Goal: Task Accomplishment & Management: Complete application form

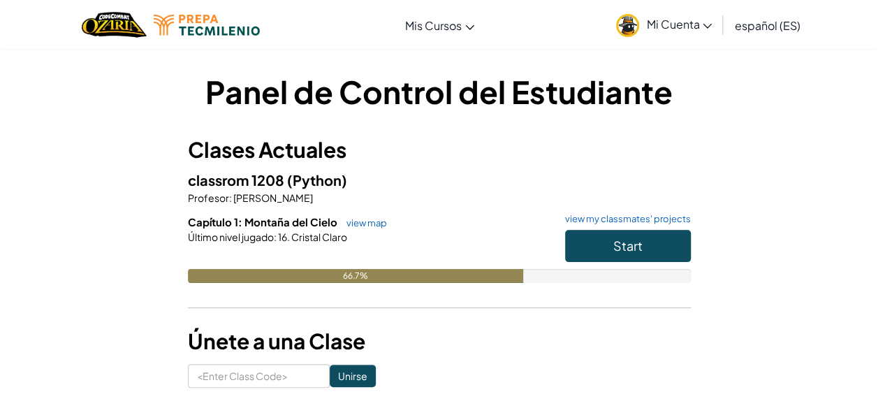
drag, startPoint x: 0, startPoint y: 0, endPoint x: 486, endPoint y: 304, distance: 573.0
click at [486, 304] on div "Clases Actuales classrom 1208 (Python) Profesor : [PERSON_NAME] Capítulo 1: Mon…" at bounding box center [439, 228] width 503 height 188
click at [620, 242] on span "Start" at bounding box center [627, 245] width 29 height 16
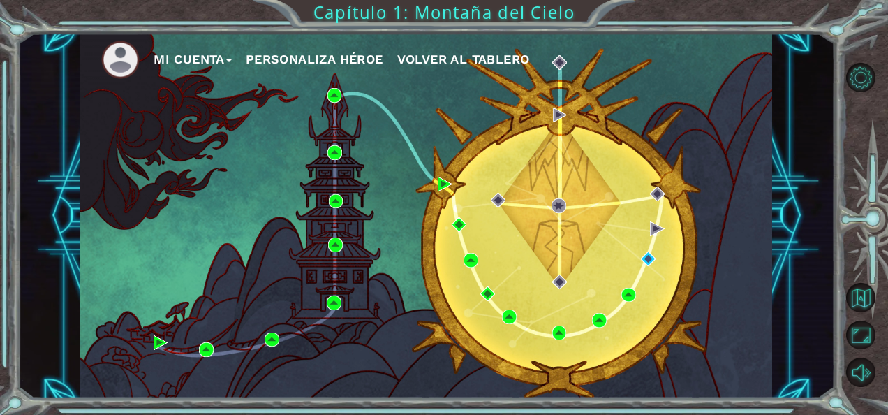
click at [649, 268] on div "Mi Cuenta Personaliza Héroe Volver al Tablero" at bounding box center [426, 216] width 692 height 365
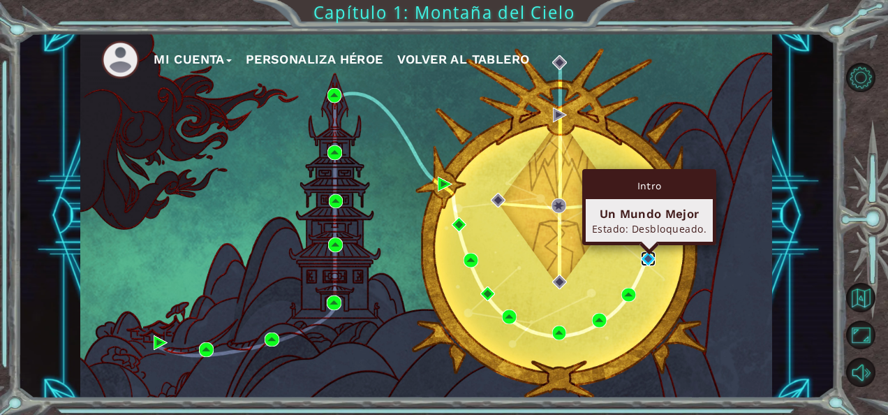
click at [648, 263] on img at bounding box center [648, 258] width 15 height 15
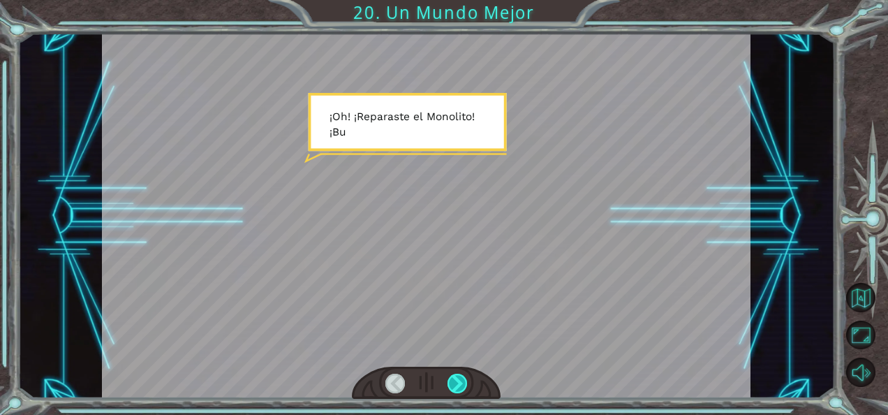
drag, startPoint x: 429, startPoint y: 386, endPoint x: 453, endPoint y: 391, distance: 24.9
click at [453, 391] on div at bounding box center [426, 382] width 149 height 33
click at [453, 391] on div at bounding box center [457, 383] width 20 height 20
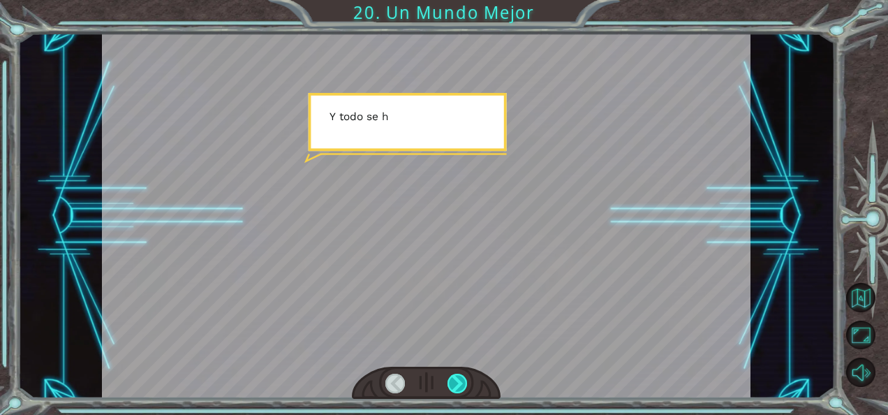
click at [453, 391] on div at bounding box center [457, 383] width 20 height 20
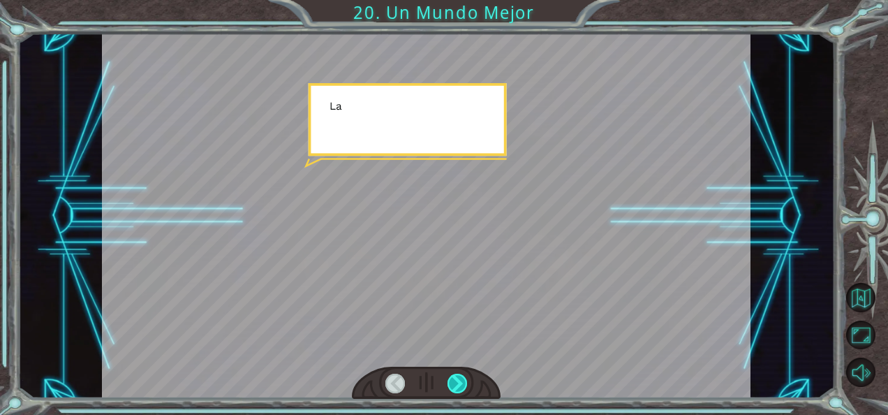
click at [453, 391] on div at bounding box center [457, 383] width 20 height 20
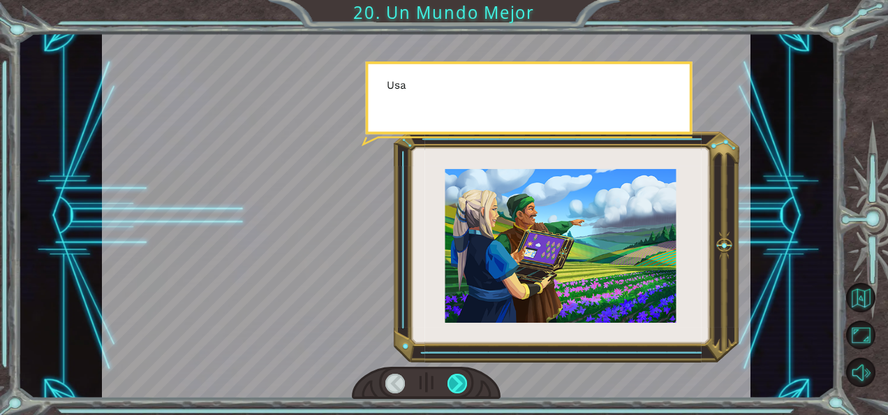
click at [453, 391] on div at bounding box center [457, 383] width 20 height 20
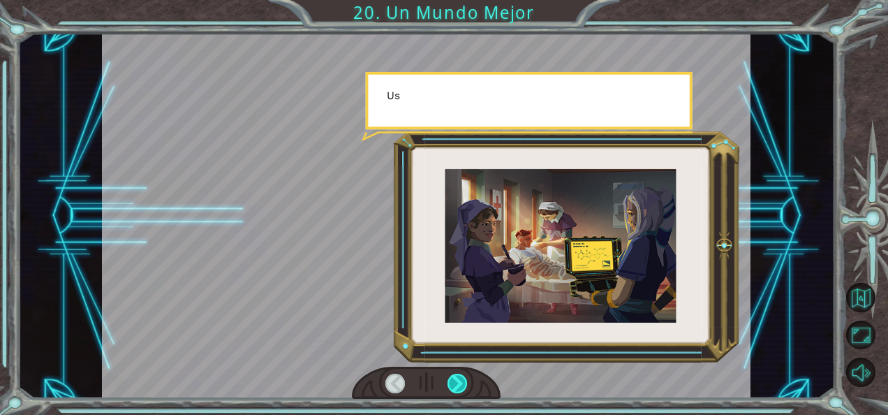
click at [453, 391] on div at bounding box center [457, 383] width 20 height 20
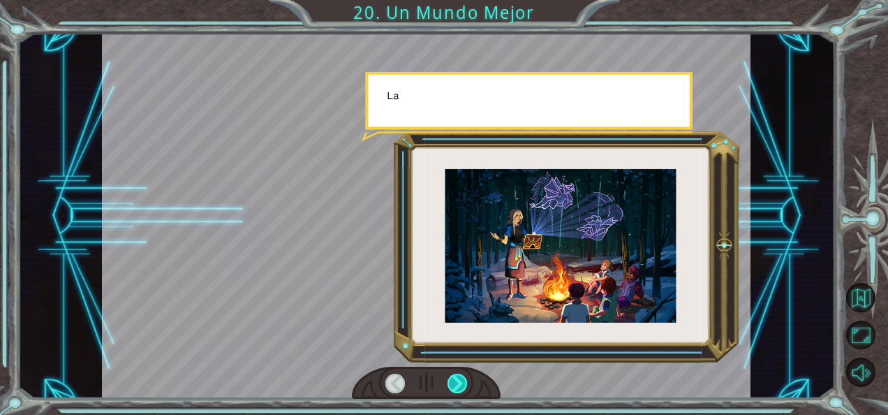
click at [453, 391] on div at bounding box center [457, 383] width 20 height 20
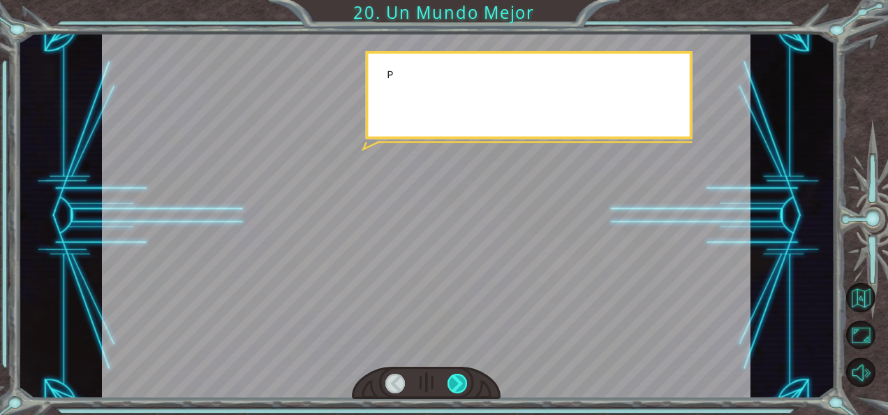
click at [453, 391] on div at bounding box center [457, 383] width 20 height 20
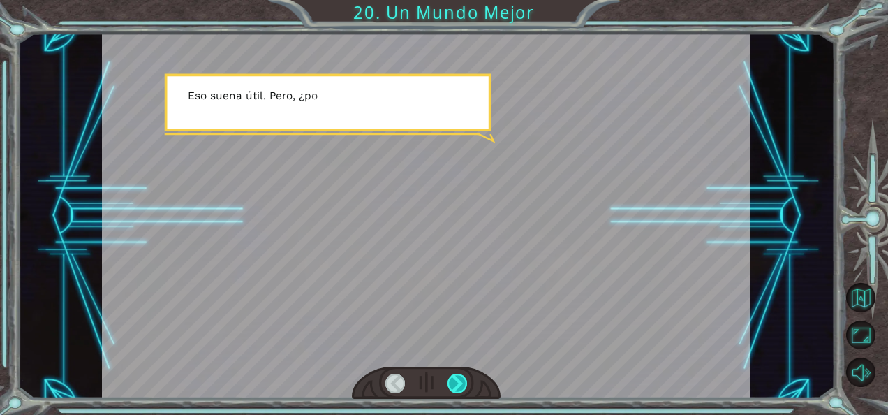
click at [453, 391] on div at bounding box center [457, 383] width 20 height 20
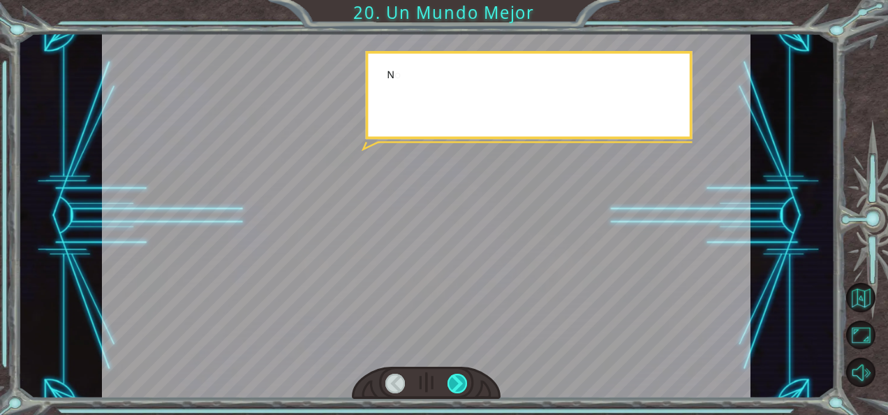
click at [453, 391] on div at bounding box center [457, 383] width 20 height 20
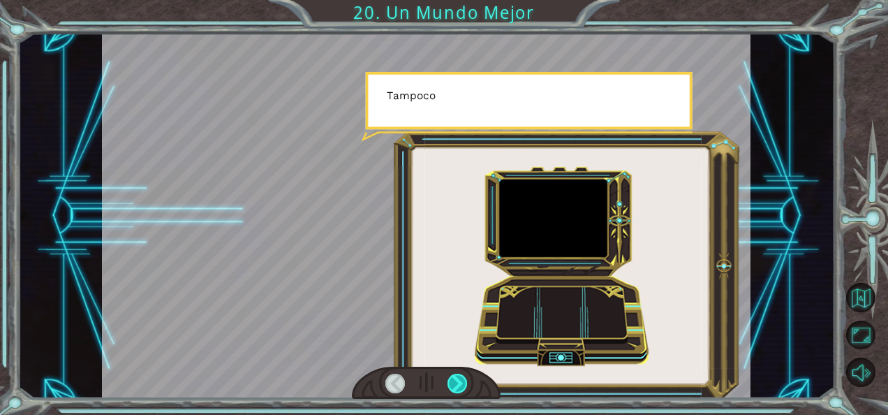
click at [447, 392] on div at bounding box center [426, 382] width 149 height 33
click at [447, 392] on div at bounding box center [457, 383] width 20 height 20
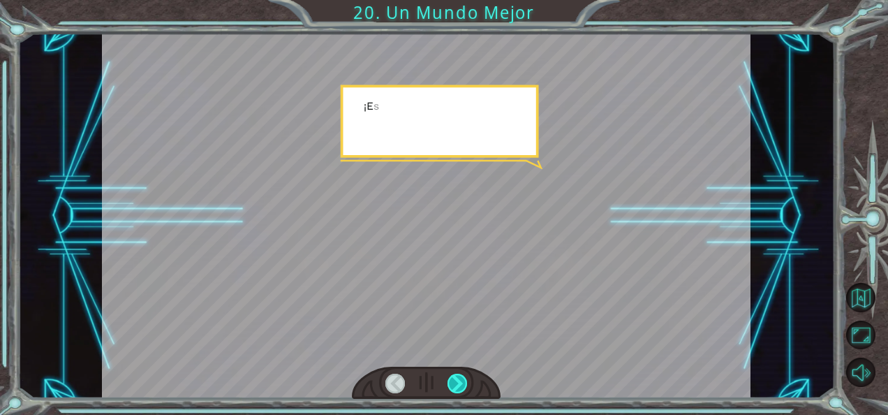
click at [447, 392] on div at bounding box center [457, 383] width 20 height 20
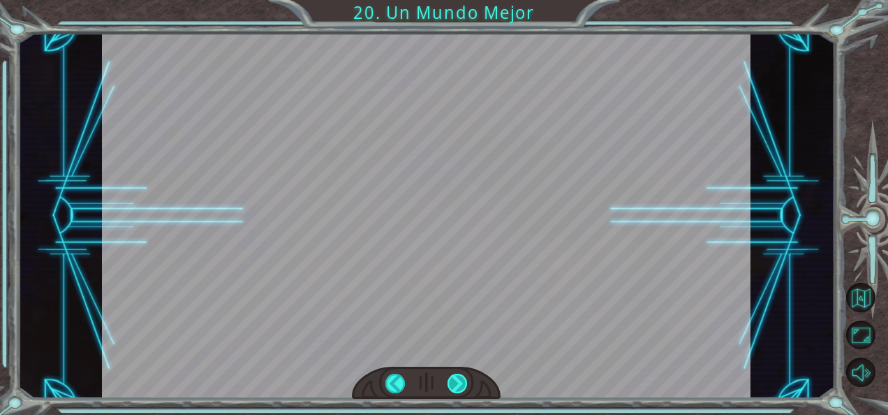
click at [447, 392] on div at bounding box center [457, 383] width 20 height 20
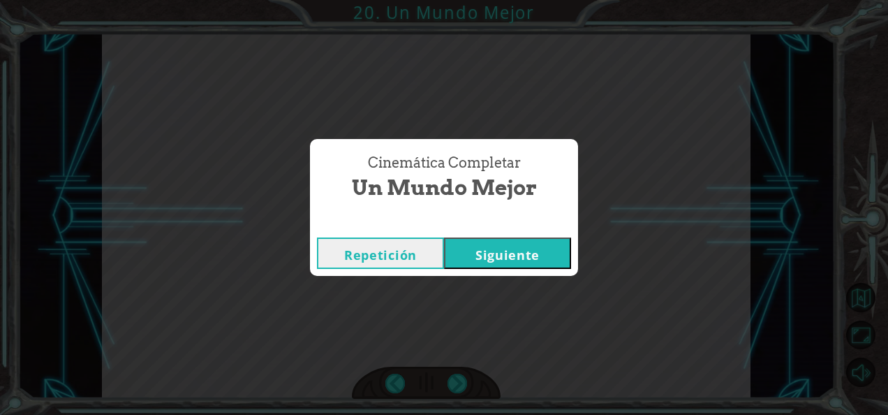
click at [447, 392] on div "Cinemática Completar Un Mundo Mejor Repetición [GEOGRAPHIC_DATA]" at bounding box center [444, 207] width 888 height 415
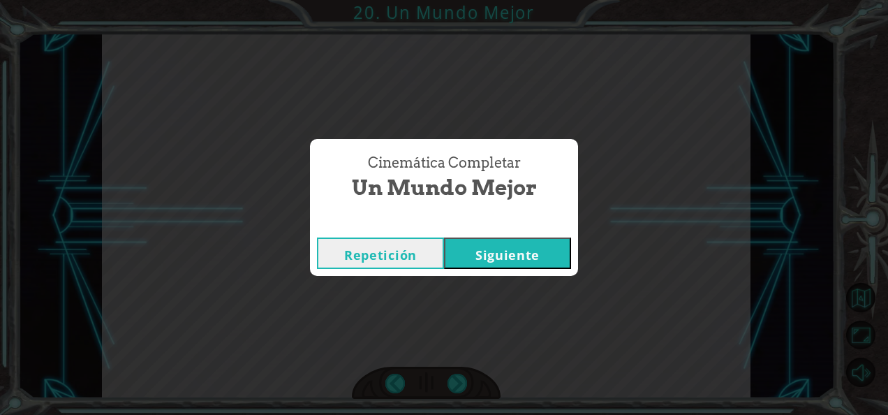
click at [447, 392] on div "Cinemática Completar Un Mundo Mejor Repetición [GEOGRAPHIC_DATA]" at bounding box center [444, 207] width 888 height 415
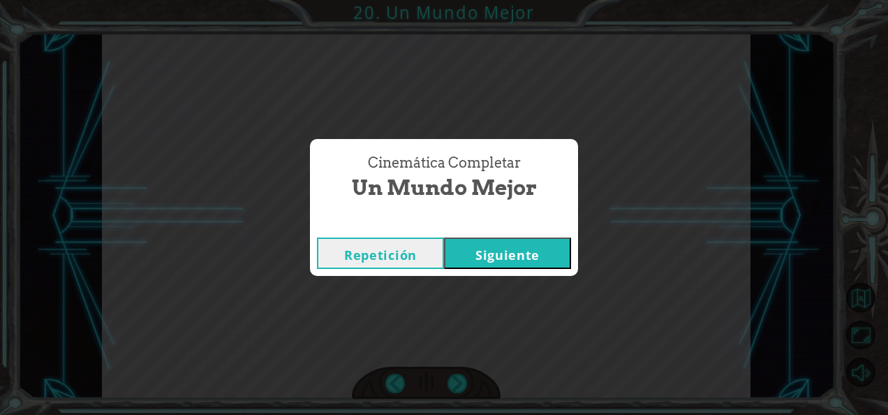
click at [447, 392] on div "Cinemática Completar Un Mundo Mejor Repetición [GEOGRAPHIC_DATA]" at bounding box center [444, 207] width 888 height 415
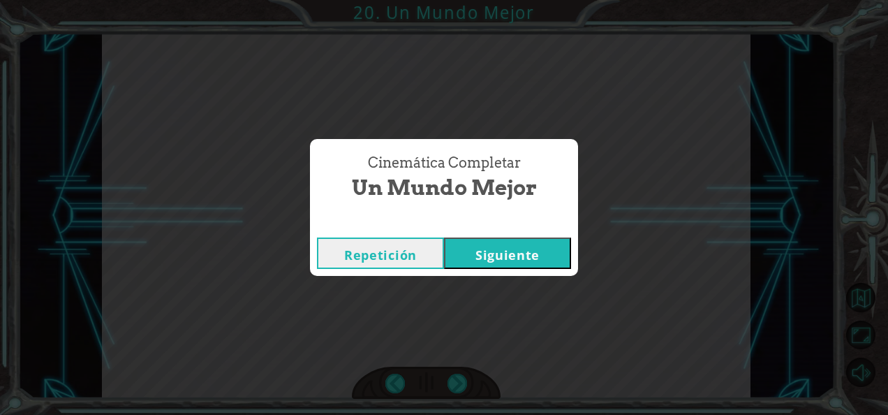
click at [447, 392] on div "Cinemática Completar Un Mundo Mejor Repetición [GEOGRAPHIC_DATA]" at bounding box center [444, 207] width 888 height 415
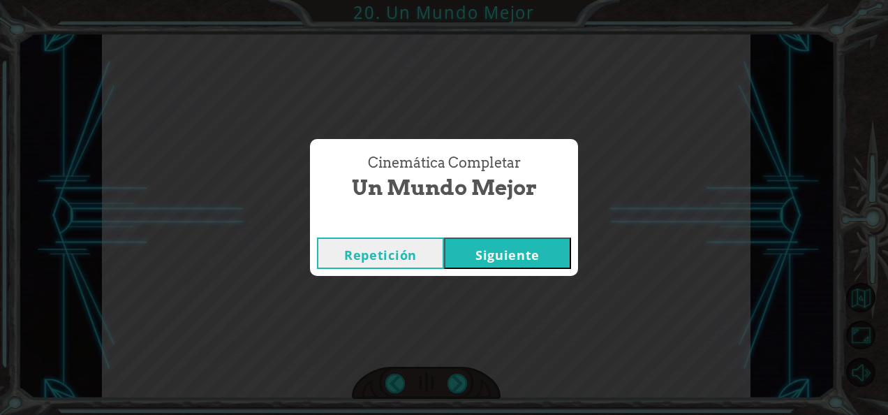
click at [447, 392] on div "Cinemática Completar Un Mundo Mejor Repetición [GEOGRAPHIC_DATA]" at bounding box center [444, 207] width 888 height 415
click at [445, 392] on div "Cinemática Completar Un Mundo Mejor Repetición [GEOGRAPHIC_DATA]" at bounding box center [444, 207] width 888 height 415
click at [445, 391] on div "Cinemática Completar Un Mundo Mejor Repetición [GEOGRAPHIC_DATA]" at bounding box center [444, 207] width 888 height 415
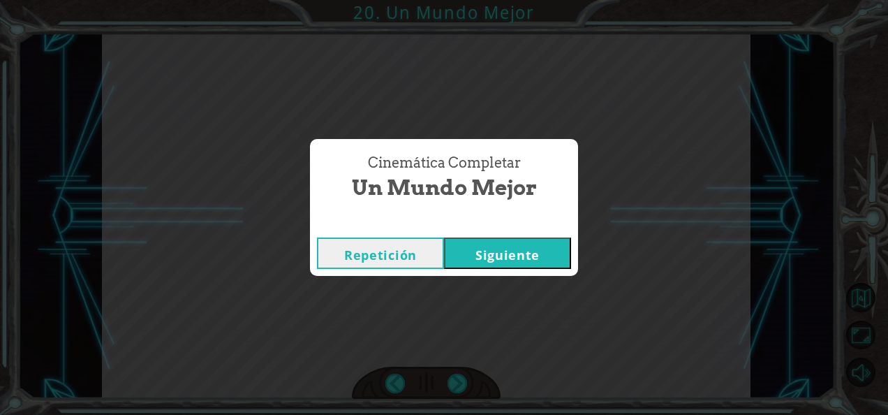
click at [445, 391] on div "Cinemática Completar Un Mundo Mejor Repetición [GEOGRAPHIC_DATA]" at bounding box center [444, 207] width 888 height 415
drag, startPoint x: 445, startPoint y: 391, endPoint x: 502, endPoint y: 250, distance: 151.9
click at [502, 250] on button "Siguiente" at bounding box center [507, 252] width 127 height 31
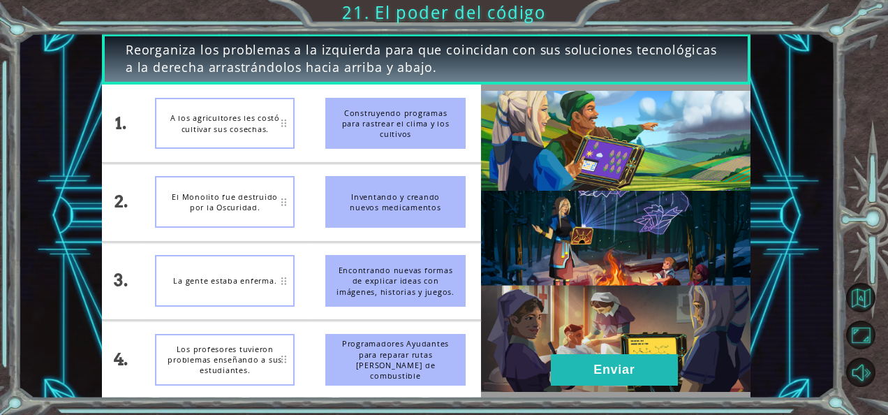
click at [349, 131] on div "Construyendo programas para rastrear el clima y los cultivos" at bounding box center [395, 124] width 140 height 52
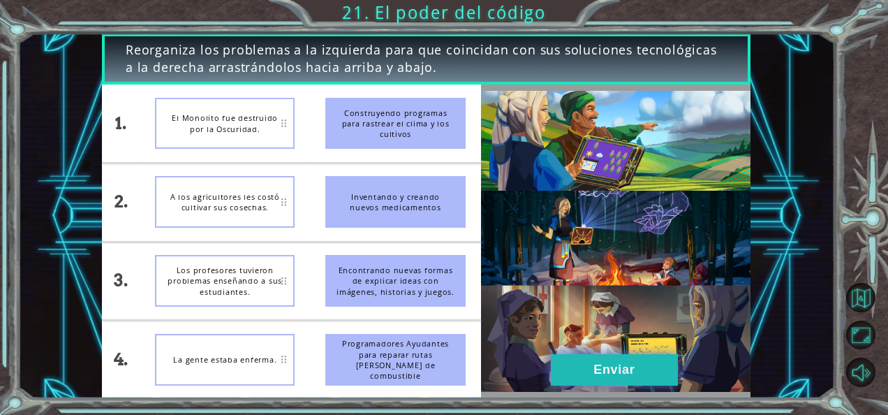
click at [631, 375] on button "Enviar" at bounding box center [614, 369] width 127 height 31
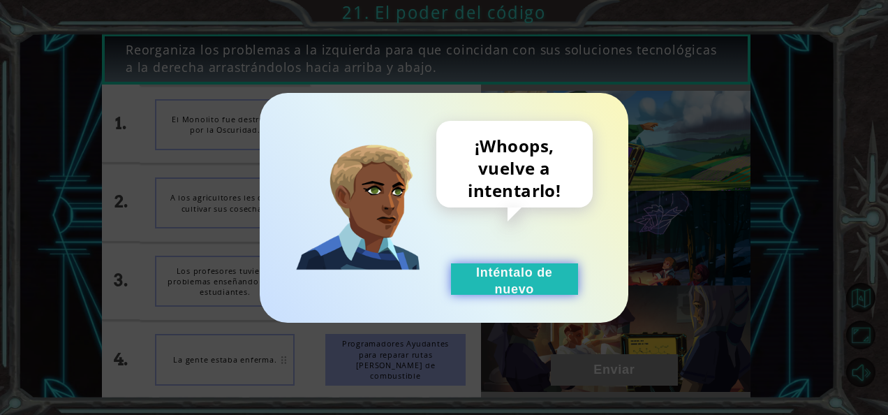
click at [491, 271] on button "Inténtalo de nuevo" at bounding box center [514, 278] width 127 height 31
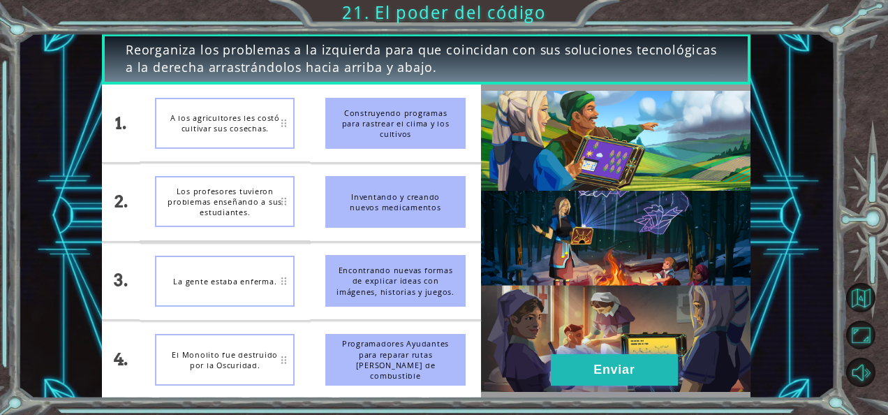
click at [570, 359] on button "Enviar" at bounding box center [614, 369] width 127 height 31
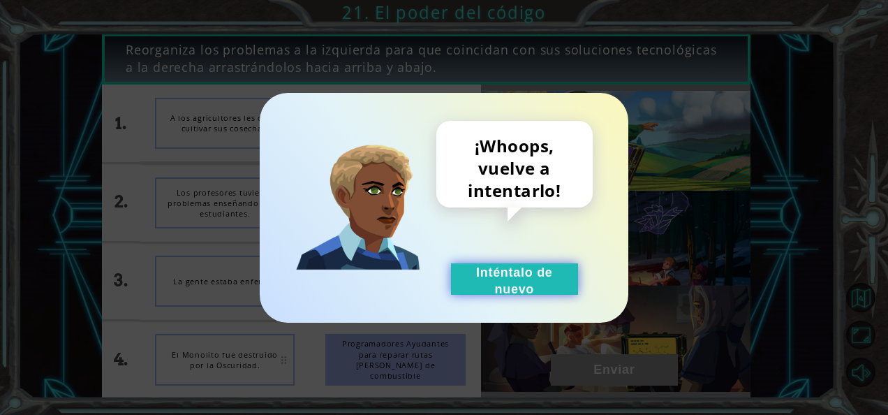
click at [496, 276] on button "Inténtalo de nuevo" at bounding box center [514, 278] width 127 height 31
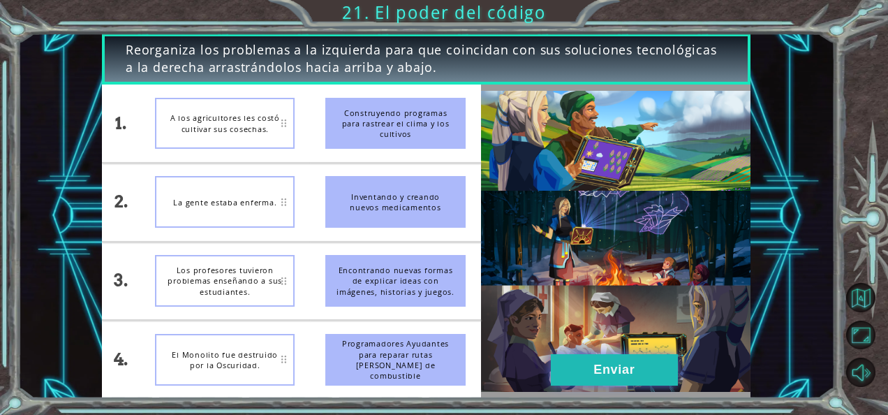
click at [556, 364] on button "Enviar" at bounding box center [614, 369] width 127 height 31
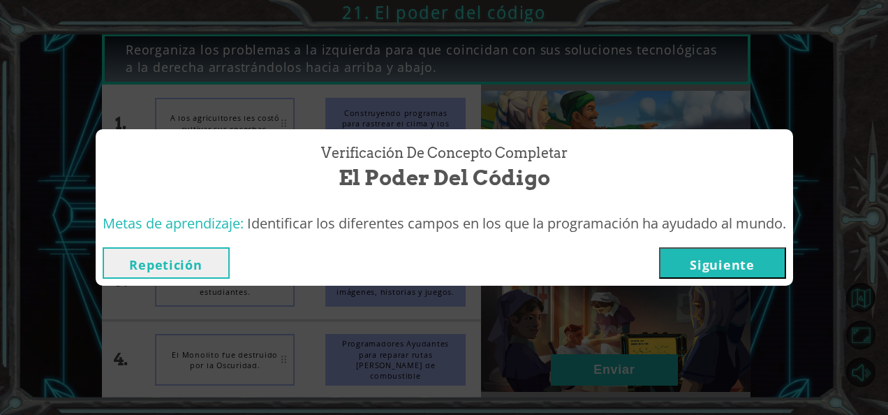
click at [713, 273] on button "Siguiente" at bounding box center [722, 262] width 127 height 31
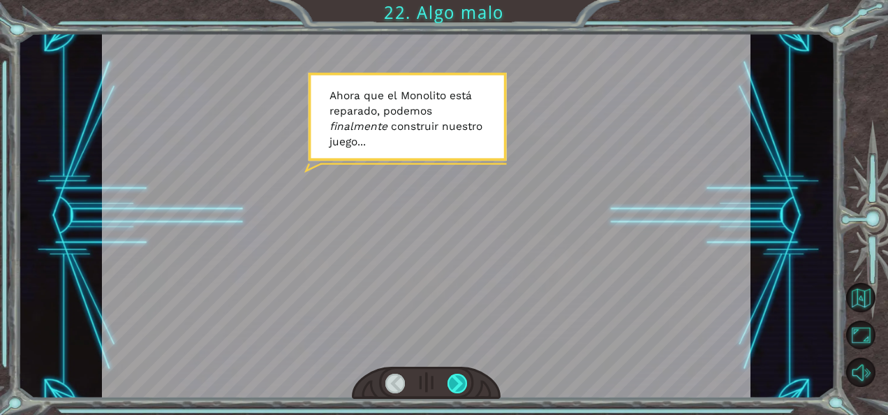
click at [456, 384] on div at bounding box center [457, 383] width 20 height 20
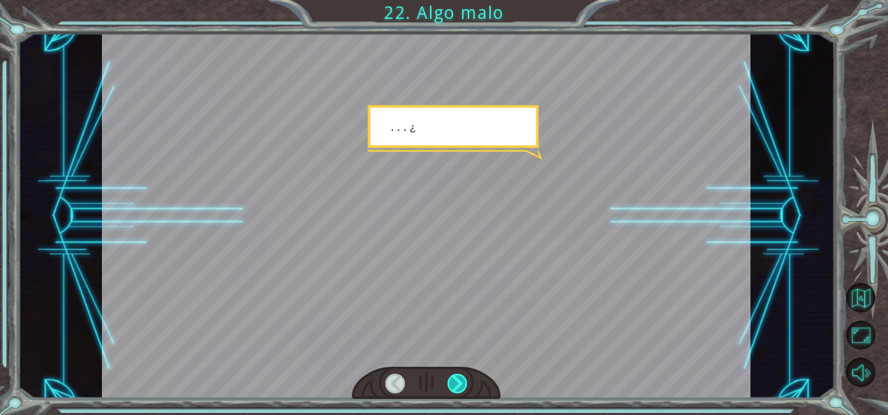
click at [456, 384] on div at bounding box center [457, 383] width 20 height 20
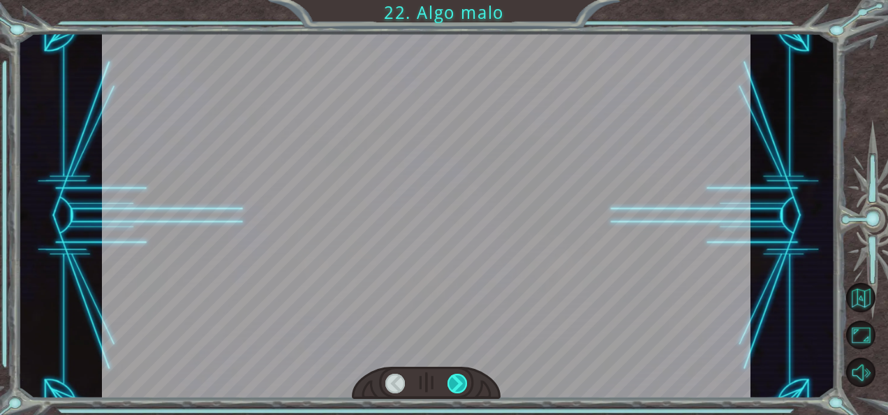
click at [456, 384] on div at bounding box center [457, 383] width 20 height 20
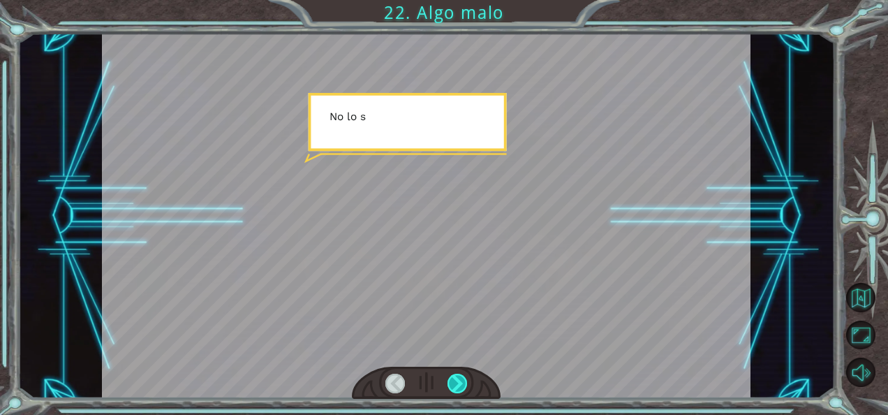
click at [456, 384] on div at bounding box center [457, 383] width 20 height 20
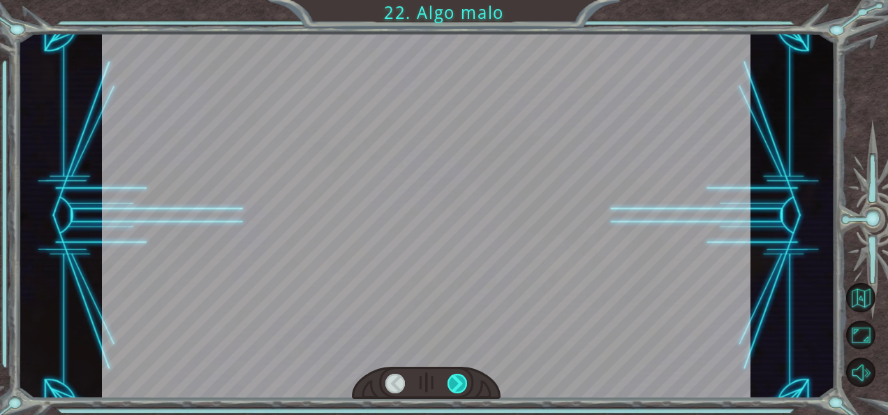
click at [456, 384] on div at bounding box center [457, 383] width 20 height 20
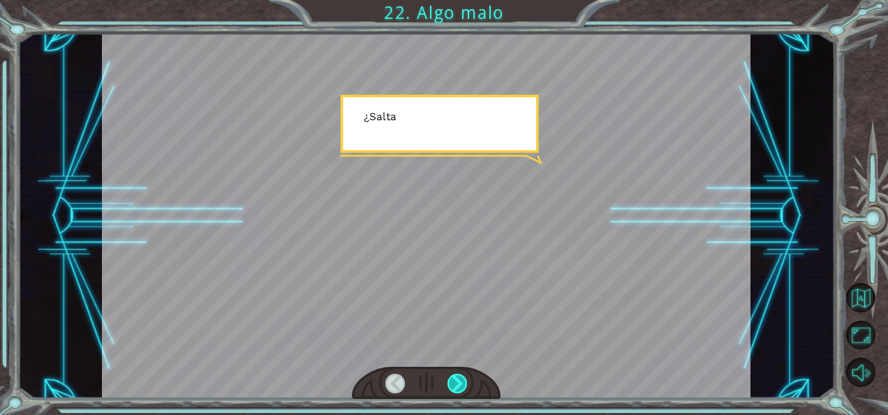
click at [456, 384] on div at bounding box center [457, 383] width 20 height 20
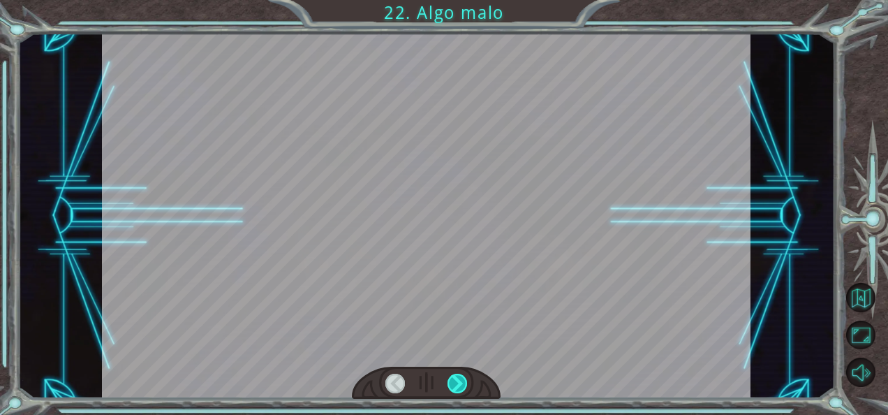
click at [456, 384] on div at bounding box center [457, 383] width 20 height 20
click at [456, 0] on div "Temporary Text A h o r a q u e e l M o n o l i t o e s t á r e p a r a d o , p …" at bounding box center [444, 0] width 888 height 0
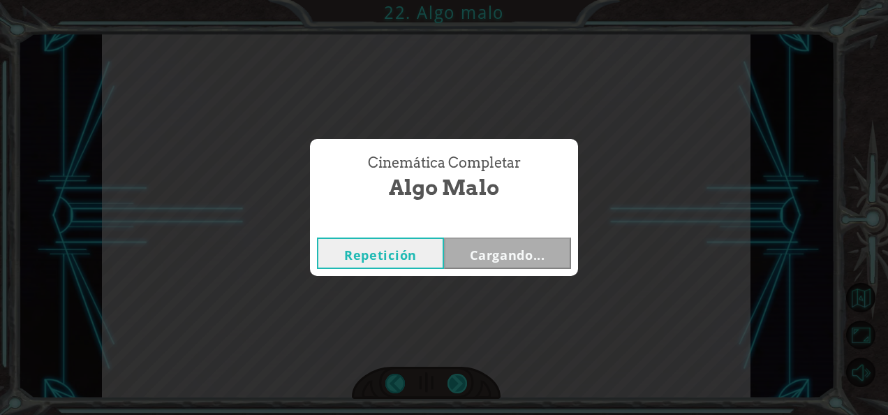
click at [456, 384] on div "Cinemática Completar Algo malo Repetición Cargando..." at bounding box center [444, 207] width 888 height 415
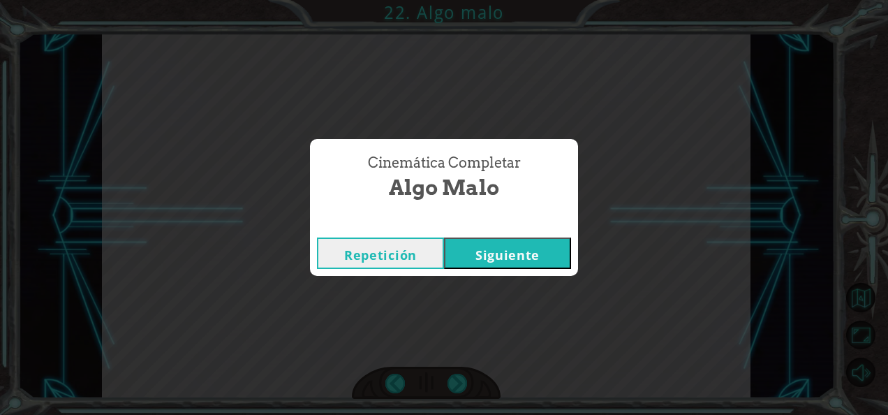
click at [538, 258] on button "Siguiente" at bounding box center [507, 252] width 127 height 31
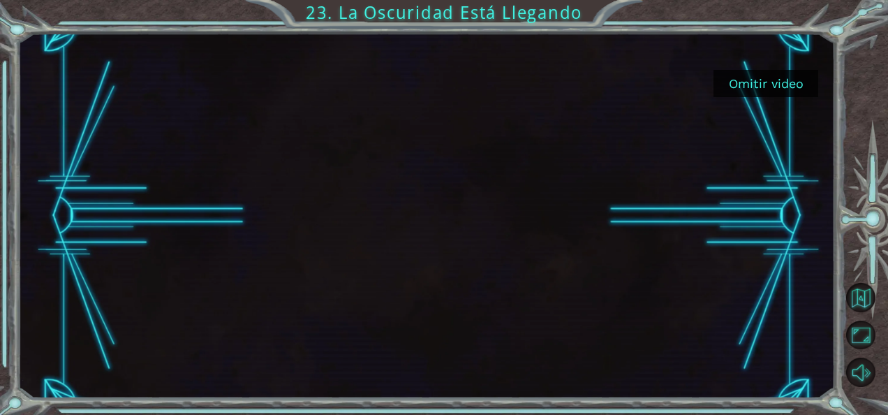
click at [775, 88] on button "Omitir video" at bounding box center [765, 83] width 105 height 27
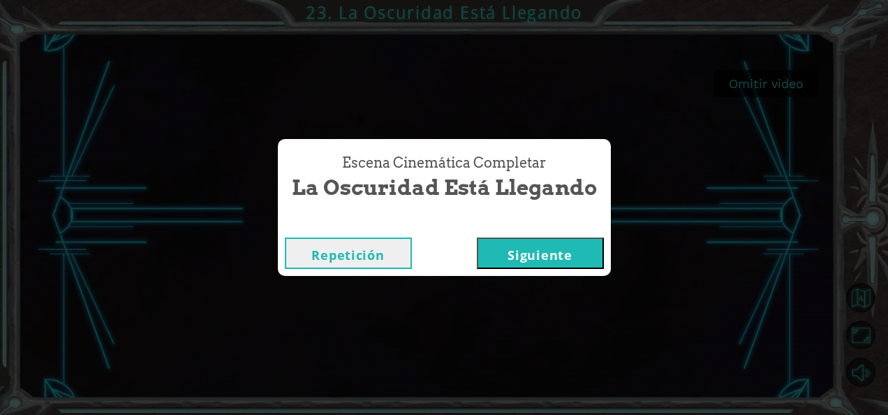
click at [493, 258] on button "Siguiente" at bounding box center [540, 252] width 127 height 31
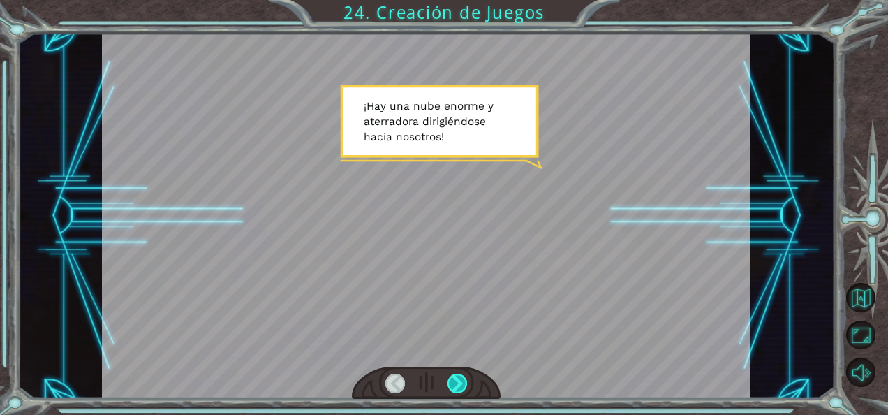
click at [454, 391] on div at bounding box center [457, 383] width 20 height 20
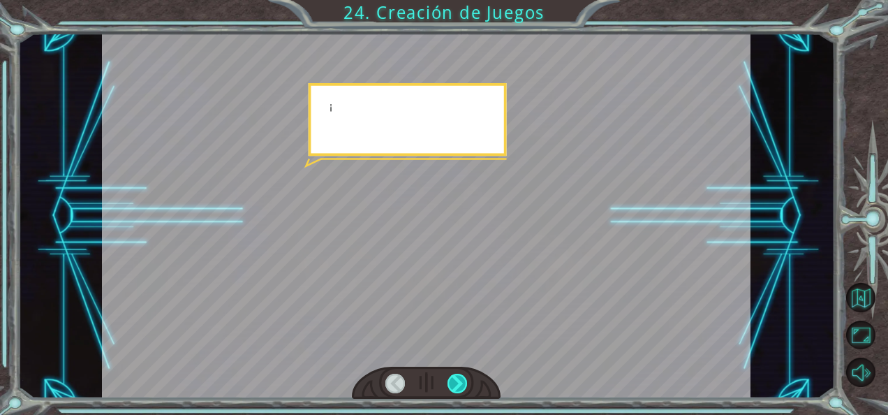
click at [454, 391] on div at bounding box center [457, 383] width 20 height 20
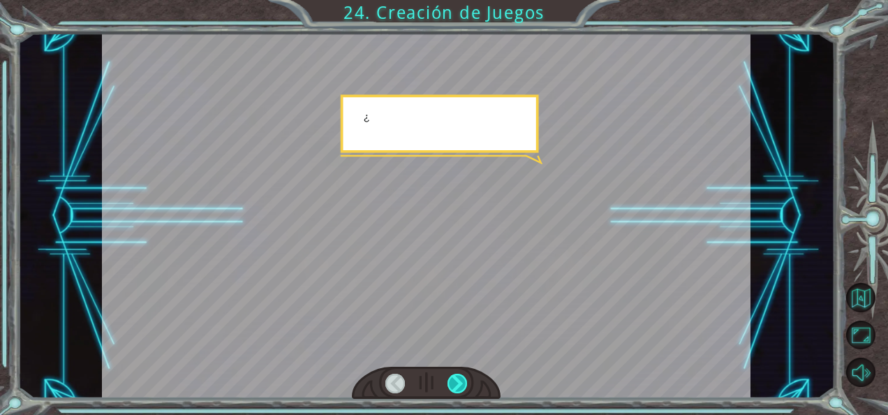
click at [454, 391] on div at bounding box center [457, 383] width 20 height 20
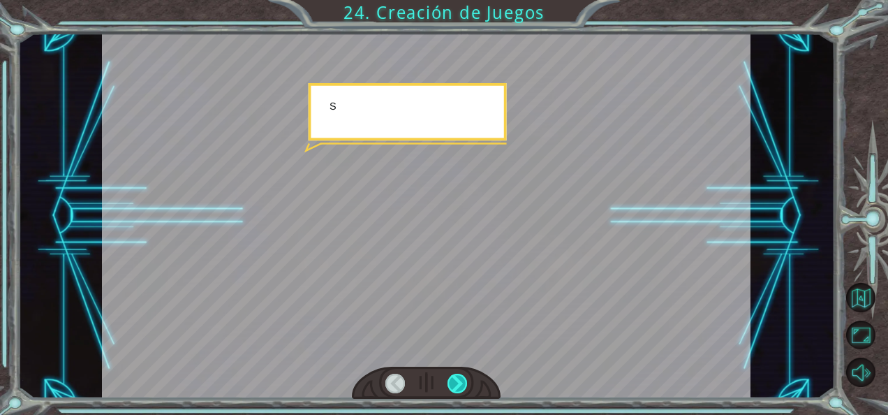
click at [454, 391] on div at bounding box center [457, 383] width 20 height 20
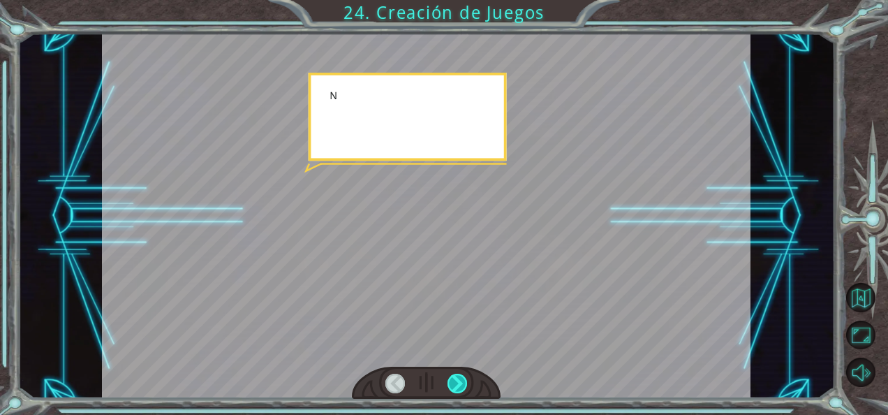
click at [454, 391] on div at bounding box center [457, 383] width 20 height 20
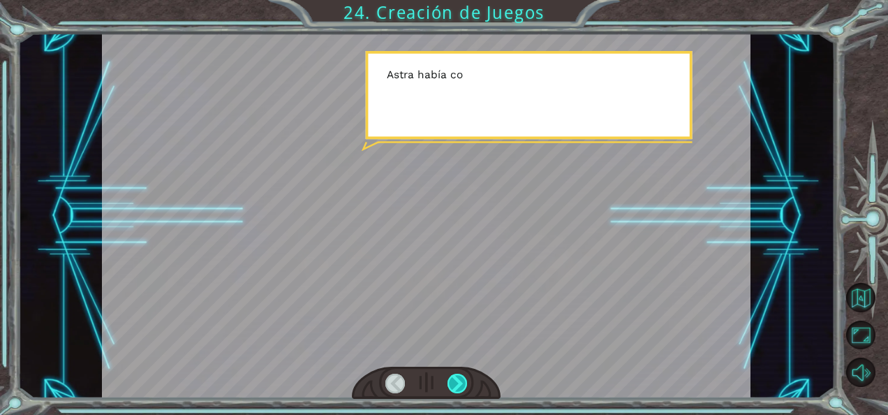
click at [454, 391] on div at bounding box center [457, 383] width 20 height 20
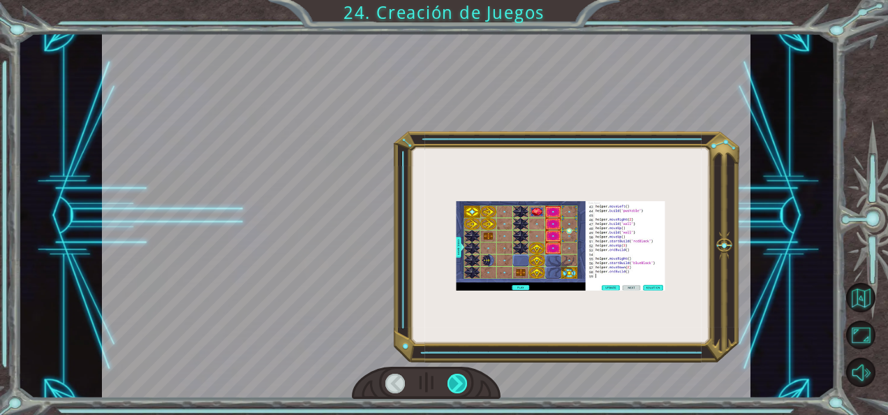
click at [454, 391] on div at bounding box center [457, 383] width 20 height 20
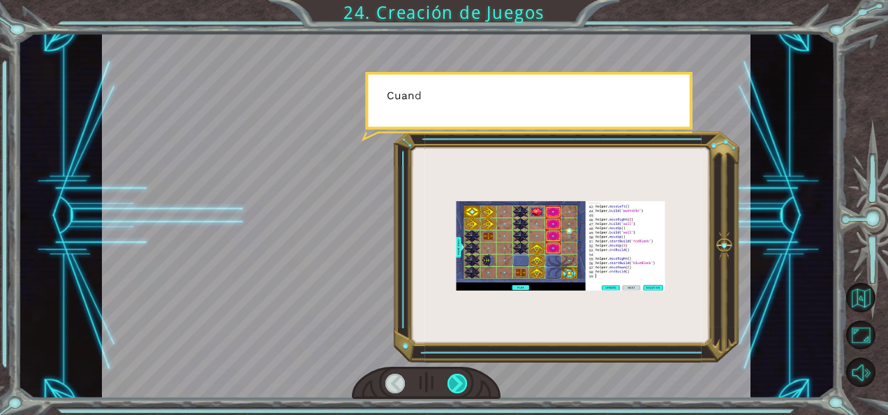
click at [454, 391] on div at bounding box center [457, 383] width 20 height 20
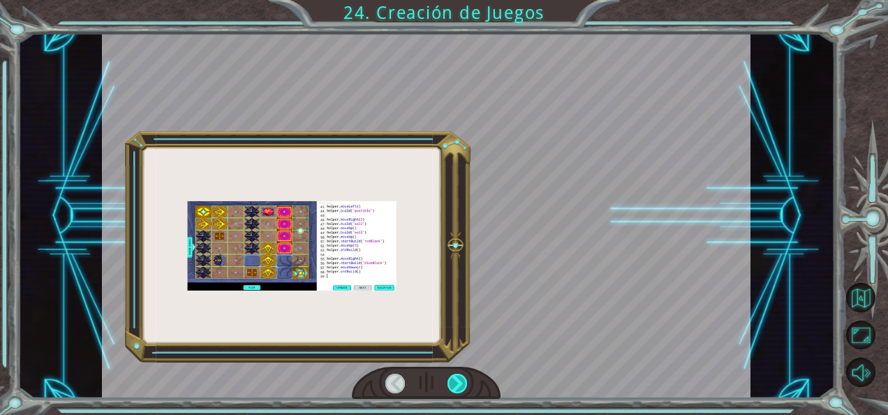
click at [454, 391] on div at bounding box center [457, 383] width 20 height 20
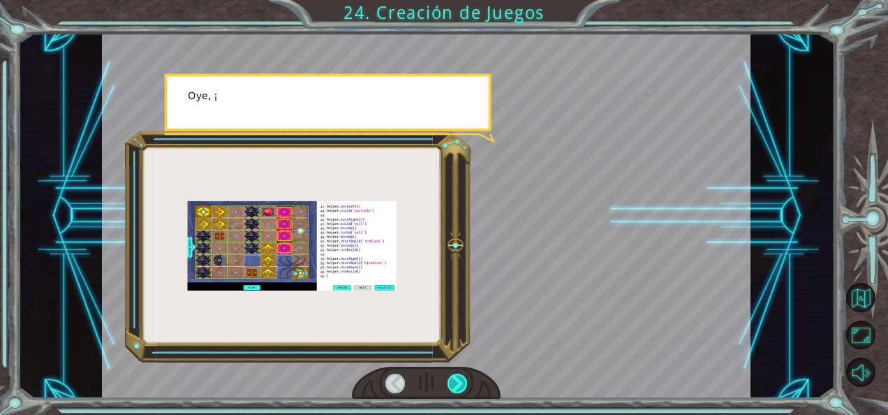
click at [454, 391] on div at bounding box center [457, 383] width 20 height 20
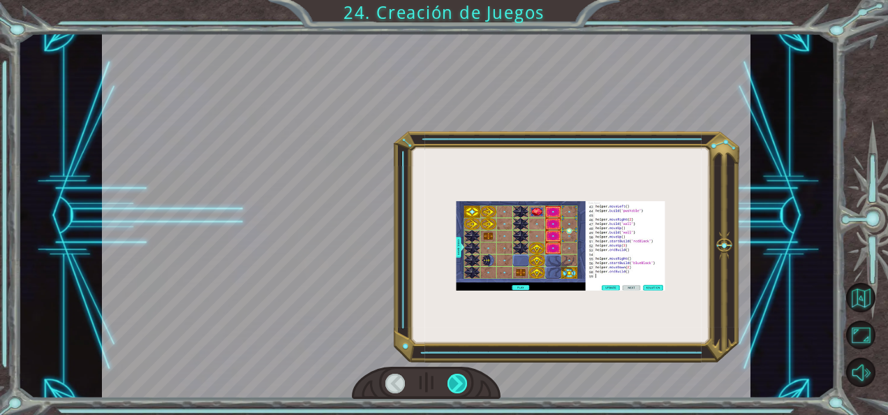
click at [454, 391] on div at bounding box center [457, 383] width 20 height 20
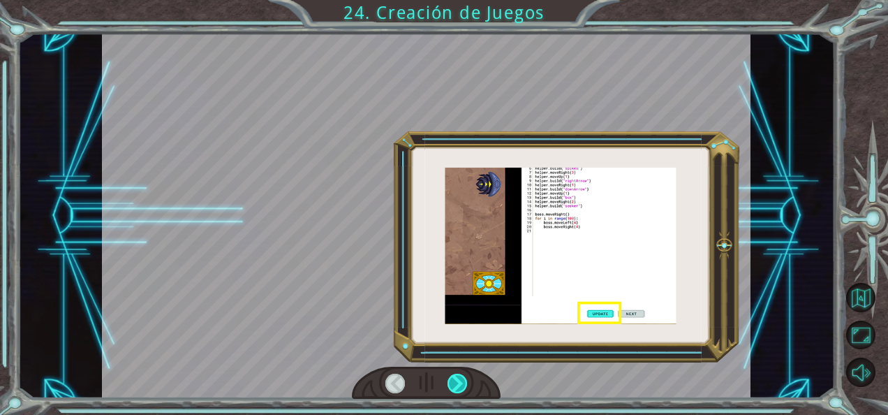
click at [454, 389] on div at bounding box center [457, 383] width 20 height 20
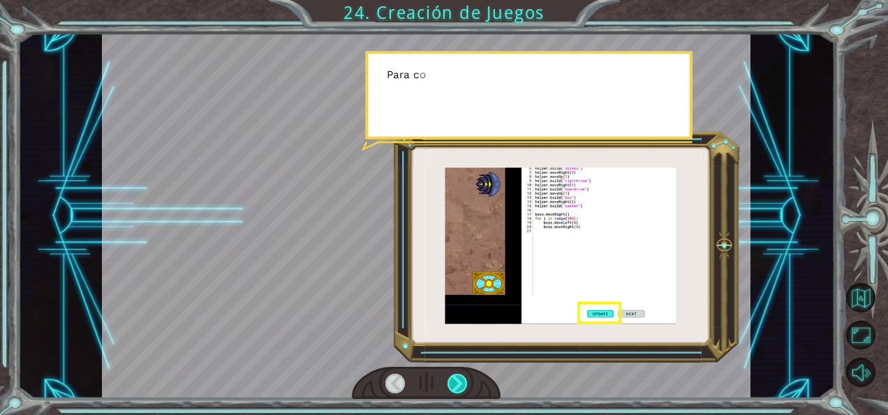
click at [454, 389] on div at bounding box center [457, 383] width 20 height 20
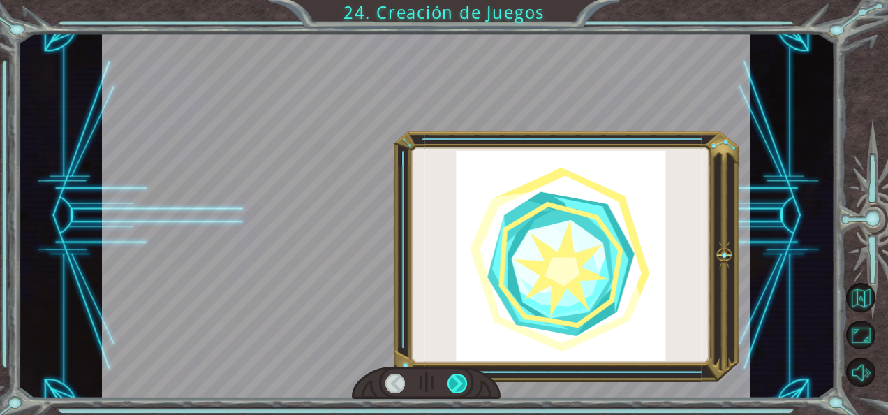
click at [454, 389] on div at bounding box center [457, 383] width 20 height 20
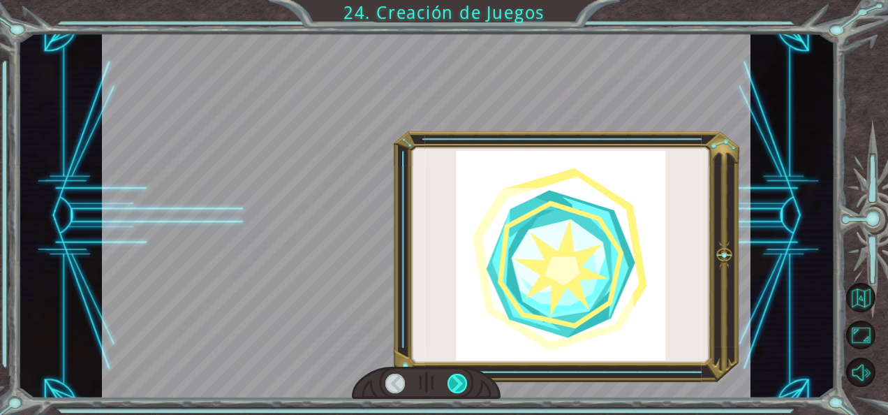
click at [454, 389] on div at bounding box center [457, 383] width 20 height 20
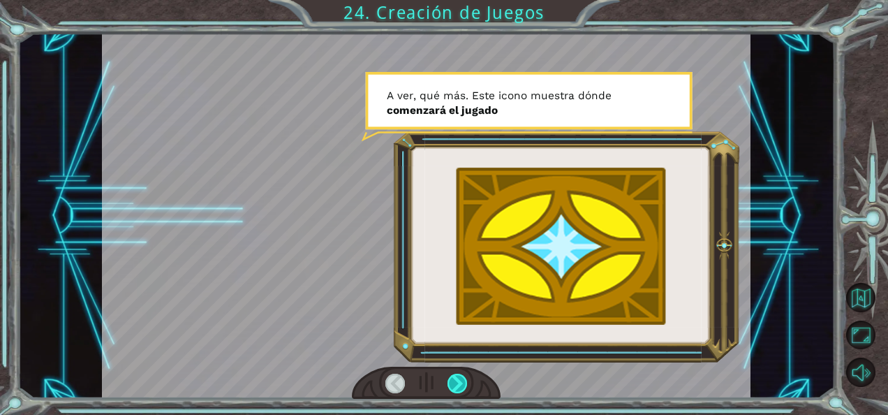
click at [448, 392] on div at bounding box center [457, 383] width 20 height 20
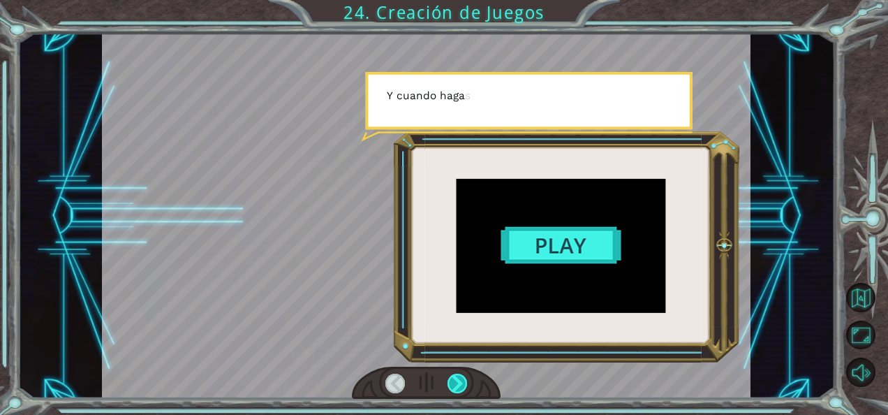
click at [450, 392] on div at bounding box center [457, 383] width 20 height 20
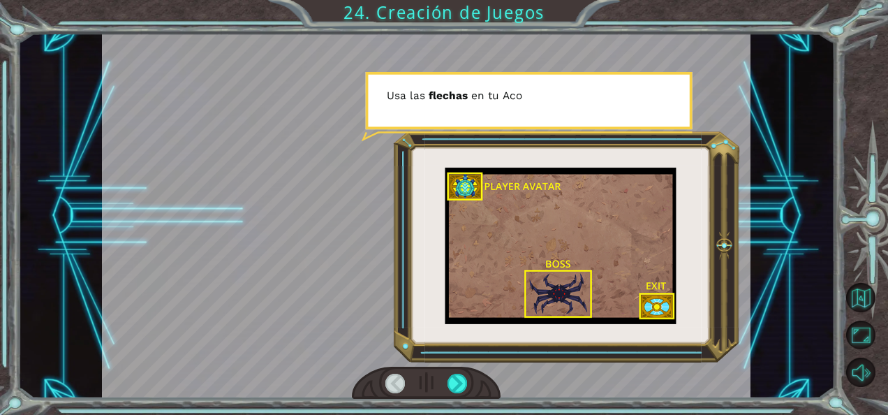
click at [454, 393] on div at bounding box center [426, 382] width 149 height 33
click at [434, 391] on div at bounding box center [426, 382] width 149 height 33
click at [468, 387] on div at bounding box center [426, 382] width 149 height 33
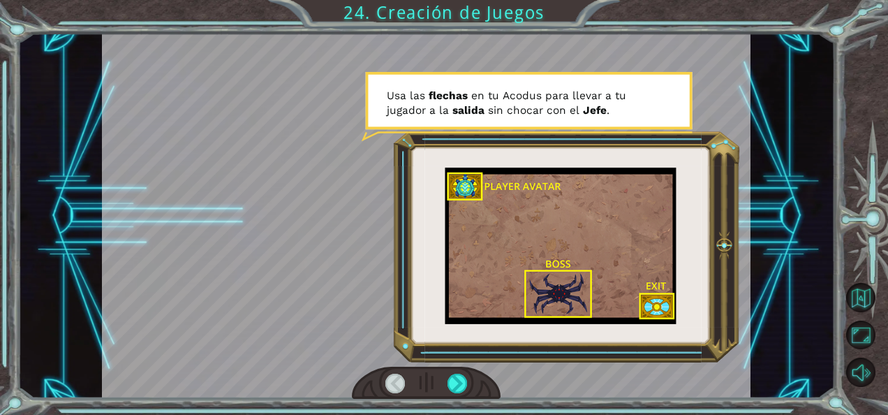
click at [468, 387] on div at bounding box center [426, 382] width 149 height 33
click at [459, 387] on div at bounding box center [457, 383] width 20 height 20
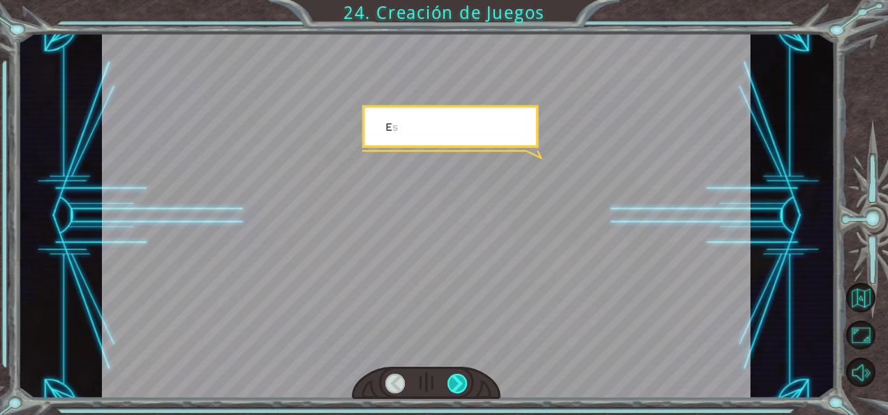
click at [459, 387] on div at bounding box center [457, 383] width 20 height 20
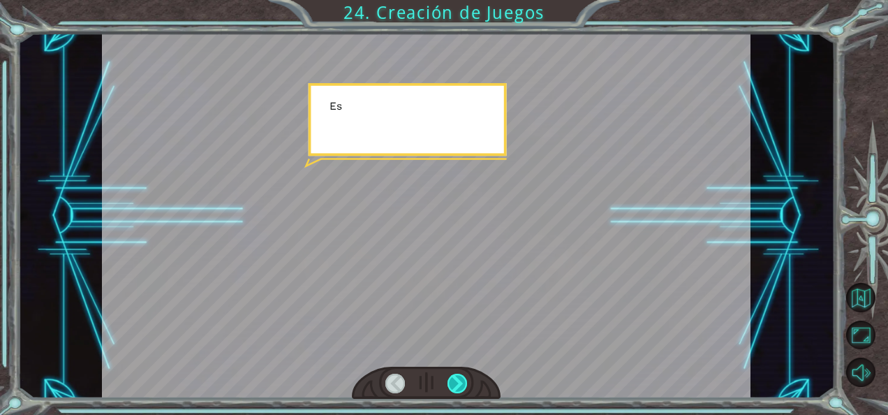
click at [459, 387] on div at bounding box center [457, 383] width 20 height 20
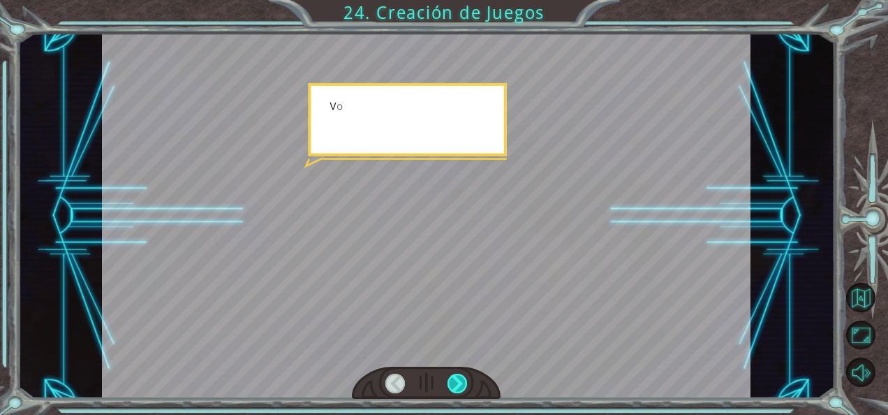
click at [459, 387] on div at bounding box center [457, 383] width 20 height 20
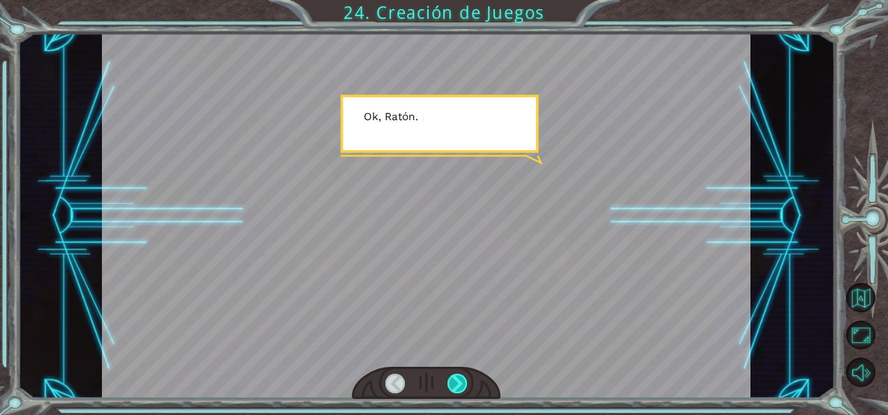
click at [461, 390] on div at bounding box center [457, 383] width 20 height 20
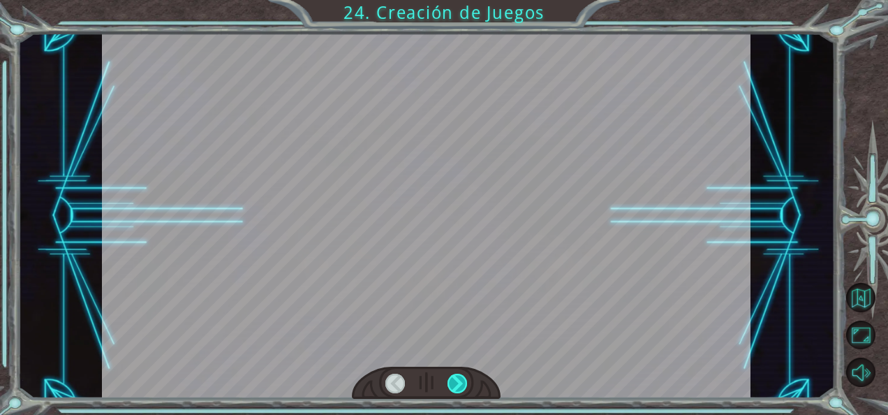
click at [462, 388] on div at bounding box center [457, 383] width 20 height 20
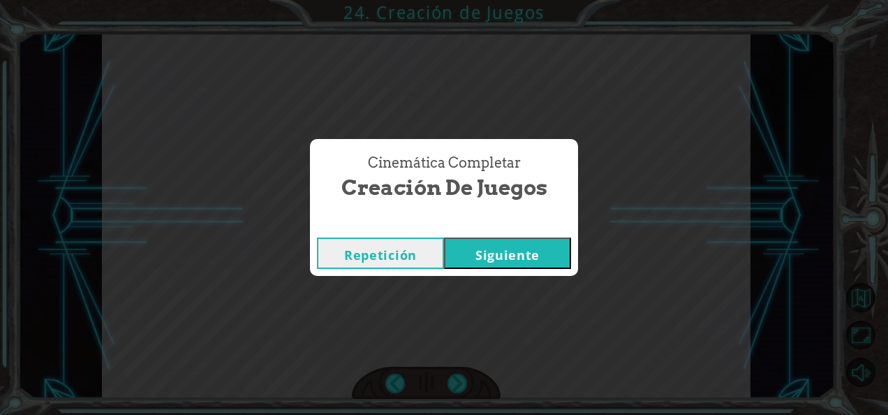
click at [535, 237] on button "Siguiente" at bounding box center [507, 252] width 127 height 31
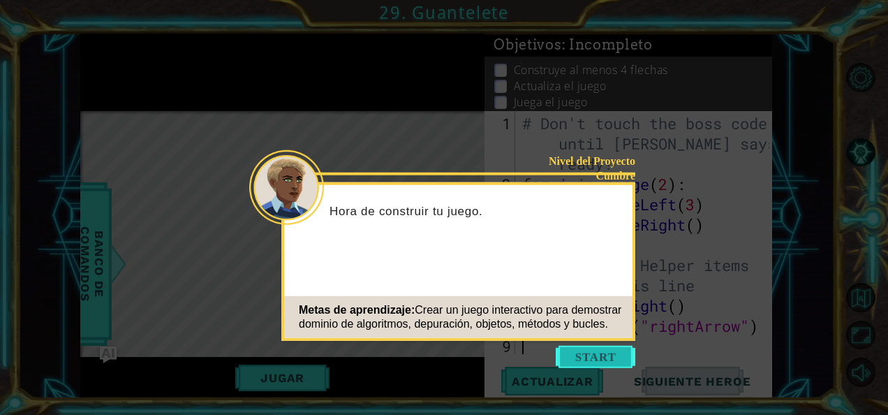
click at [572, 350] on button "Start" at bounding box center [596, 357] width 80 height 22
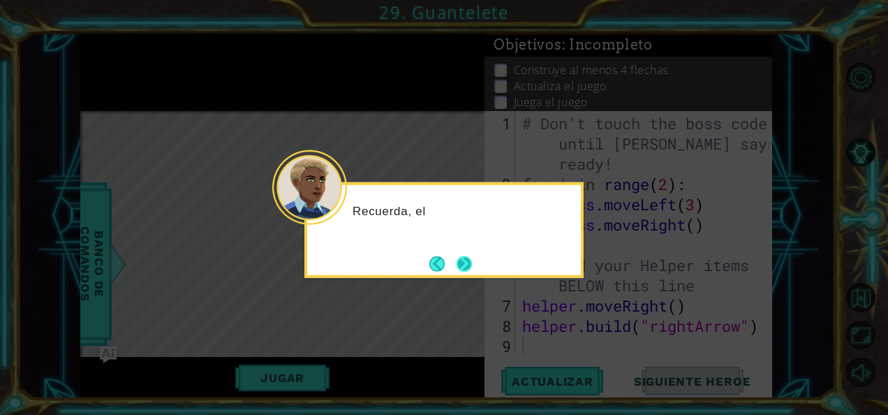
click at [469, 262] on button "Next" at bounding box center [464, 264] width 18 height 18
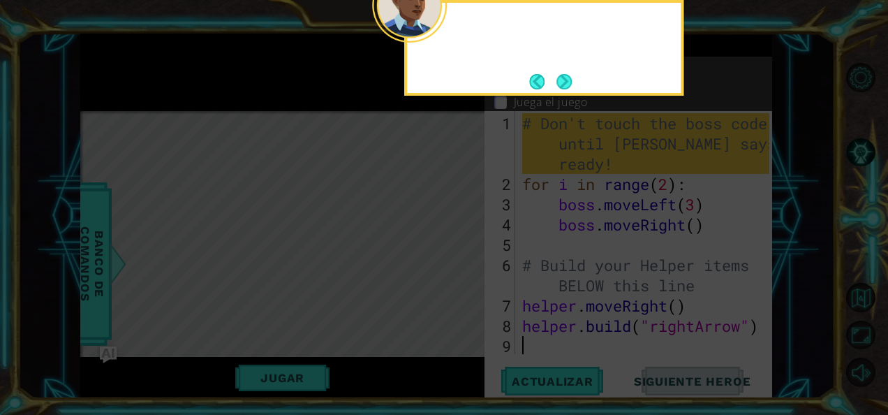
click at [469, 262] on icon at bounding box center [444, 62] width 888 height 705
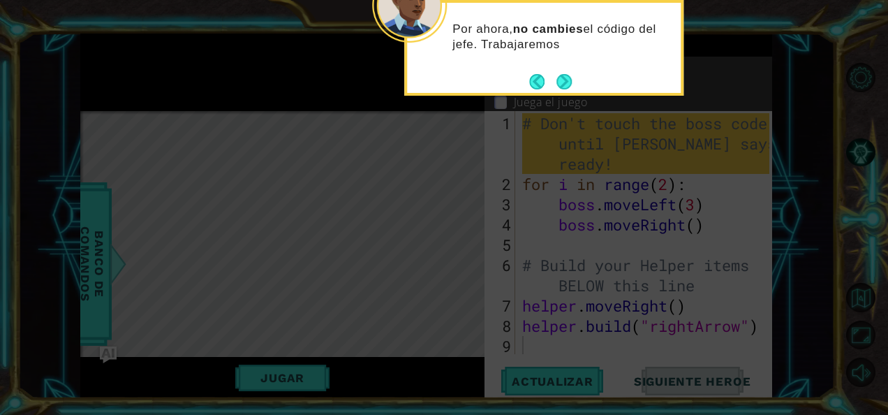
click at [578, 87] on div "Por ahora, no cambies el código del jefe. Trabajaremos" at bounding box center [543, 48] width 279 height 96
click at [566, 81] on button "Next" at bounding box center [564, 81] width 26 height 26
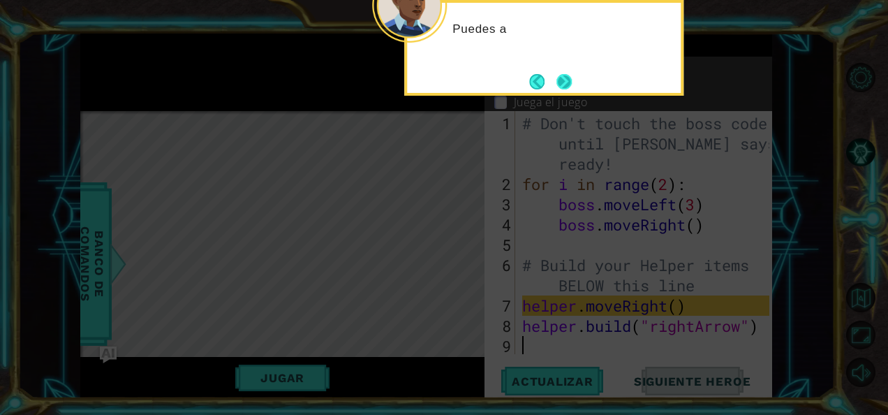
click at [569, 82] on button "Next" at bounding box center [564, 81] width 24 height 24
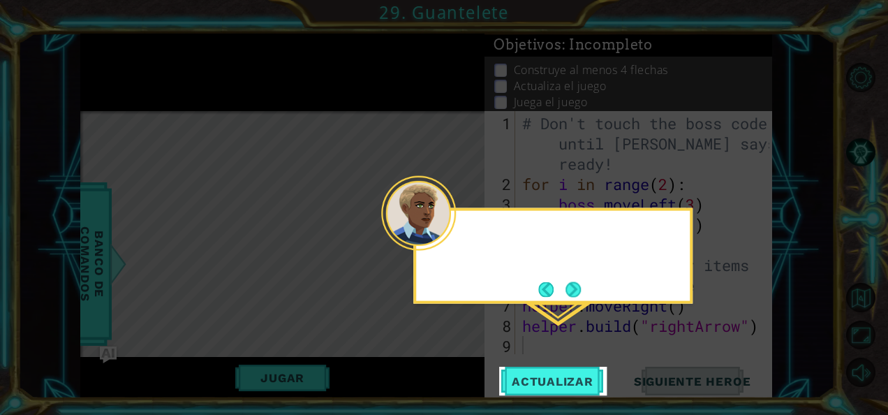
click at [569, 82] on icon at bounding box center [444, 207] width 888 height 415
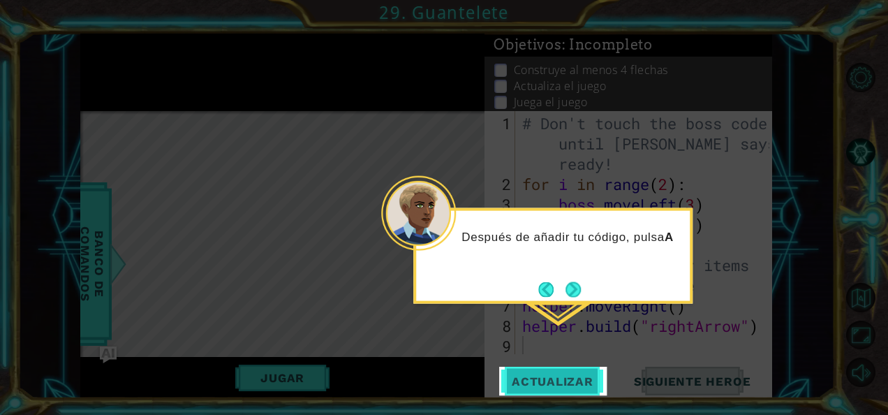
click at [573, 381] on span "Actualizar" at bounding box center [553, 381] width 110 height 14
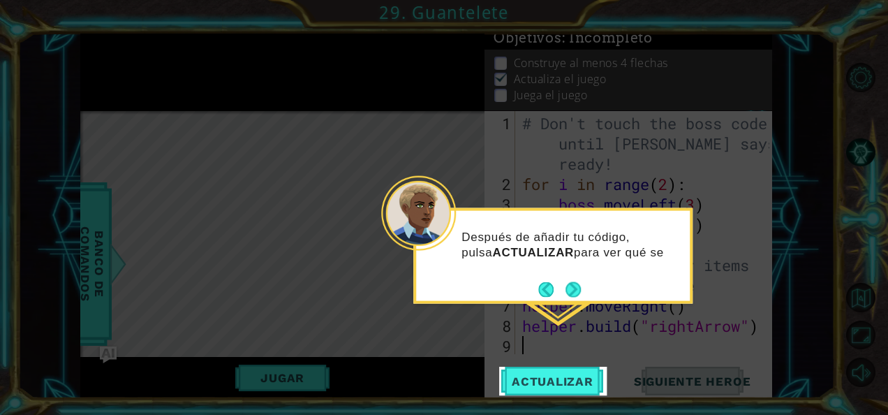
scroll to position [12, 0]
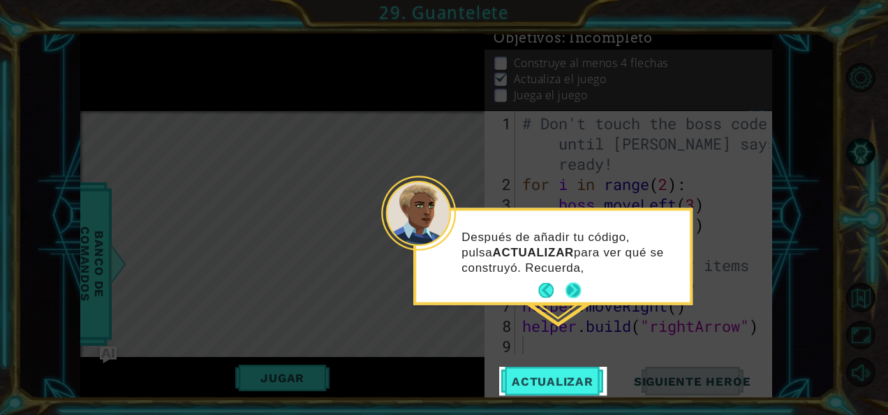
click at [575, 289] on button "Next" at bounding box center [572, 290] width 15 height 15
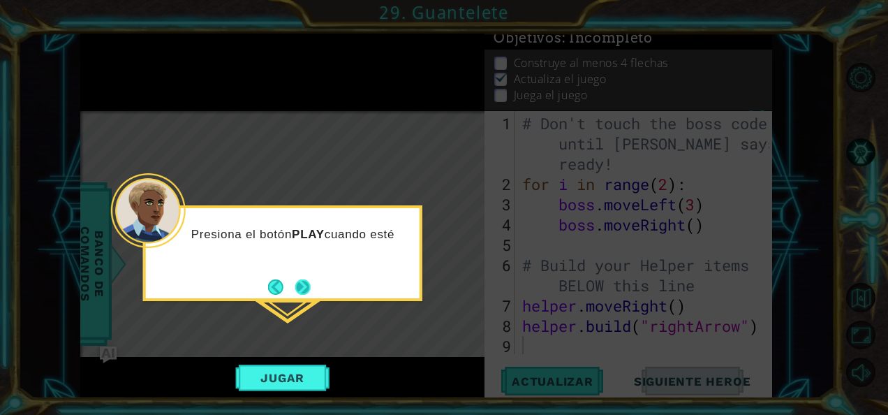
click at [305, 293] on button "Next" at bounding box center [302, 286] width 17 height 17
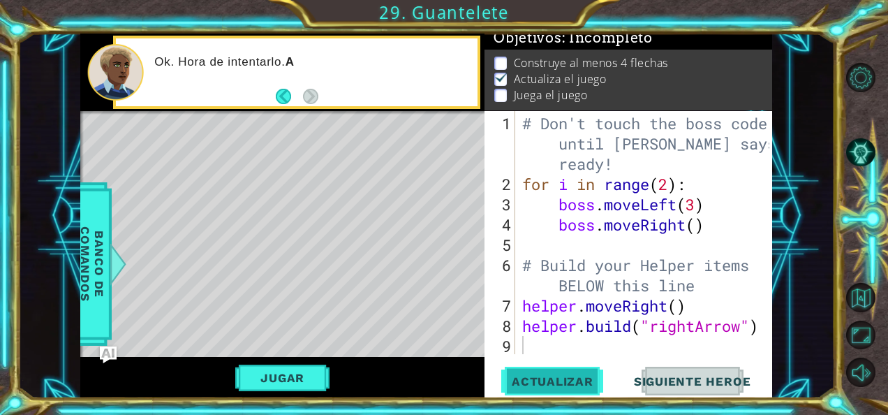
click at [568, 384] on span "Actualizar" at bounding box center [553, 381] width 110 height 14
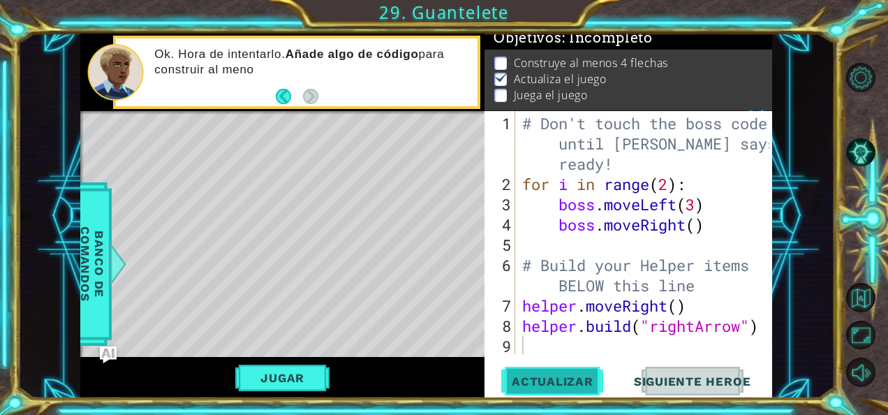
click at [566, 383] on span "Actualizar" at bounding box center [553, 381] width 110 height 14
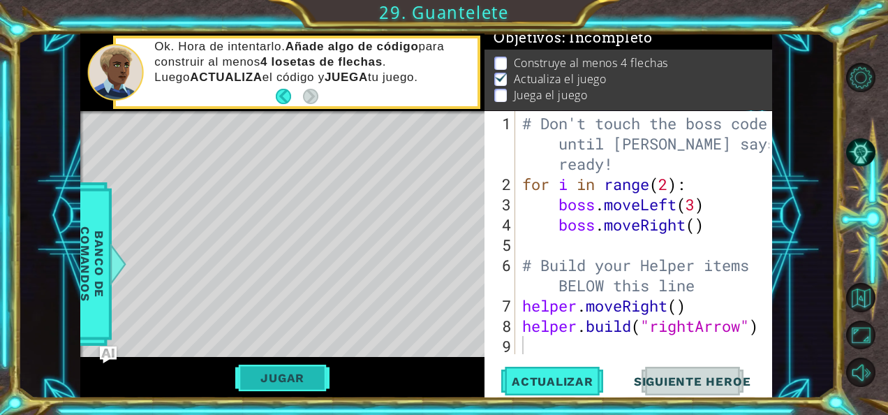
click at [315, 387] on button "Jugar" at bounding box center [282, 377] width 94 height 27
click at [315, 387] on div "helper methods moveLeft(steps) moveRight(steps) moveUp(steps) moveDown(steps) b…" at bounding box center [426, 216] width 692 height 365
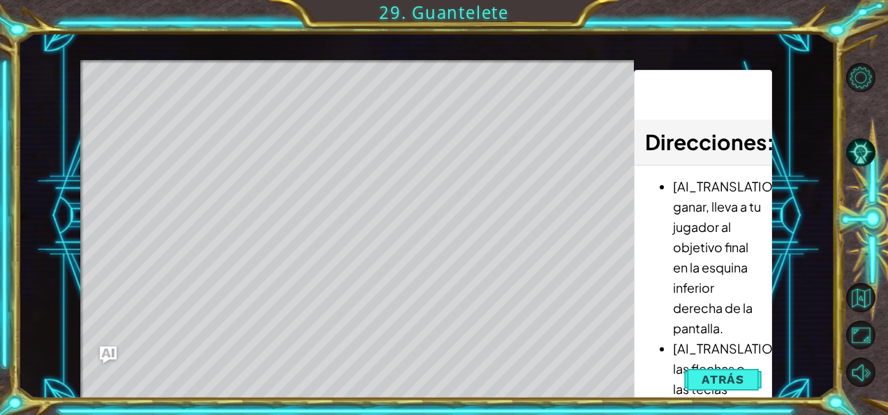
click at [315, 387] on div "Level Map" at bounding box center [402, 265] width 645 height 411
drag, startPoint x: 315, startPoint y: 387, endPoint x: 260, endPoint y: 340, distance: 71.8
click at [260, 340] on div "Level Map" at bounding box center [402, 265] width 645 height 411
drag, startPoint x: 260, startPoint y: 340, endPoint x: 376, endPoint y: 342, distance: 115.2
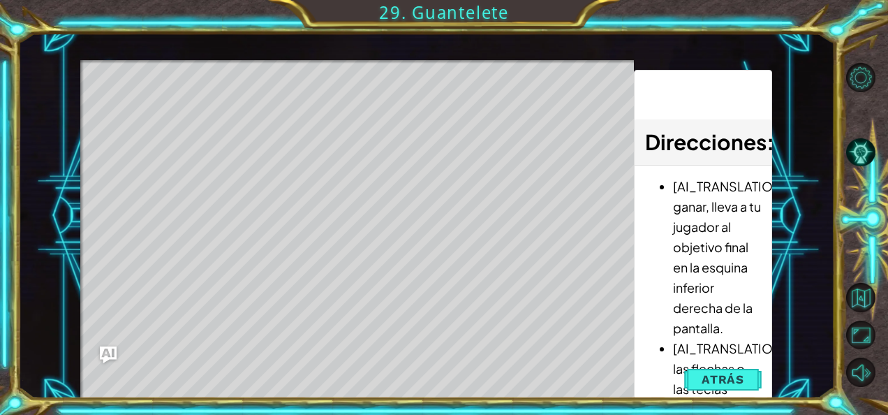
click at [376, 342] on div "Level Map" at bounding box center [402, 265] width 645 height 411
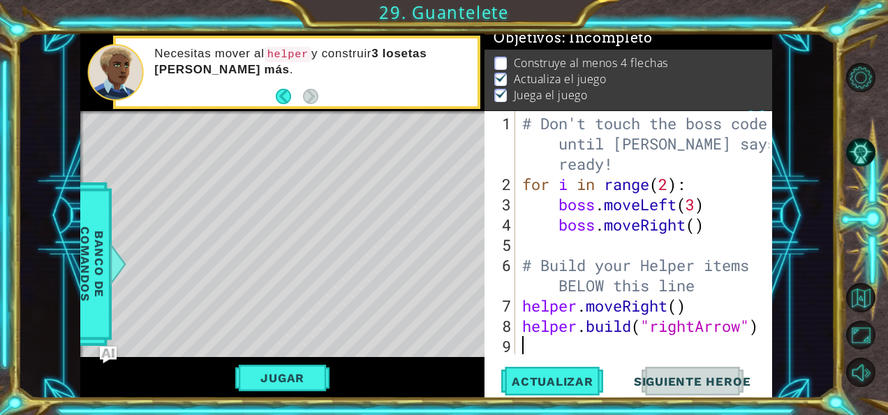
type textarea "[DOMAIN_NAME]("rightArrow")"
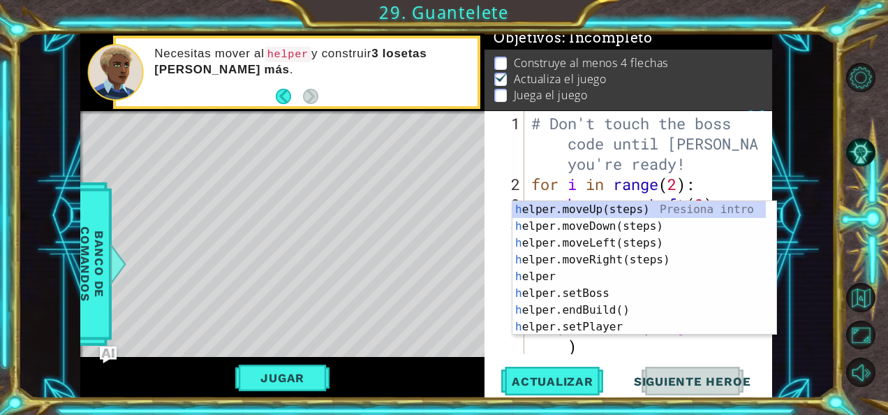
scroll to position [40, 0]
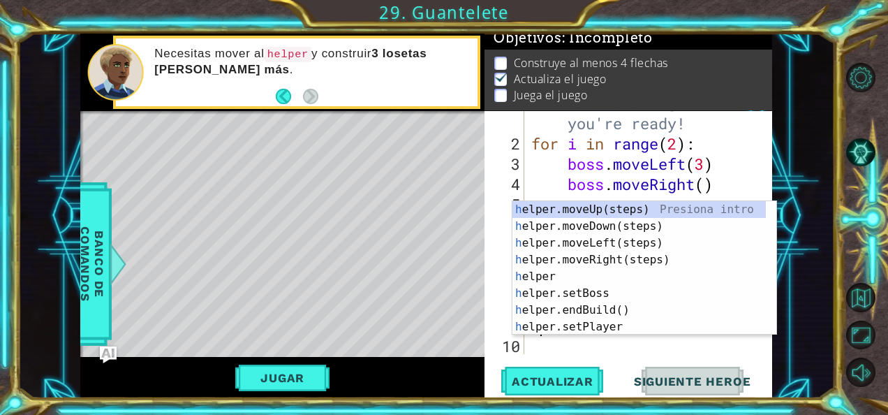
type textarea "he"
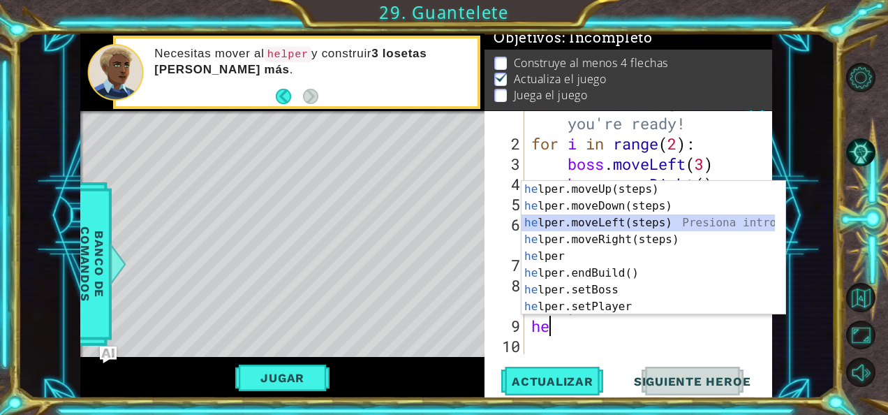
click at [561, 218] on div "he lper.moveUp(steps) Presiona intro he lper.moveDown(steps) Presiona intro he …" at bounding box center [648, 265] width 254 height 168
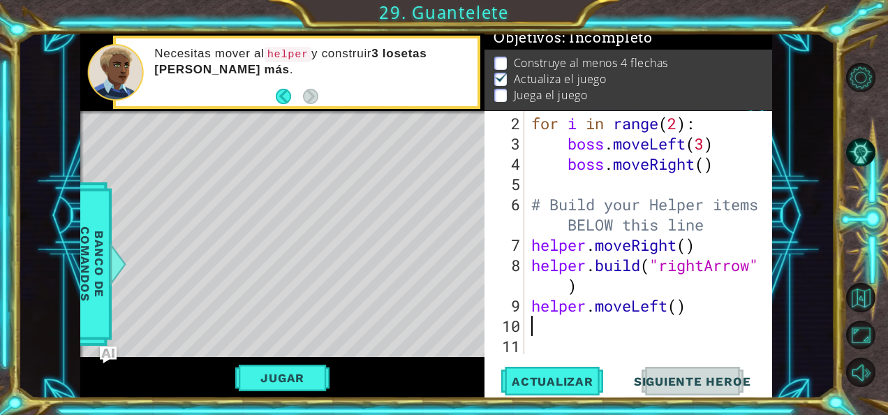
type textarea "h"
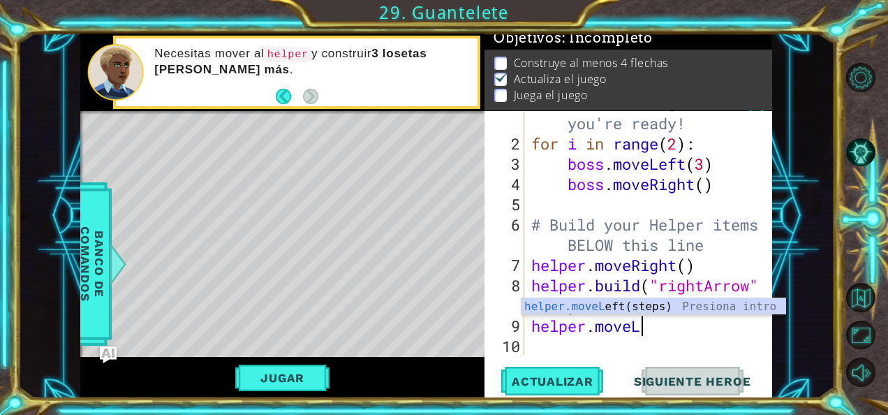
type textarea "helper.move"
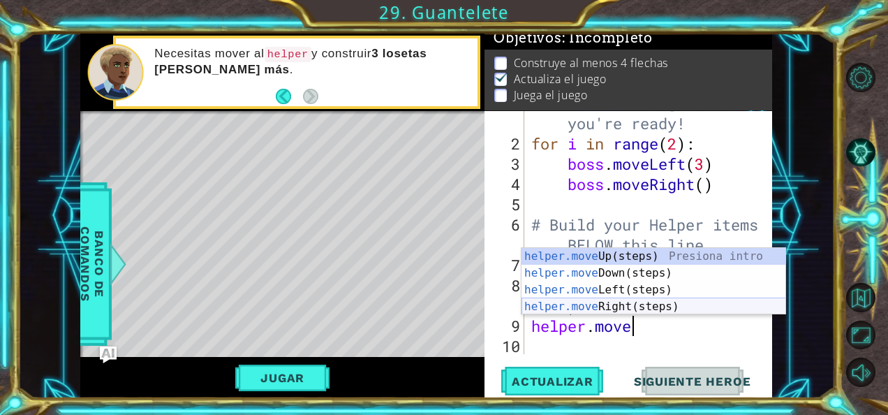
click at [610, 311] on div "helper.move Up(steps) Presiona intro helper.move Down(steps) Presiona intro hel…" at bounding box center [653, 298] width 265 height 101
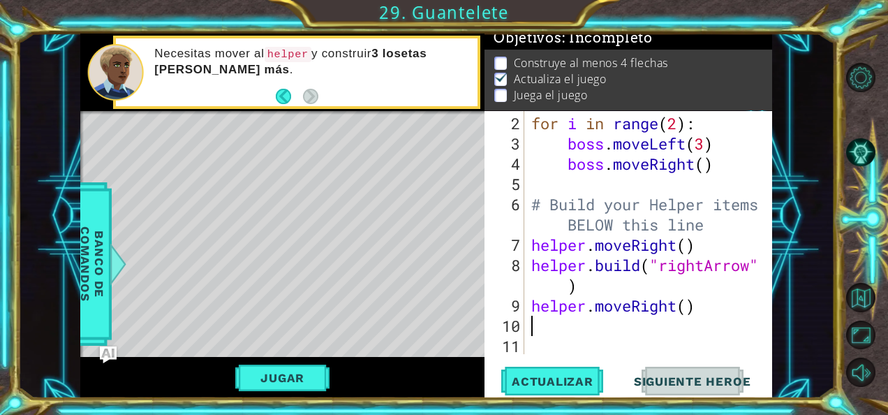
scroll to position [61, 0]
type textarea "h"
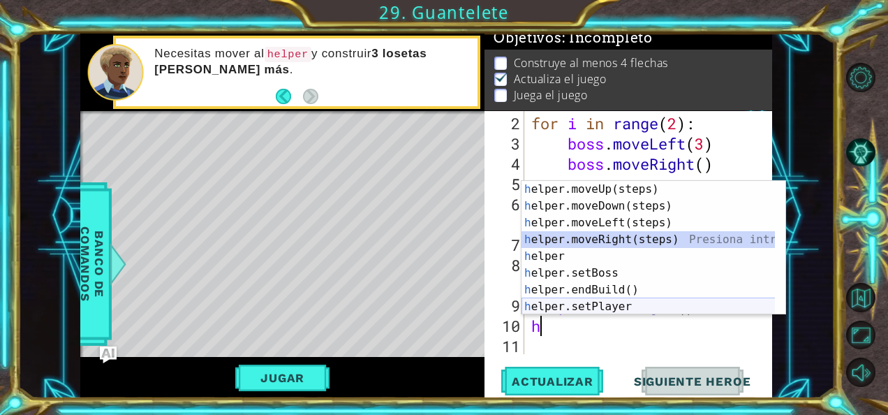
drag, startPoint x: 629, startPoint y: 240, endPoint x: 608, endPoint y: 295, distance: 58.3
click at [608, 295] on div "h elper.moveUp(steps) Presiona intro h elper.moveDown(steps) Presiona intro h e…" at bounding box center [648, 265] width 254 height 168
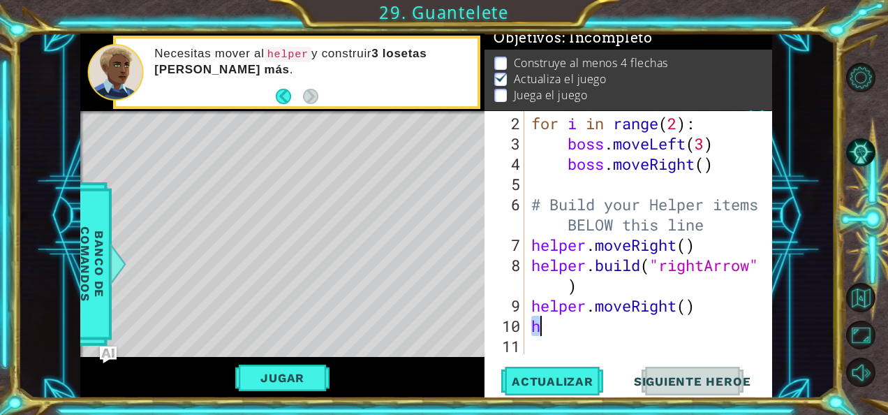
type textarea "e"
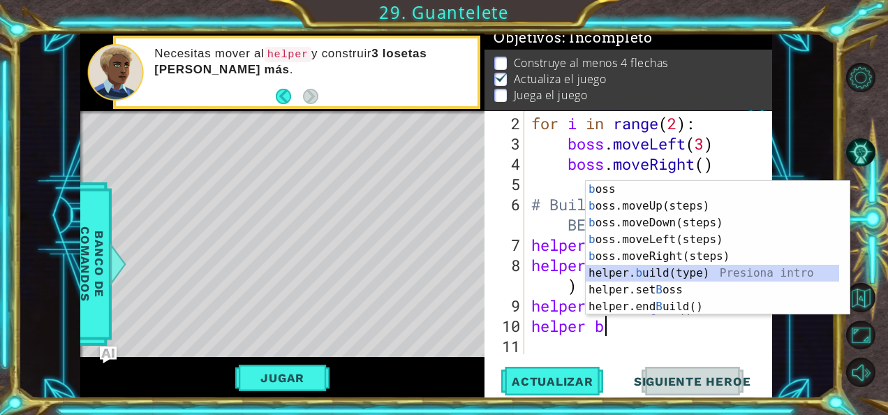
click at [653, 274] on div "b oss Presiona intro b oss.moveUp(steps) Presiona intro b oss.moveDown(steps) P…" at bounding box center [713, 265] width 254 height 168
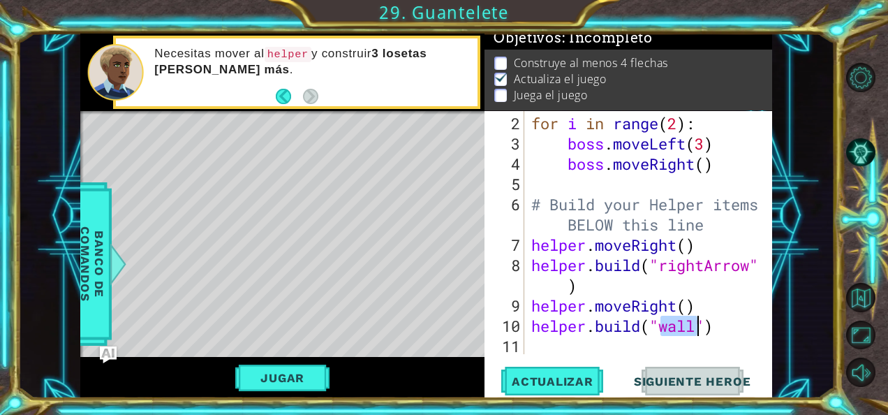
scroll to position [0, 6]
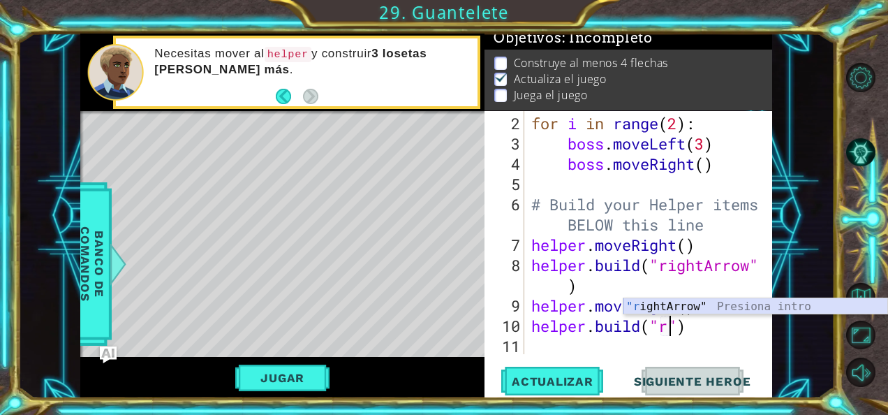
click at [660, 304] on div ""r ightArrow" Presiona intro" at bounding box center [755, 323] width 265 height 50
type textarea "[DOMAIN_NAME]("rightArrow")"
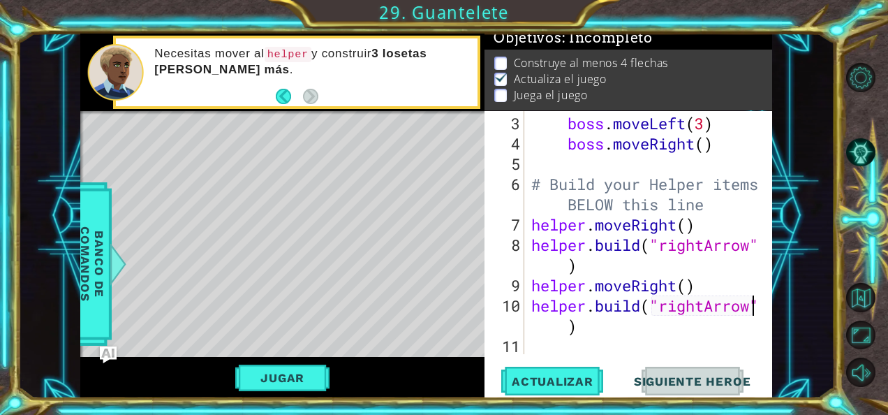
scroll to position [81, 0]
click at [659, 330] on div "boss . moveLeft ( 3 ) boss . moveRight ( ) # Build your Helper items BELOW this…" at bounding box center [647, 254] width 238 height 283
click at [644, 346] on div "boss . moveLeft ( 3 ) boss . moveRight ( ) # Build your Helper items BELOW this…" at bounding box center [647, 254] width 238 height 283
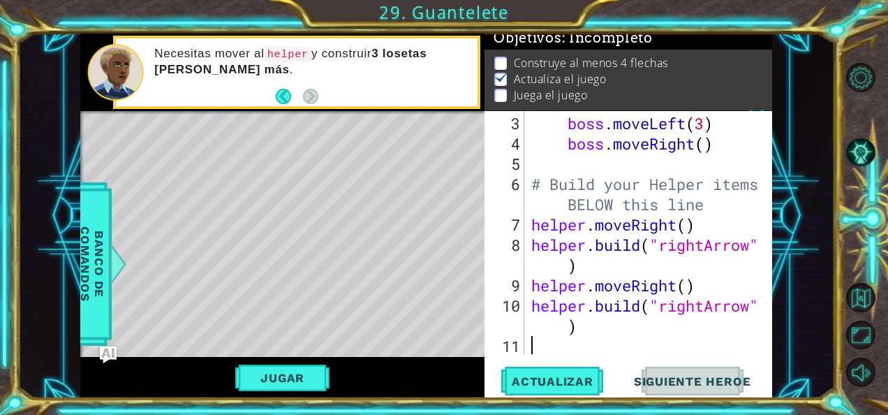
click at [644, 346] on div "boss . moveLeft ( 3 ) boss . moveRight ( ) # Build your Helper items BELOW this…" at bounding box center [647, 254] width 238 height 283
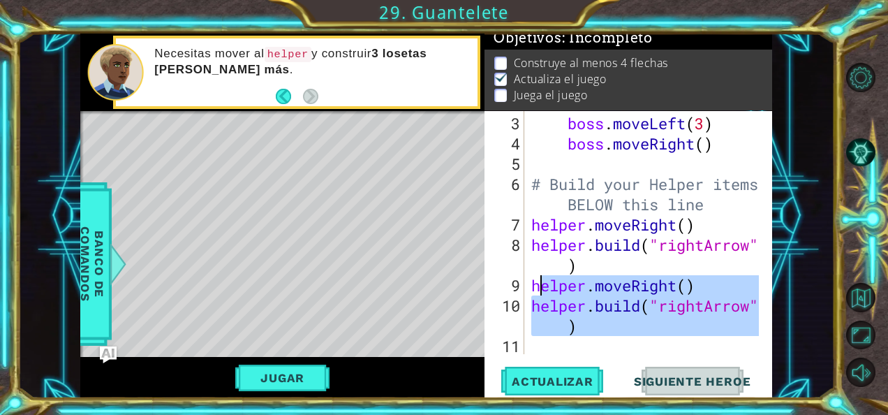
drag, startPoint x: 621, startPoint y: 337, endPoint x: 540, endPoint y: 283, distance: 97.2
click at [540, 283] on div "boss . moveLeft ( 3 ) boss . moveRight ( ) # Build your Helper items BELOW this…" at bounding box center [647, 254] width 238 height 283
click at [526, 289] on div "helper.moveRight() [DOMAIN_NAME]("rightArrow") 3 4 5 6 7 8 9 10 11 boss . moveL…" at bounding box center [626, 232] width 285 height 243
drag, startPoint x: 531, startPoint y: 282, endPoint x: 704, endPoint y: 343, distance: 183.7
click at [704, 343] on div "boss . moveLeft ( 3 ) boss . moveRight ( ) # Build your Helper items BELOW this…" at bounding box center [647, 254] width 238 height 283
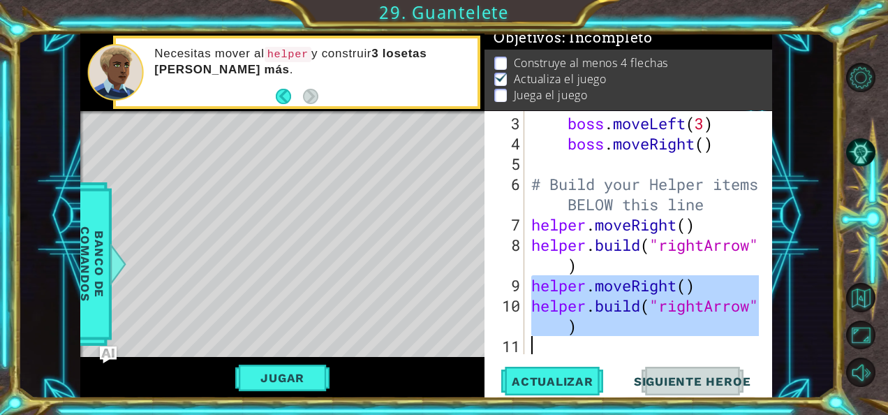
type textarea "[DOMAIN_NAME]("rightArrow")"
click at [641, 357] on div "[DOMAIN_NAME]("rightArrow") 3 4 5 6 7 8 9 10 11 boss . moveLeft ( 3 ) boss . mo…" at bounding box center [628, 254] width 288 height 287
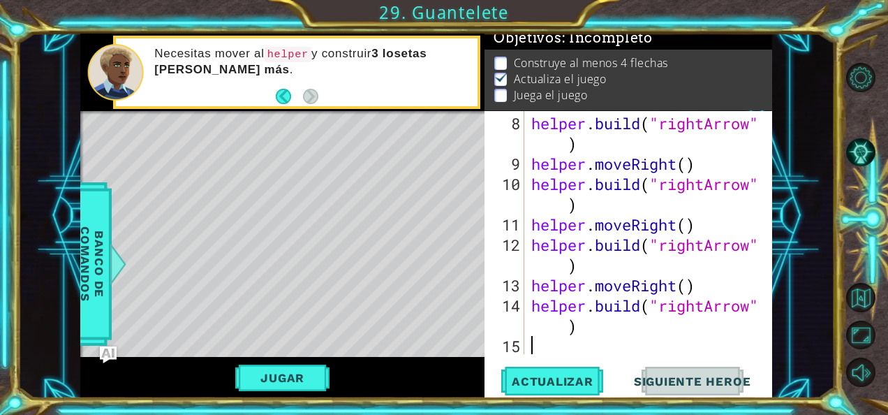
scroll to position [202, 0]
click at [592, 371] on button "Actualizar" at bounding box center [553, 380] width 110 height 29
click at [547, 390] on button "Actualizar" at bounding box center [553, 380] width 110 height 29
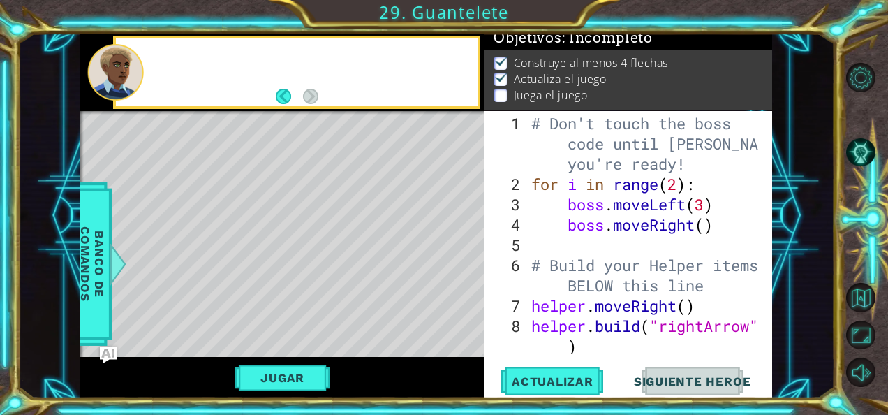
scroll to position [0, 0]
click at [681, 390] on button "Siguiente Heroe" at bounding box center [692, 380] width 145 height 29
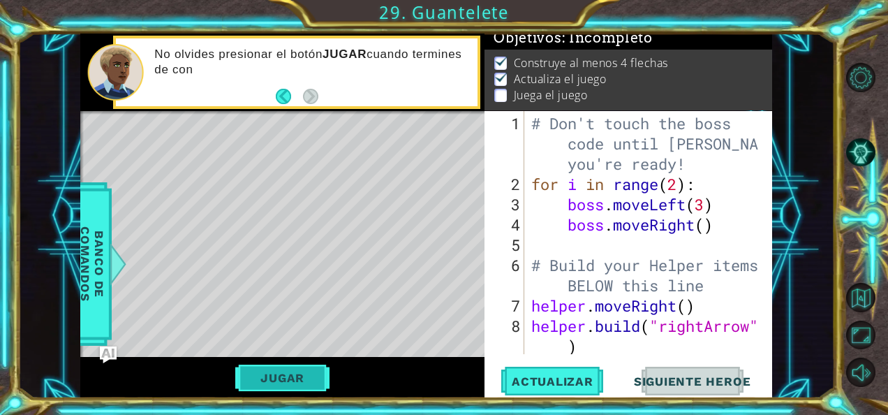
click at [291, 370] on button "Jugar" at bounding box center [282, 377] width 94 height 27
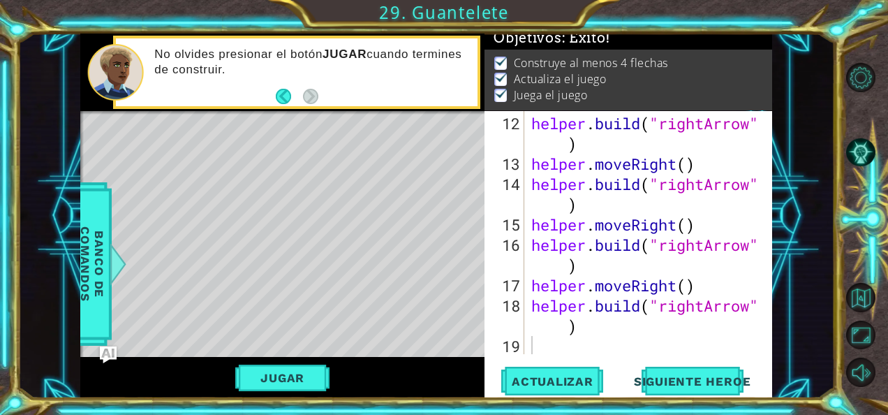
scroll to position [324, 0]
click at [565, 358] on div "12 13 14 15 16 17 18 19 helper . build ( "rightArrow" ) helper . moveRight ( ) …" at bounding box center [628, 254] width 288 height 287
click at [568, 350] on div "helper . build ( "rightArrow" ) helper . moveRight ( ) helper . build ( "rightA…" at bounding box center [647, 265] width 238 height 304
click at [697, 383] on span "Siguiente Heroe" at bounding box center [692, 379] width 145 height 14
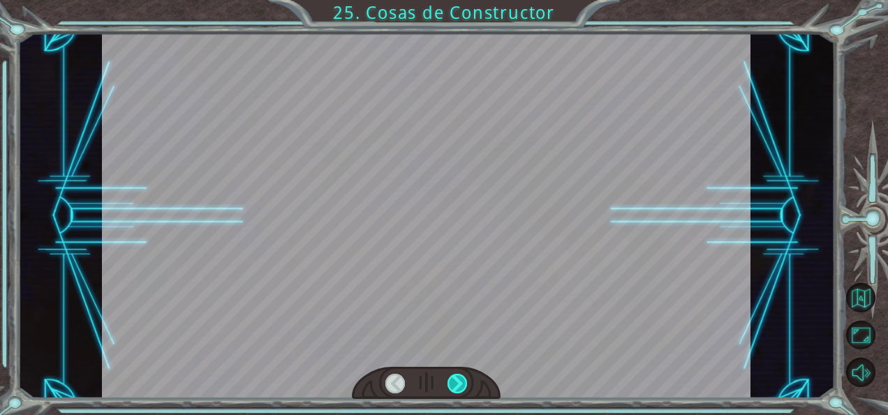
click at [456, 378] on div at bounding box center [457, 383] width 20 height 20
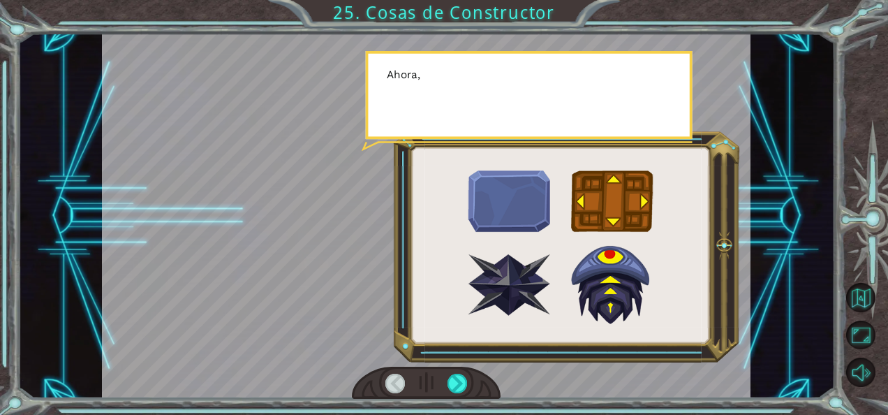
click at [310, 274] on div at bounding box center [426, 216] width 649 height 365
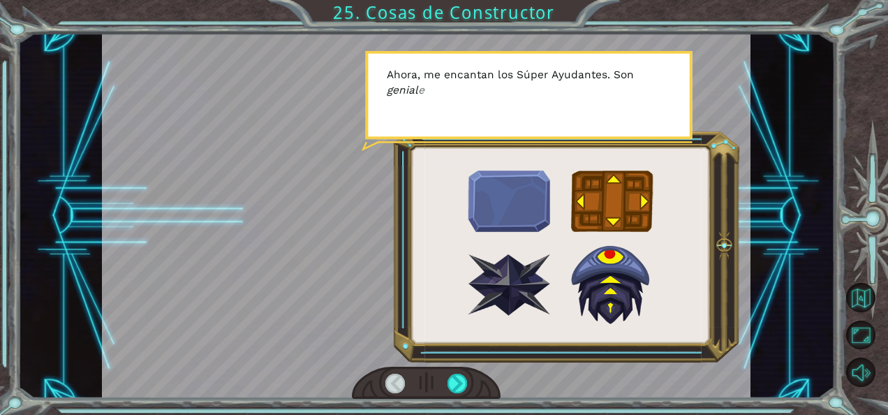
click at [310, 274] on div at bounding box center [426, 216] width 649 height 365
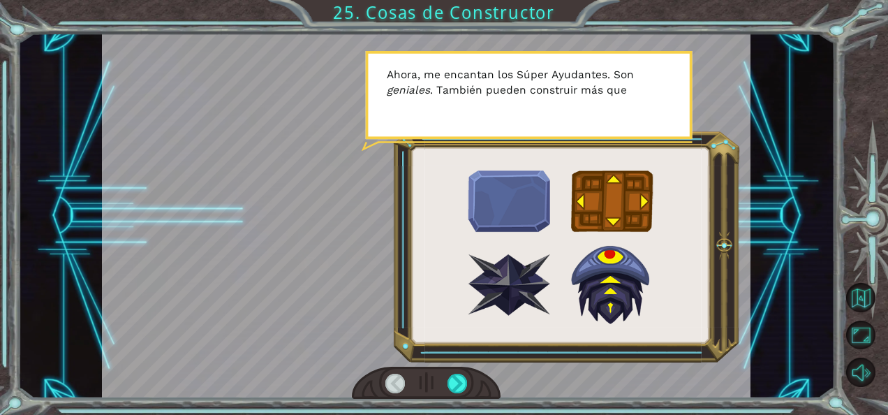
click at [310, 274] on div at bounding box center [426, 216] width 649 height 365
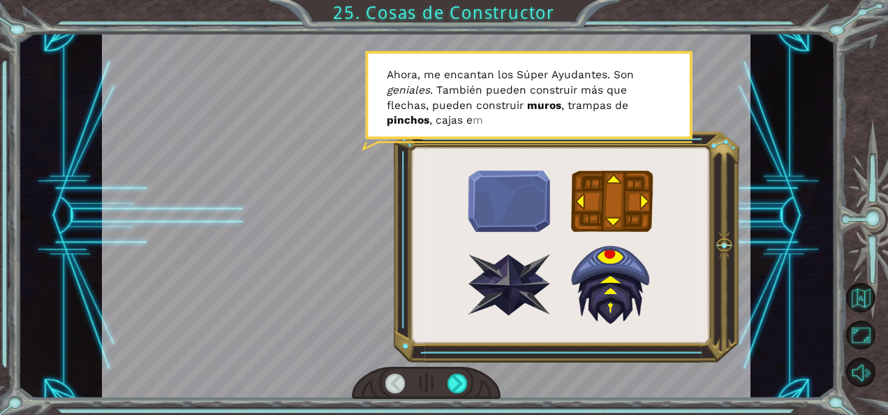
click at [446, 378] on div at bounding box center [426, 382] width 149 height 33
drag, startPoint x: 446, startPoint y: 378, endPoint x: 461, endPoint y: 378, distance: 14.7
click at [461, 378] on div at bounding box center [426, 382] width 149 height 33
click at [461, 378] on div at bounding box center [457, 383] width 20 height 20
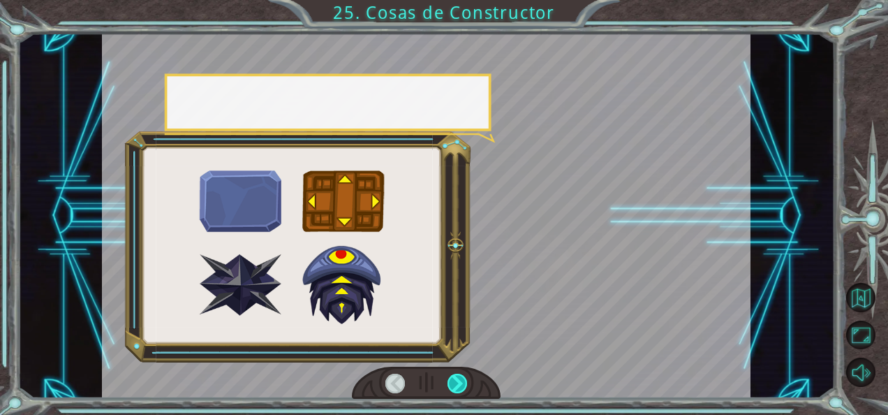
click at [461, 378] on div at bounding box center [457, 383] width 20 height 20
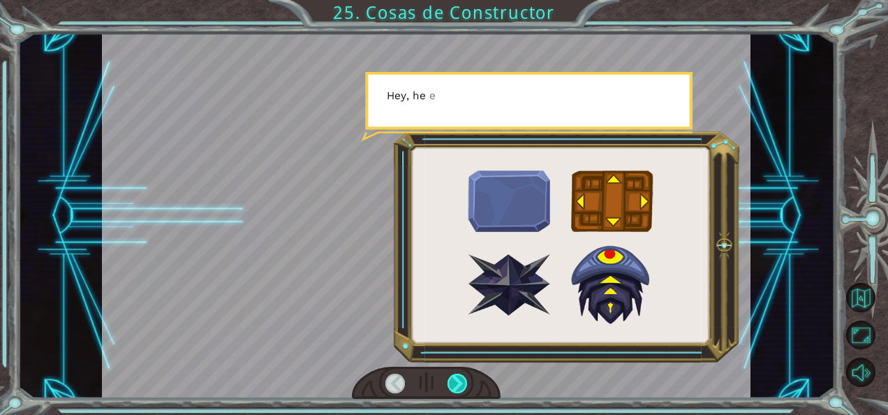
click at [461, 378] on div at bounding box center [457, 383] width 20 height 20
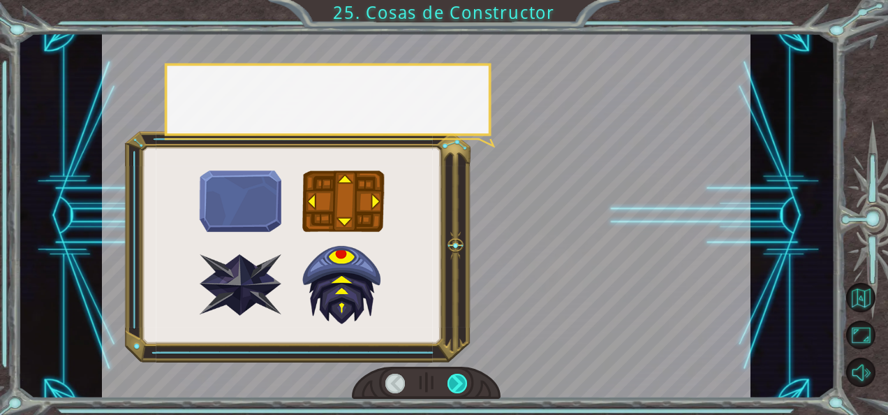
click at [461, 378] on div at bounding box center [457, 383] width 20 height 20
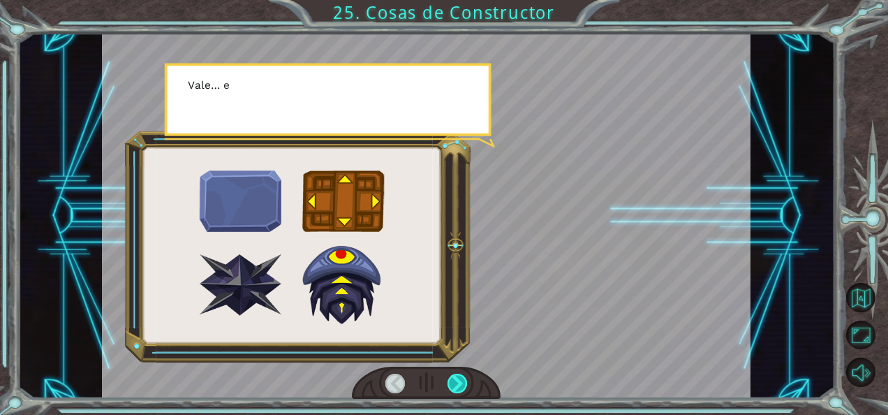
click at [461, 378] on div at bounding box center [457, 383] width 20 height 20
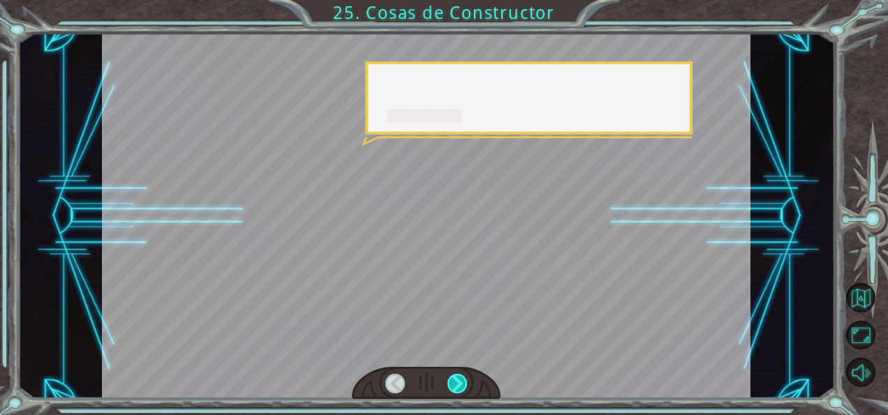
click at [461, 378] on div at bounding box center [457, 383] width 20 height 20
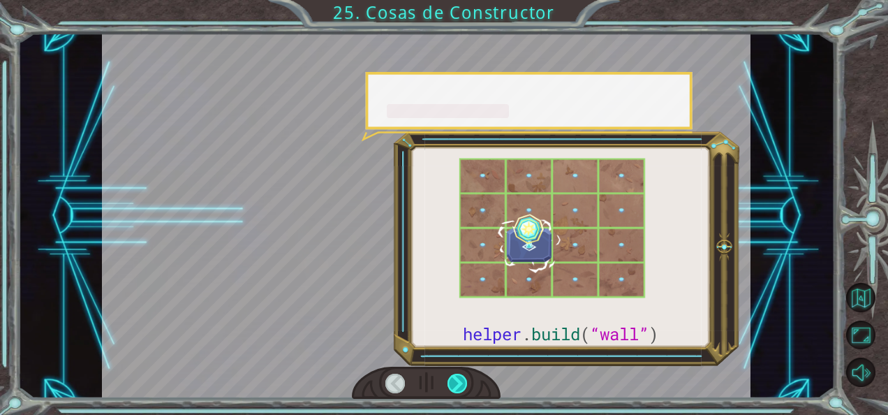
click at [461, 378] on div at bounding box center [457, 383] width 20 height 20
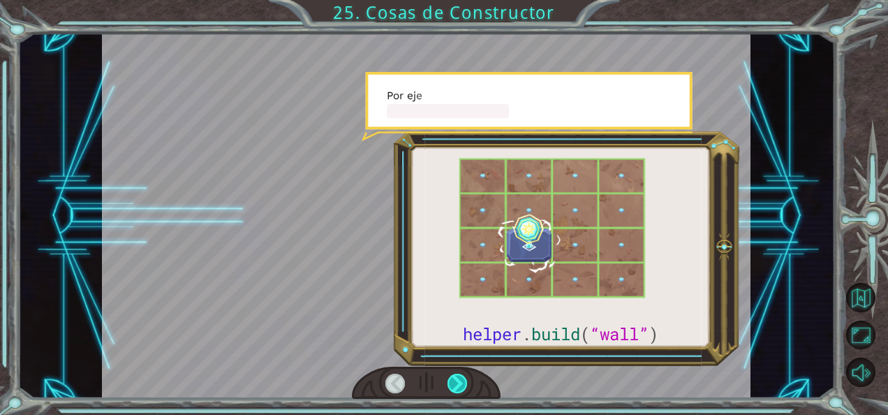
click at [461, 378] on div at bounding box center [457, 383] width 20 height 20
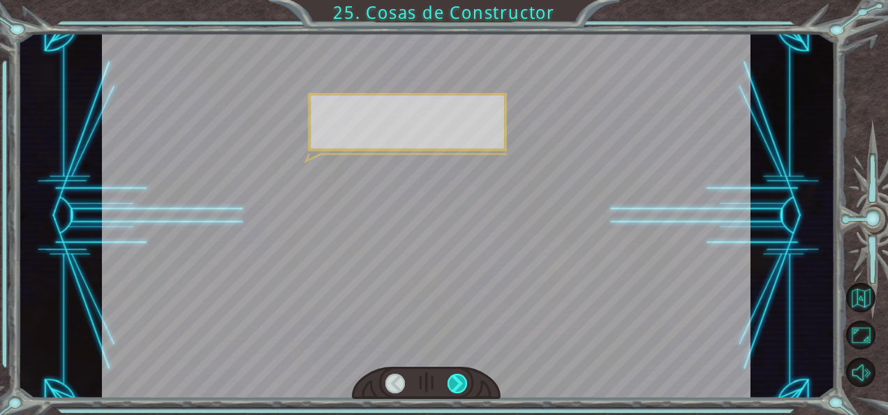
click at [461, 378] on div at bounding box center [457, 383] width 20 height 20
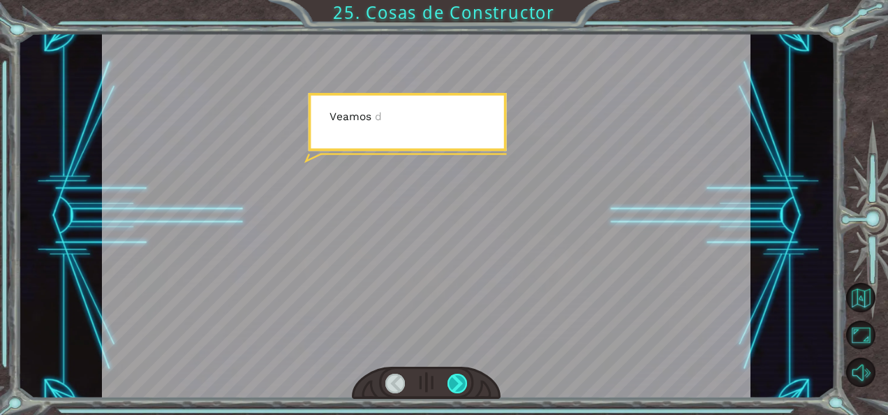
click at [461, 378] on div at bounding box center [457, 383] width 20 height 20
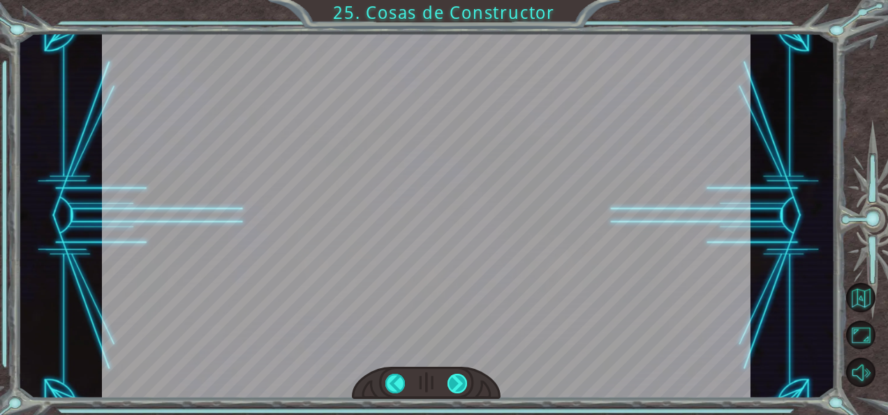
click at [461, 0] on div "CORRECT [DOMAIN_NAME](“wall”) INCORRECT [DOMAIN_NAME](wall) [DOMAIN_NAME](“WALL…" at bounding box center [444, 0] width 888 height 0
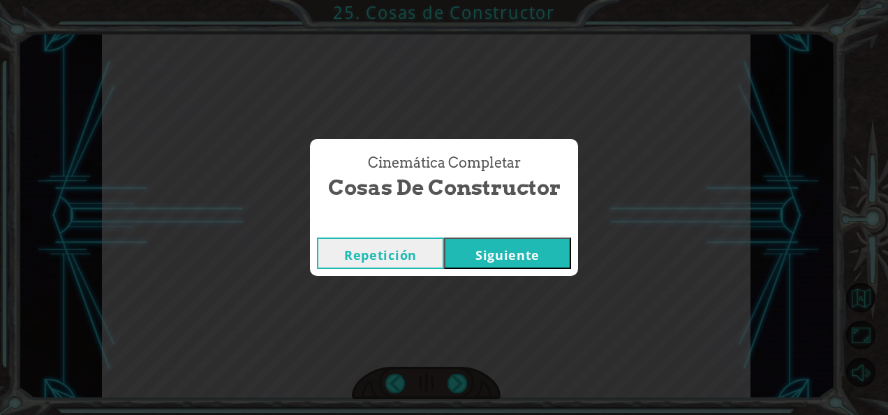
click at [461, 378] on div "Cinemática Completar Cosas de Constructor Repetición [GEOGRAPHIC_DATA]" at bounding box center [444, 207] width 888 height 415
drag, startPoint x: 461, startPoint y: 378, endPoint x: 519, endPoint y: 247, distance: 143.5
click at [519, 247] on div "Cinemática Completar Cosas de Constructor Repetición [GEOGRAPHIC_DATA]" at bounding box center [444, 207] width 888 height 415
click at [519, 247] on button "Siguiente" at bounding box center [507, 252] width 127 height 31
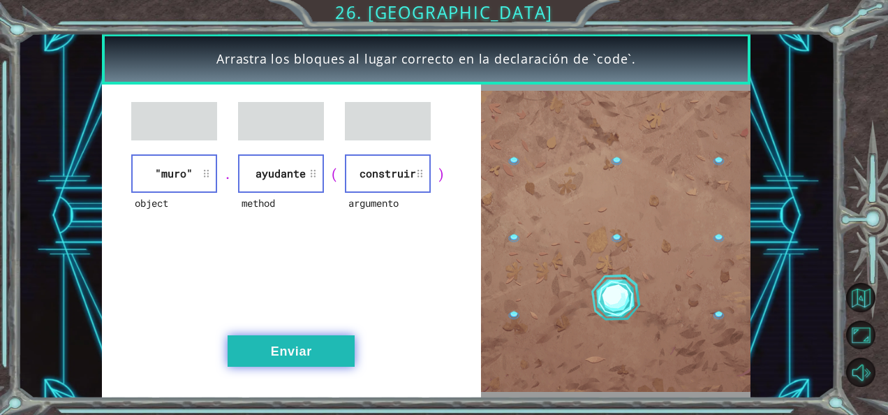
click at [280, 353] on button "Enviar" at bounding box center [291, 350] width 127 height 31
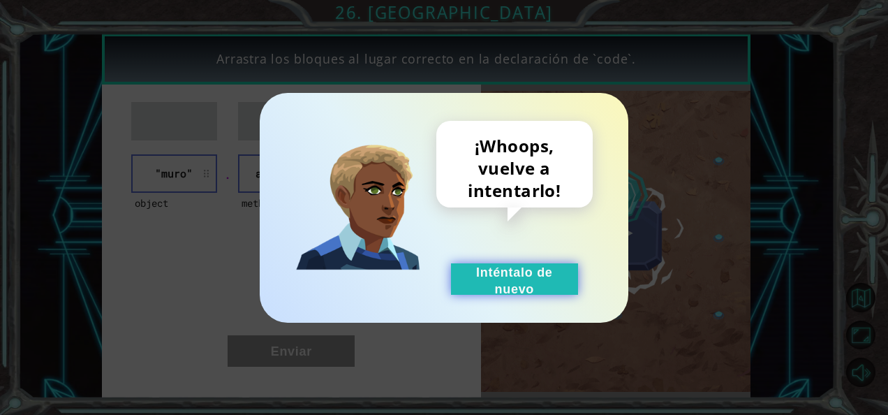
click at [498, 265] on button "Inténtalo de nuevo" at bounding box center [514, 278] width 127 height 31
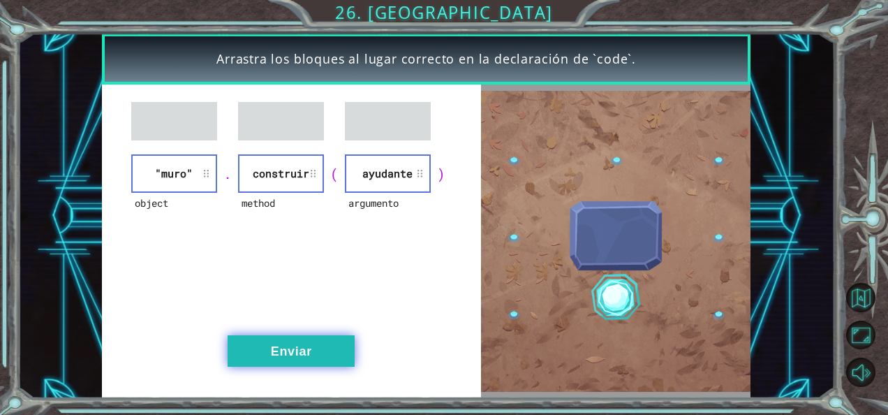
click at [299, 347] on button "Enviar" at bounding box center [291, 350] width 127 height 31
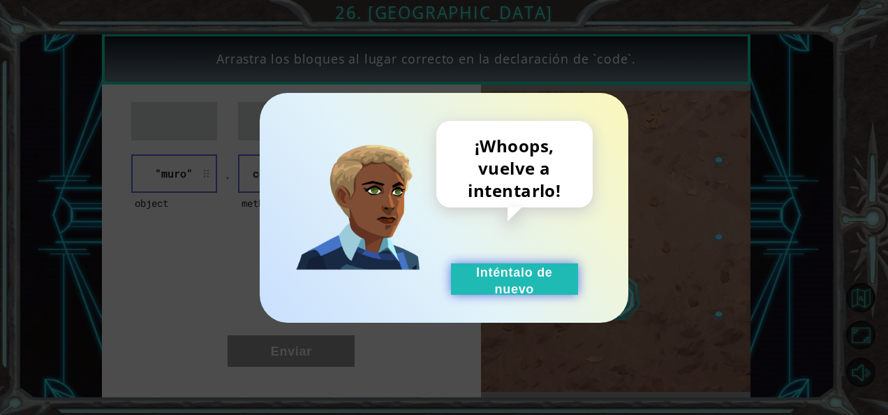
click at [547, 281] on button "Inténtalo de nuevo" at bounding box center [514, 278] width 127 height 31
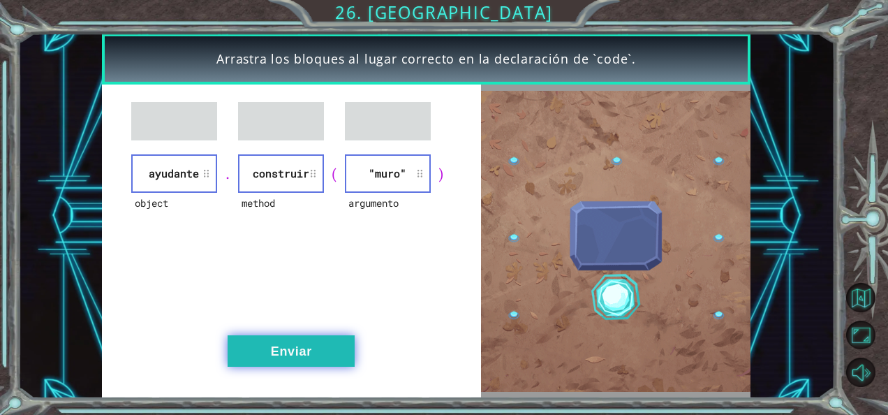
click at [289, 363] on button "Enviar" at bounding box center [291, 350] width 127 height 31
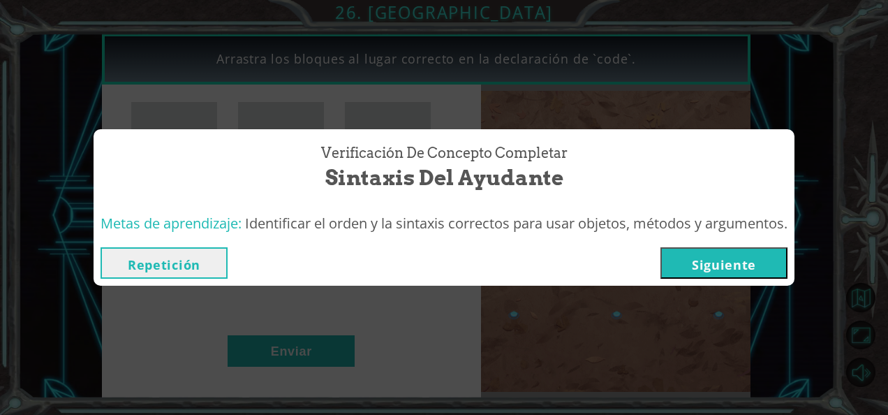
click at [755, 263] on button "Siguiente" at bounding box center [723, 262] width 127 height 31
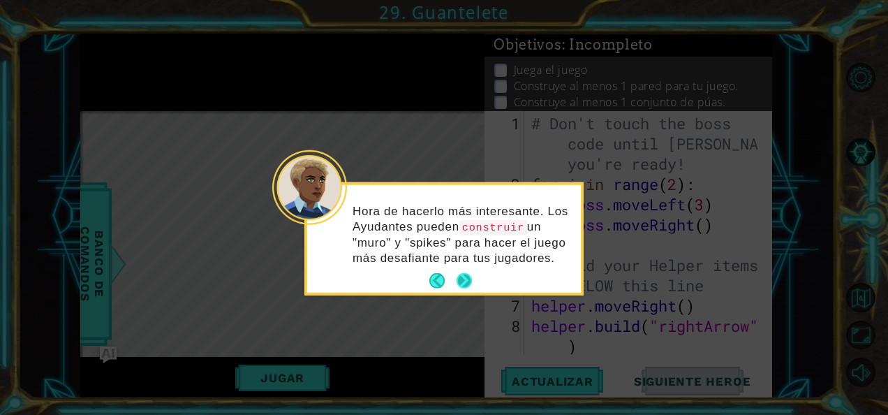
click at [462, 279] on button "Next" at bounding box center [464, 280] width 15 height 15
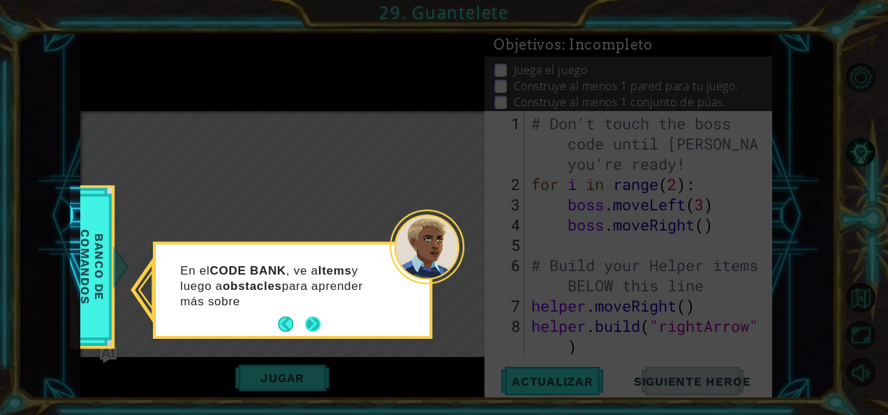
click at [309, 330] on button "Next" at bounding box center [312, 323] width 15 height 15
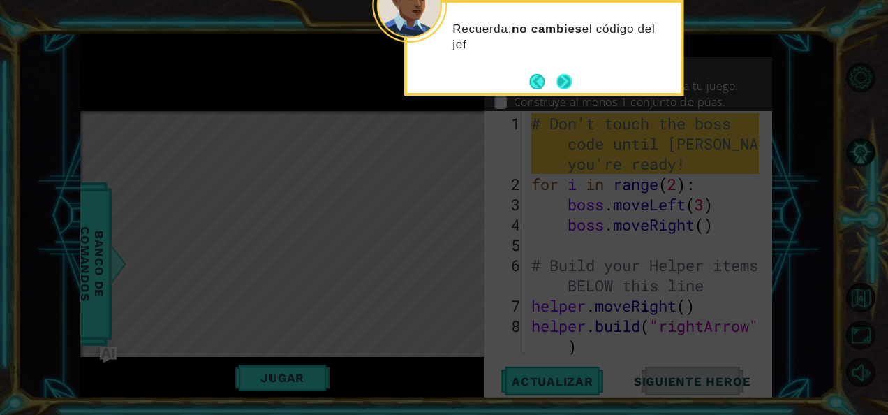
click at [572, 84] on button "Next" at bounding box center [564, 81] width 17 height 17
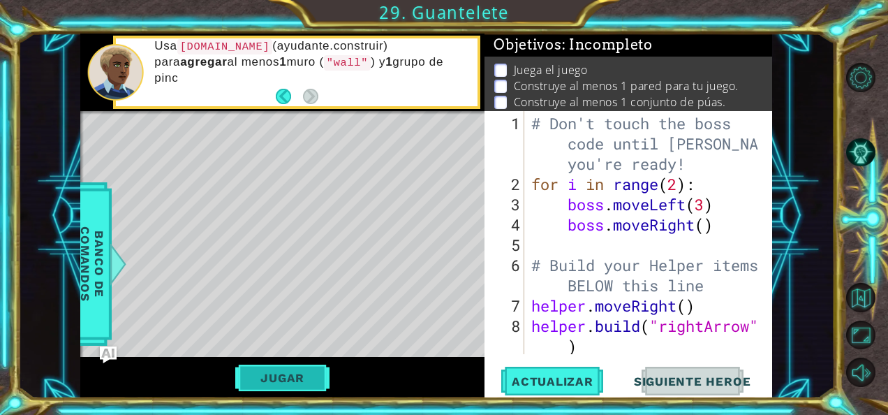
click at [327, 373] on button "Jugar" at bounding box center [282, 377] width 94 height 27
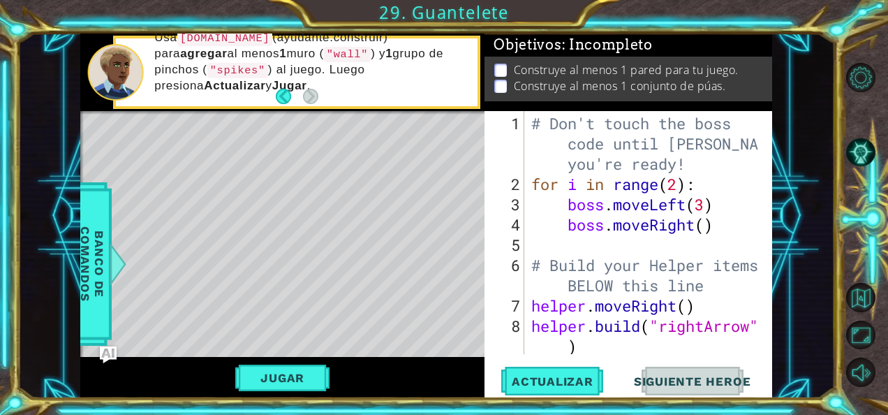
click at [701, 335] on div "# Don't touch the boss code until [PERSON_NAME] says you're ready! for i in ran…" at bounding box center [646, 275] width 237 height 324
type textarea "[DOMAIN_NAME]("rightArrow")"
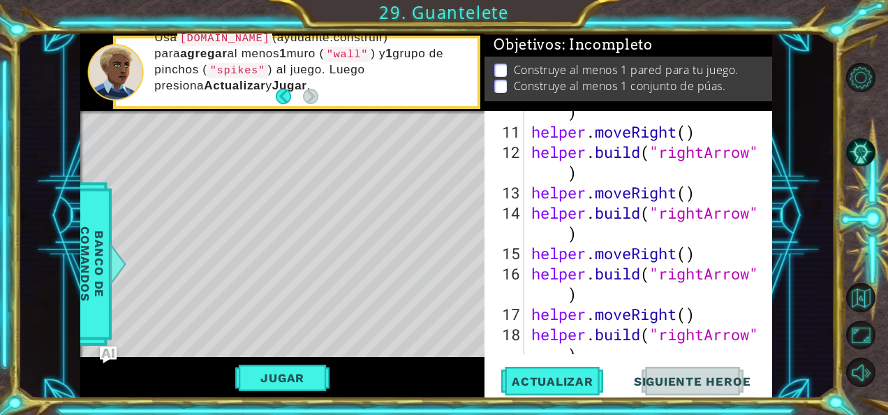
scroll to position [324, 0]
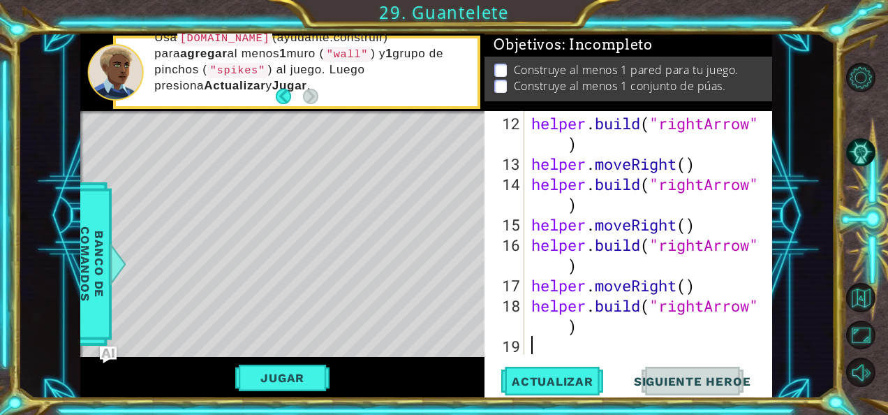
click at [644, 344] on div "helper . build ( "rightArrow" ) helper . moveRight ( ) helper . build ( "rightA…" at bounding box center [646, 265] width 237 height 304
click at [645, 341] on div "helper . build ( "rightArrow" ) helper . moveRight ( ) helper . build ( "rightA…" at bounding box center [646, 265] width 237 height 304
type textarea "h"
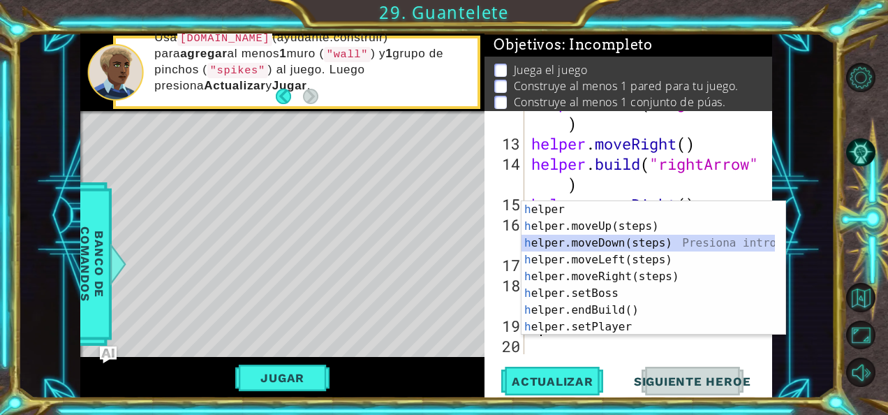
click at [605, 247] on div "h elper Presiona intro h elper.moveUp(steps) Presiona intro h elper.moveDown(st…" at bounding box center [648, 285] width 254 height 168
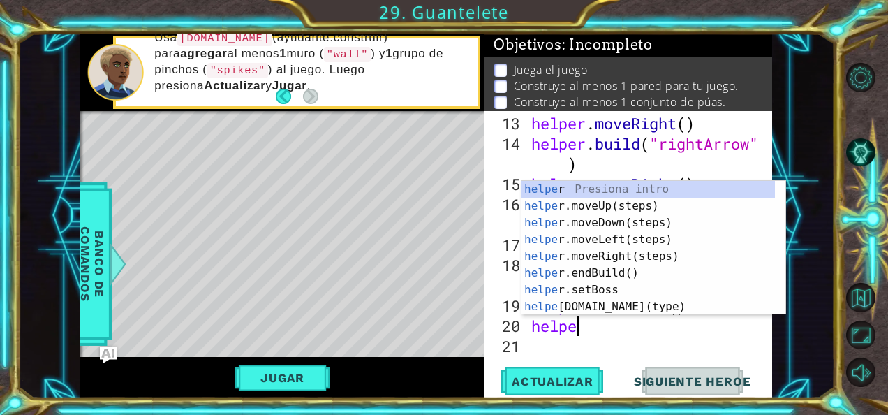
scroll to position [0, 1]
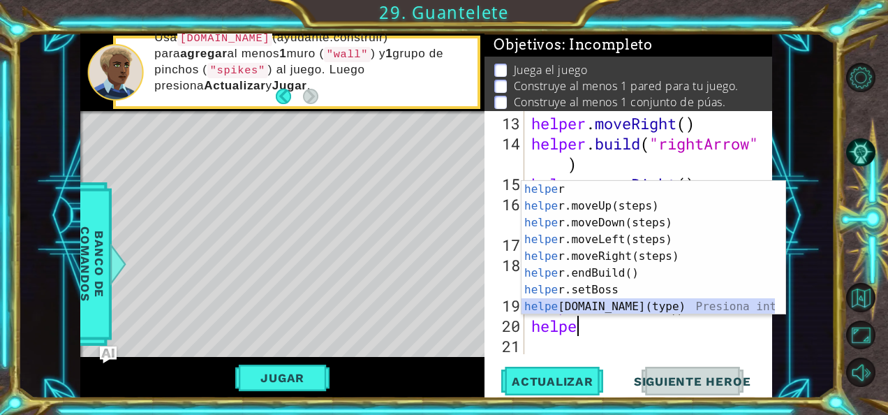
click at [609, 311] on div "helpe r Presiona intro helpe r.moveUp(steps) Presiona intro helpe r.moveDown(st…" at bounding box center [648, 265] width 254 height 168
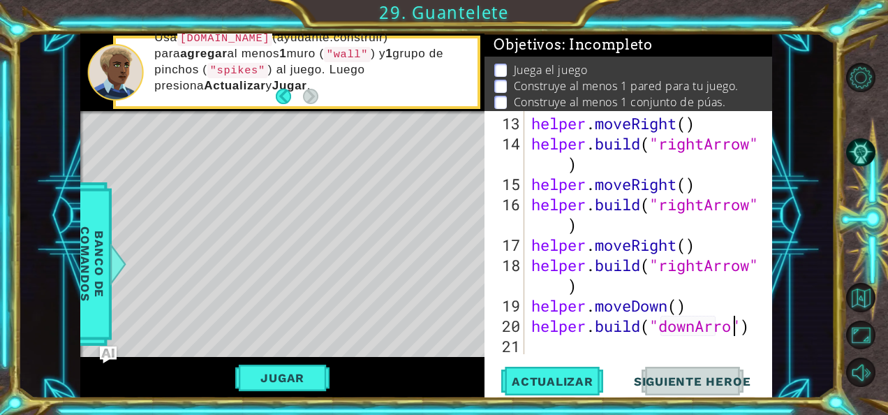
scroll to position [0, 10]
click at [669, 330] on div "helper . moveRight ( ) helper . build ( "rightArrow" ) helper . moveRight ( ) h…" at bounding box center [646, 254] width 237 height 283
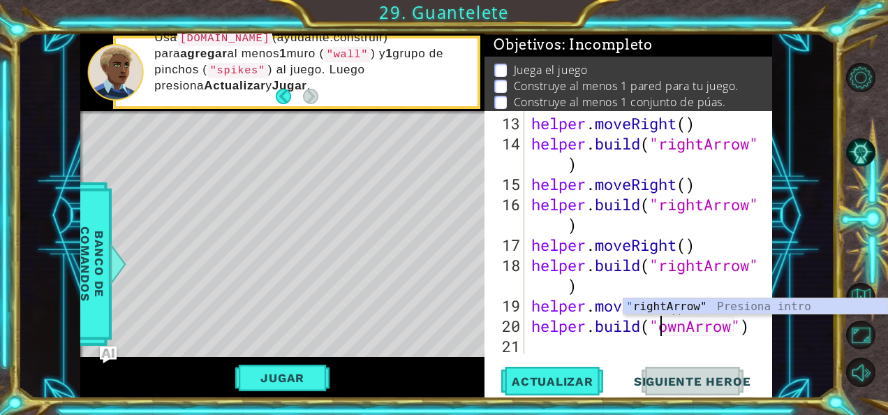
scroll to position [0, 6]
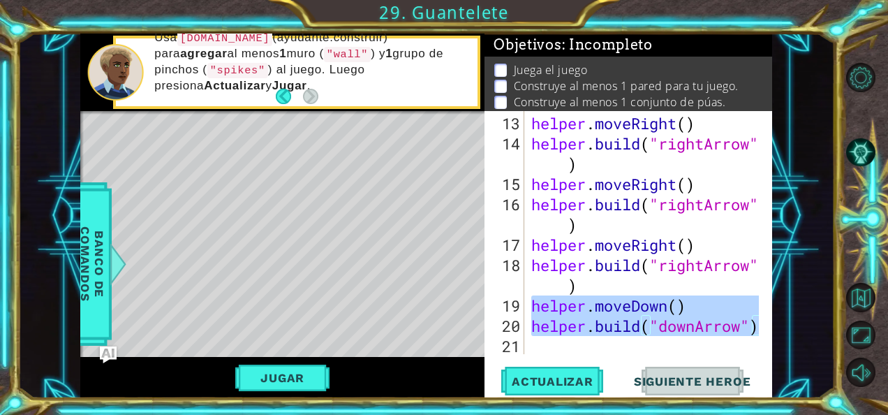
drag, startPoint x: 529, startPoint y: 306, endPoint x: 787, endPoint y: 327, distance: 258.5
click at [787, 327] on div "1 ההההההההההההההההההההההההההההההההההההההההההההההההההההההההההההההההההההההההההההה…" at bounding box center [425, 216] width 817 height 365
click at [634, 355] on div "helper.moveDown() [DOMAIN_NAME]("downArrow") 13 14 15 16 17 18 19 20 21 helper …" at bounding box center [628, 254] width 288 height 287
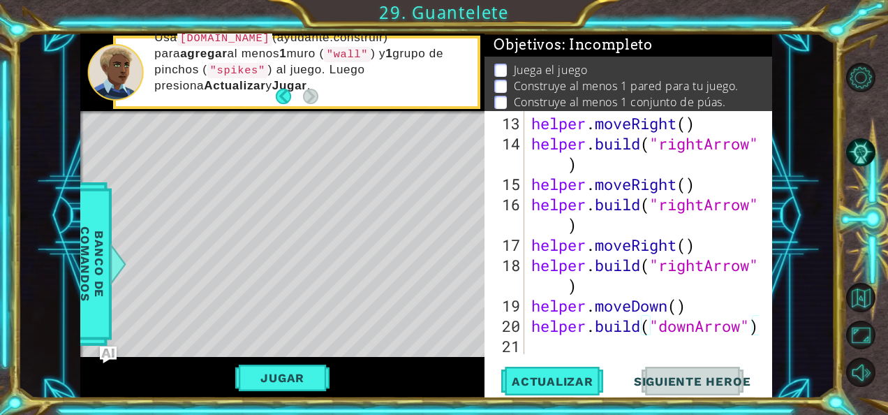
type textarea "[DOMAIN_NAME]("downArrow")"
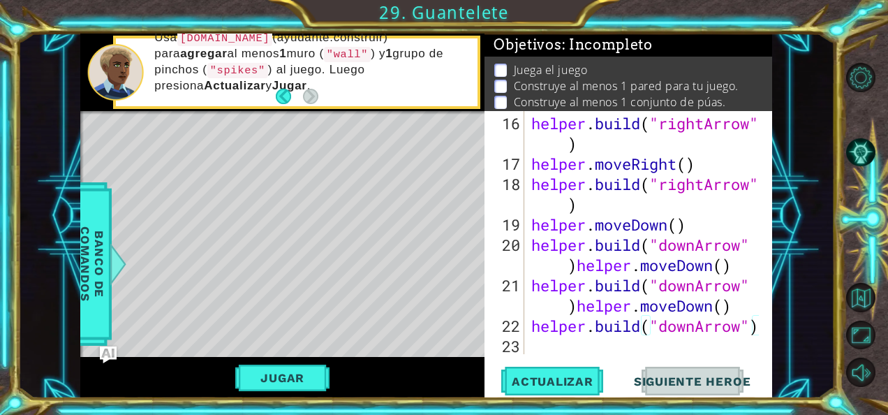
scroll to position [486, 0]
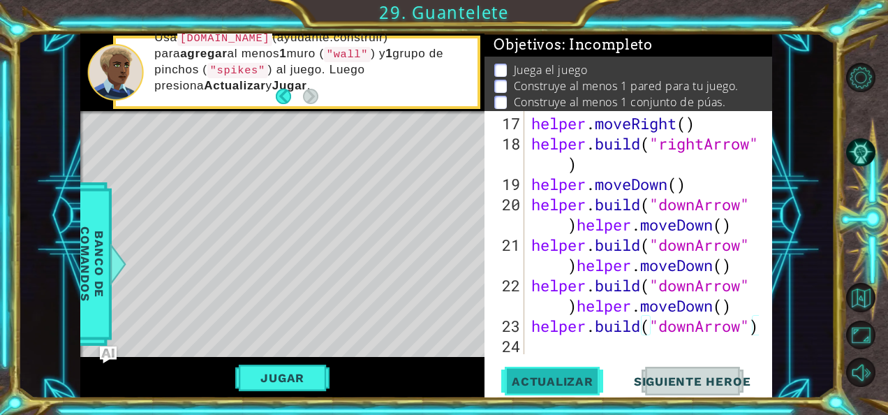
click at [527, 378] on span "Actualizar" at bounding box center [553, 381] width 110 height 14
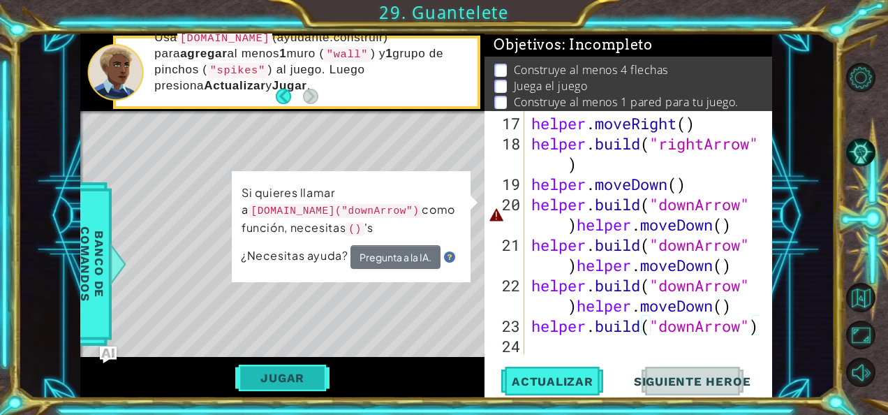
click at [324, 379] on button "Jugar" at bounding box center [282, 377] width 94 height 27
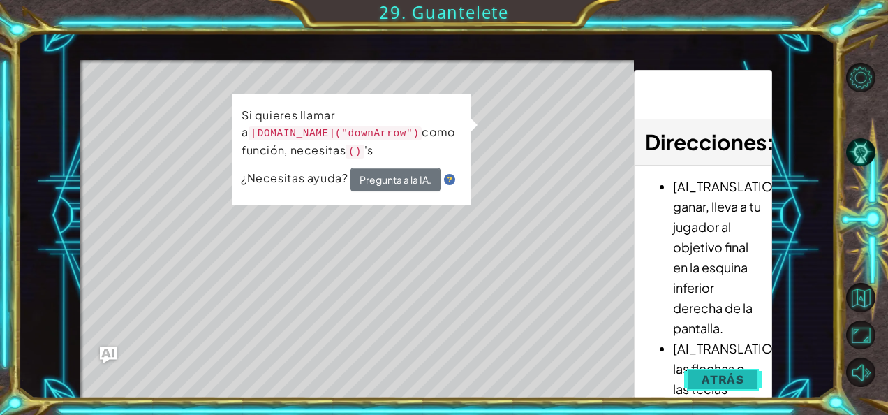
click at [707, 374] on span "Atrás" at bounding box center [723, 379] width 43 height 14
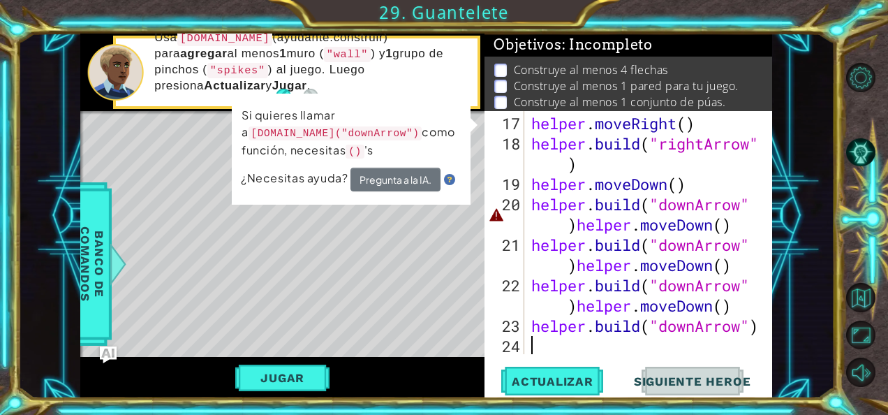
scroll to position [0, 0]
drag, startPoint x: 698, startPoint y: 341, endPoint x: 557, endPoint y: 346, distance: 141.1
click at [557, 346] on div "helper . moveRight ( ) helper . build ( "rightArrow" ) helper . moveDown ( ) he…" at bounding box center [646, 254] width 237 height 283
click at [653, 334] on div "helper . moveRight ( ) helper . build ( "rightArrow" ) helper . moveDown ( ) he…" at bounding box center [646, 254] width 237 height 283
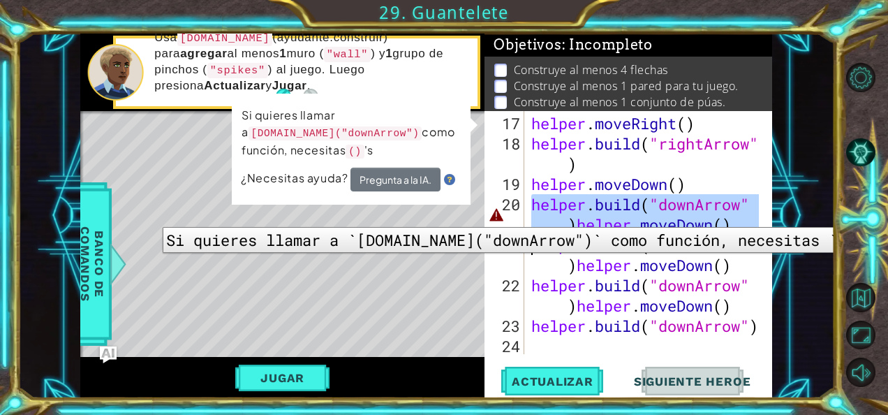
click at [503, 216] on div "20" at bounding box center [505, 214] width 37 height 40
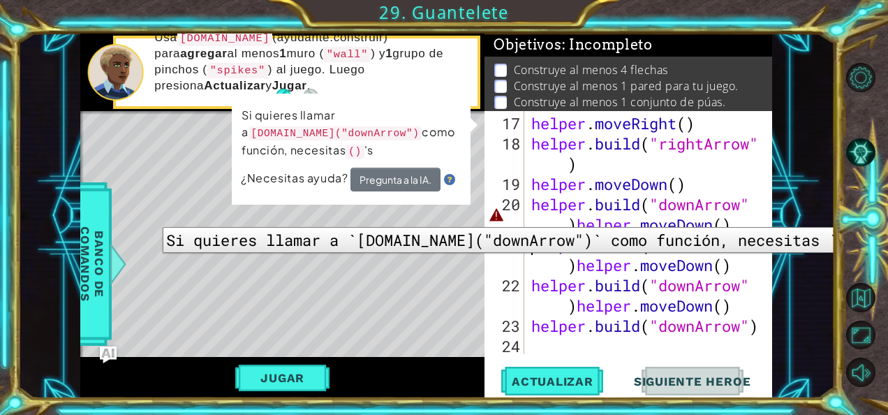
click at [503, 216] on div "20" at bounding box center [505, 214] width 37 height 40
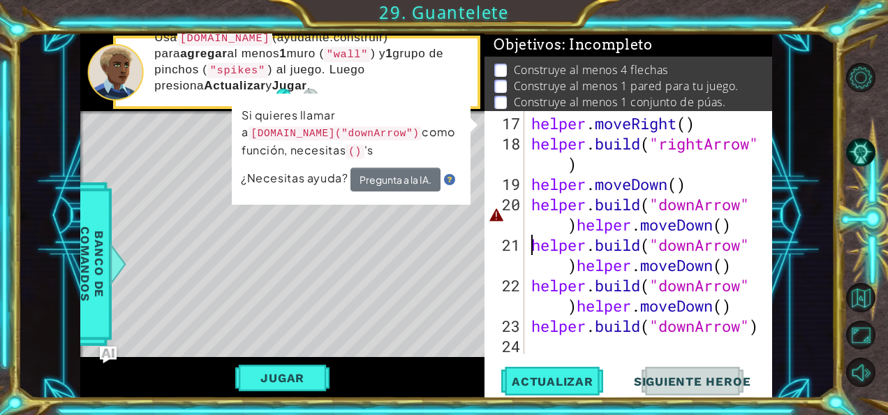
click at [490, 216] on div "20" at bounding box center [505, 214] width 37 height 40
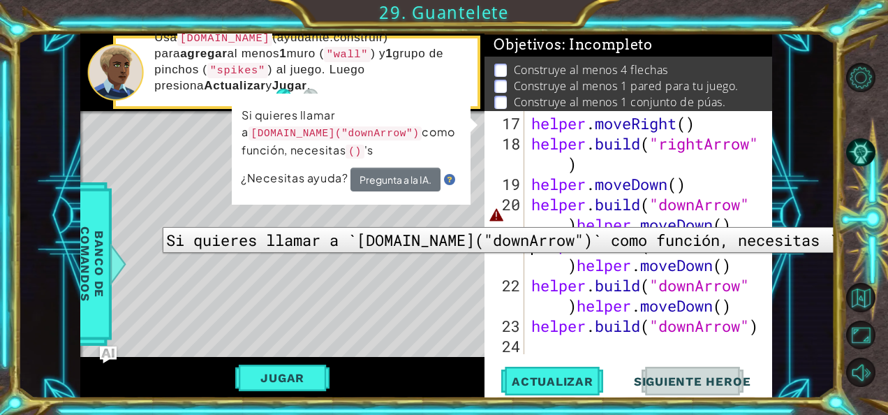
click at [498, 216] on div "20" at bounding box center [505, 214] width 37 height 40
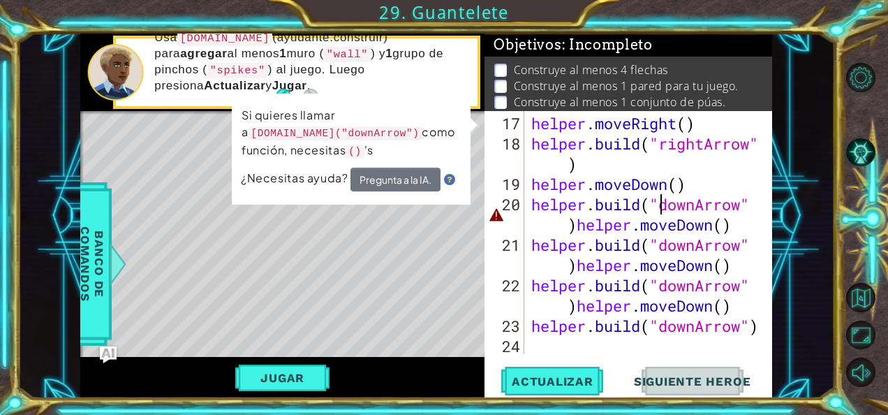
click at [660, 208] on div "helper . moveRight ( ) helper . build ( "rightArrow" ) helper . moveDown ( ) he…" at bounding box center [646, 254] width 237 height 283
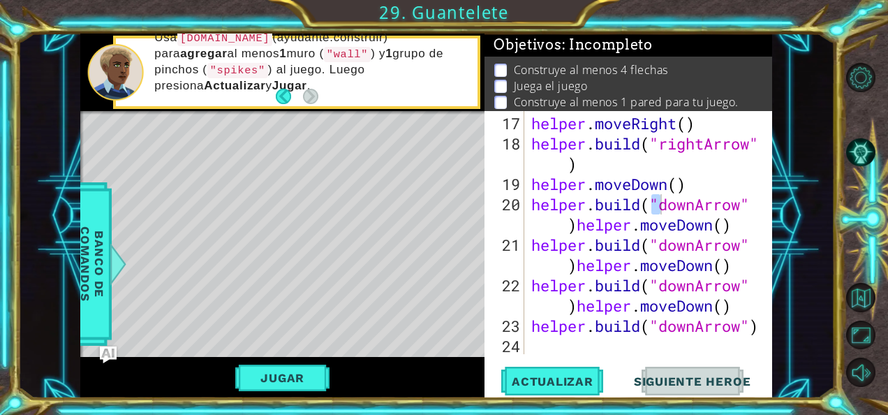
click at [687, 369] on button "Siguiente Heroe" at bounding box center [692, 380] width 145 height 29
click at [548, 378] on span "Actualizar" at bounding box center [553, 381] width 110 height 14
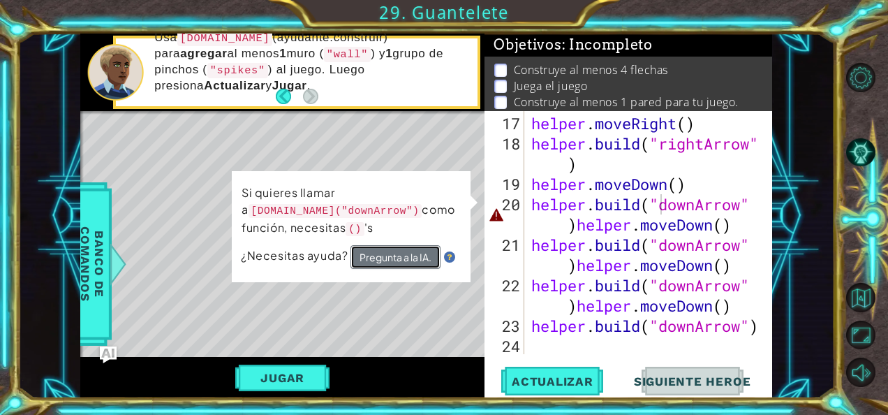
click at [412, 253] on button "Pregunta a la IA." at bounding box center [395, 257] width 91 height 25
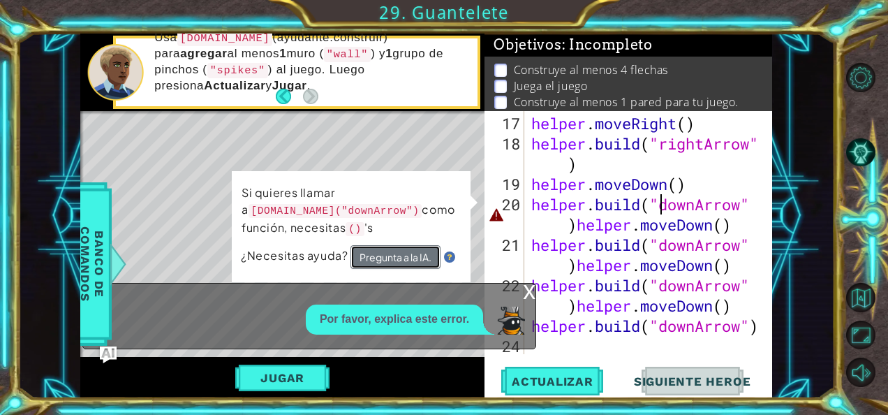
click at [412, 253] on button "Pregunta a la IA." at bounding box center [395, 257] width 91 height 25
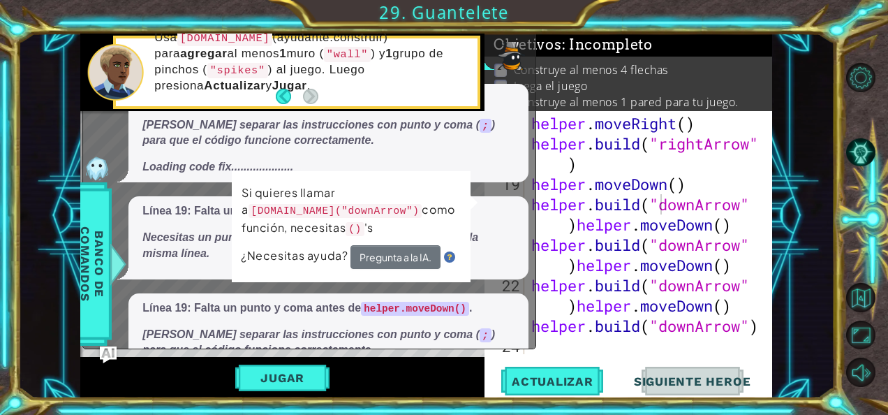
scroll to position [63, 0]
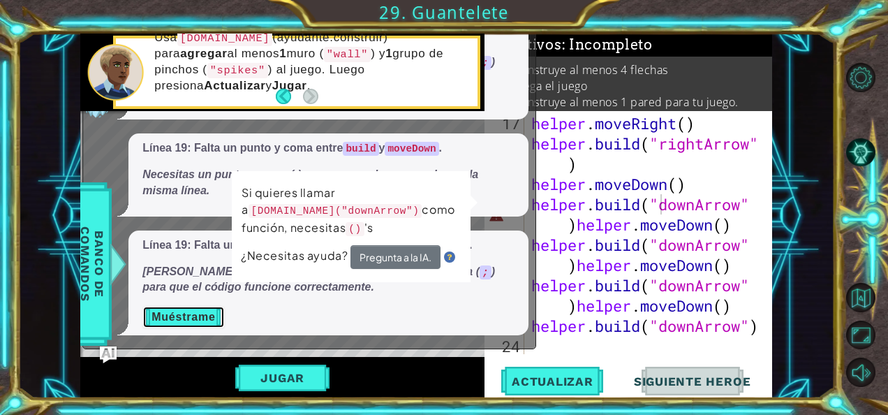
click at [200, 320] on button "Muéstrame" at bounding box center [183, 317] width 82 height 22
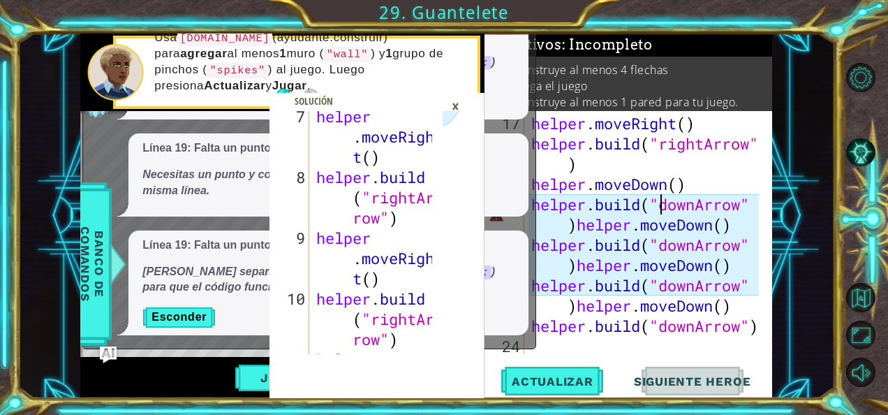
scroll to position [432, 0]
click at [461, 103] on div "×" at bounding box center [456, 106] width 22 height 24
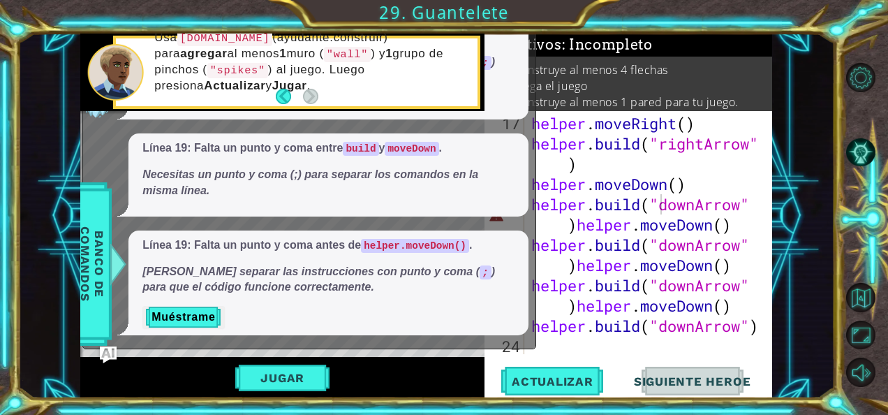
click at [577, 94] on p "Construye al menos 1 pared para tu juego." at bounding box center [626, 101] width 225 height 15
click at [319, 375] on button "Jugar" at bounding box center [282, 377] width 94 height 27
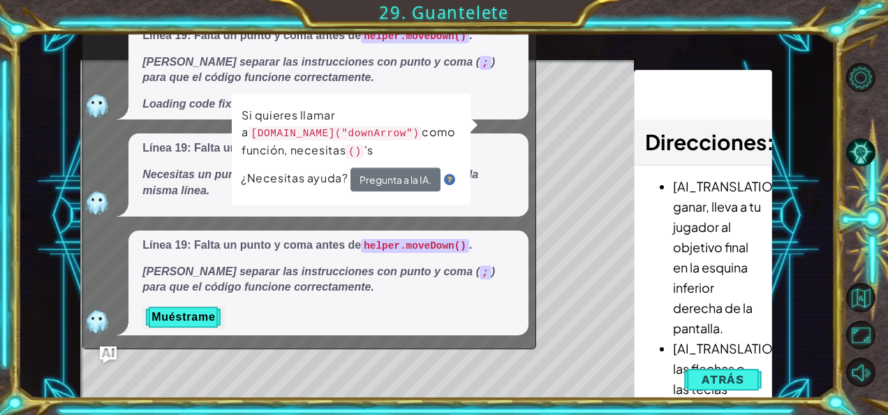
scroll to position [0, 0]
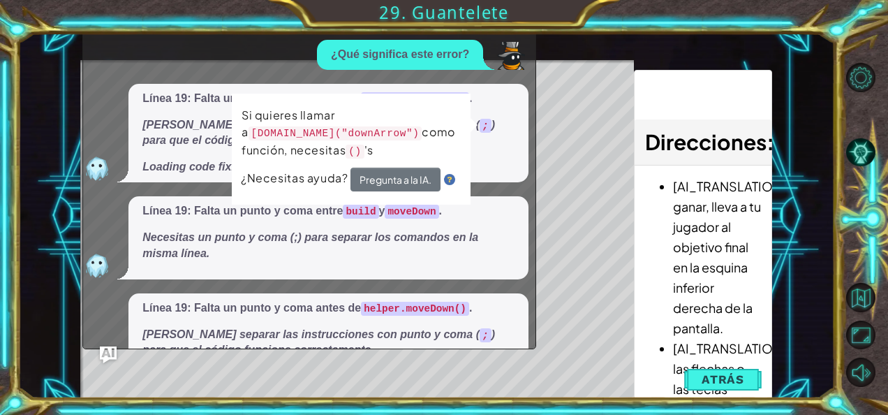
click at [560, 54] on div "helper methods moveLeft(steps) moveRight(steps) moveUp(steps) moveDown(steps) b…" at bounding box center [426, 216] width 692 height 365
click at [524, 314] on div "Línea 19: Falta un punto y coma antes de helper.moveDown() . [PERSON_NAME] sepa…" at bounding box center [328, 345] width 400 height 105
click at [321, 363] on div "7 8 9 10 11 12 helper . moveRigh t ( ) helper . build ( "rightAr row" ) helper …" at bounding box center [426, 216] width 692 height 365
click at [110, 353] on img "Ask AI" at bounding box center [108, 355] width 18 height 18
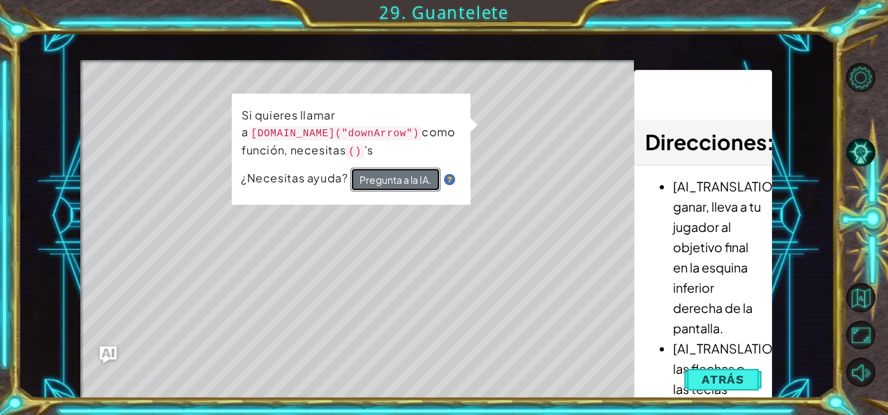
click at [396, 175] on button "Pregunta a la IA." at bounding box center [395, 180] width 90 height 24
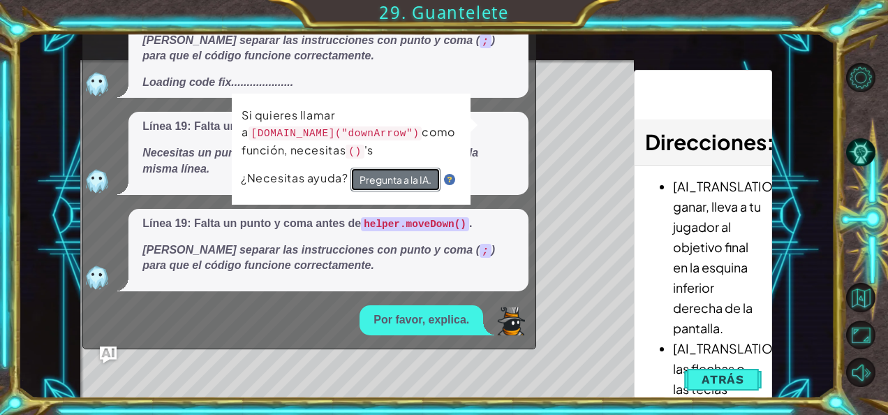
scroll to position [203, 0]
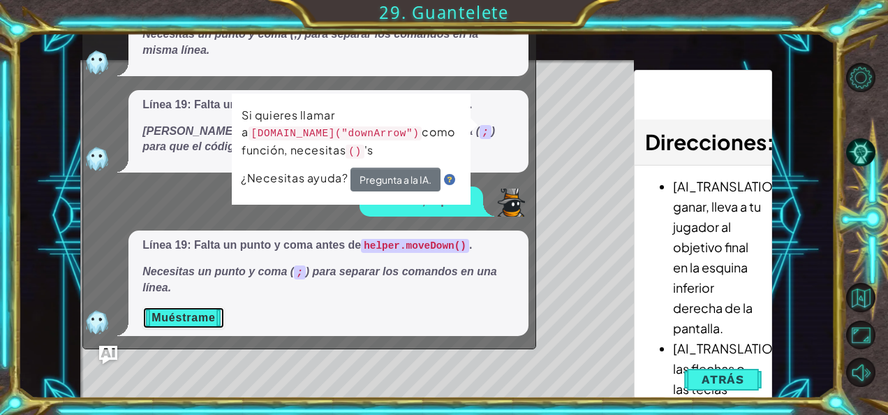
click at [95, 352] on div "7 8 9 10 11 12 13 helper . moveRigh t ( ) helper . build ( "rightAr row" ) help…" at bounding box center [426, 216] width 692 height 365
click at [110, 355] on img "Ask AI" at bounding box center [108, 355] width 18 height 18
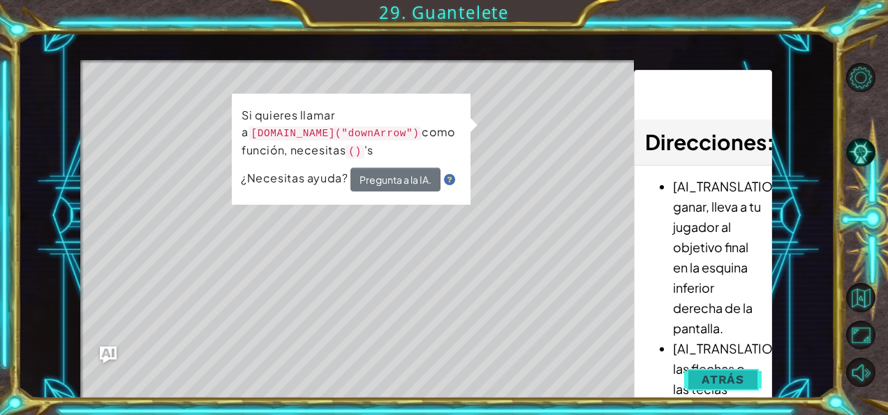
click at [706, 387] on button "Atrás" at bounding box center [722, 379] width 77 height 28
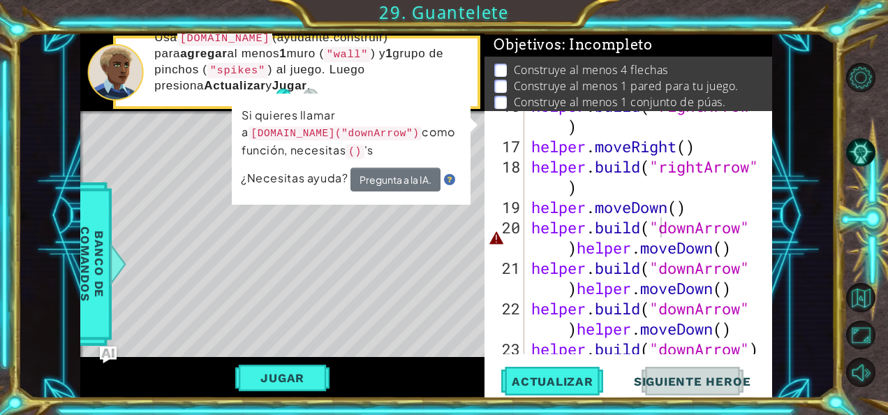
scroll to position [486, 0]
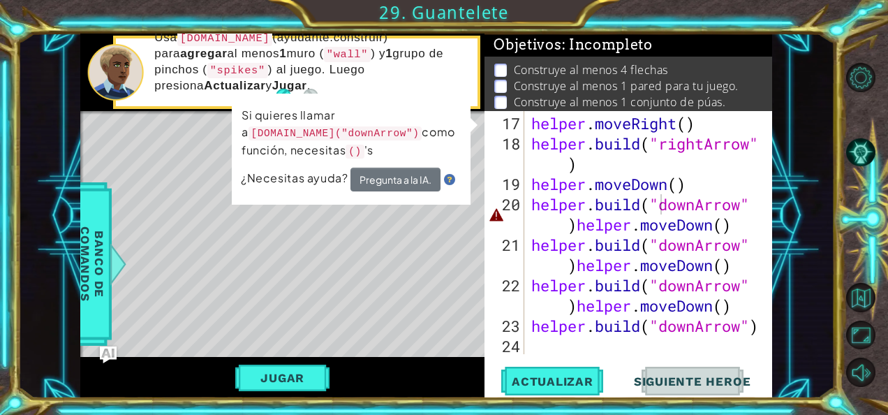
type textarea "[DOMAIN_NAME]("downArrow")"
click at [687, 330] on div "helper . moveRight ( ) helper . build ( "rightArrow" ) helper . moveDown ( ) he…" at bounding box center [646, 254] width 237 height 283
click at [701, 327] on div "helper . moveRight ( ) helper . build ( "rightArrow" ) helper . moveDown ( ) he…" at bounding box center [646, 254] width 237 height 283
click at [739, 336] on div "helper . moveRight ( ) helper . build ( "rightArrow" ) helper . moveDown ( ) he…" at bounding box center [646, 254] width 237 height 283
drag, startPoint x: 391, startPoint y: 131, endPoint x: 313, endPoint y: 128, distance: 78.2
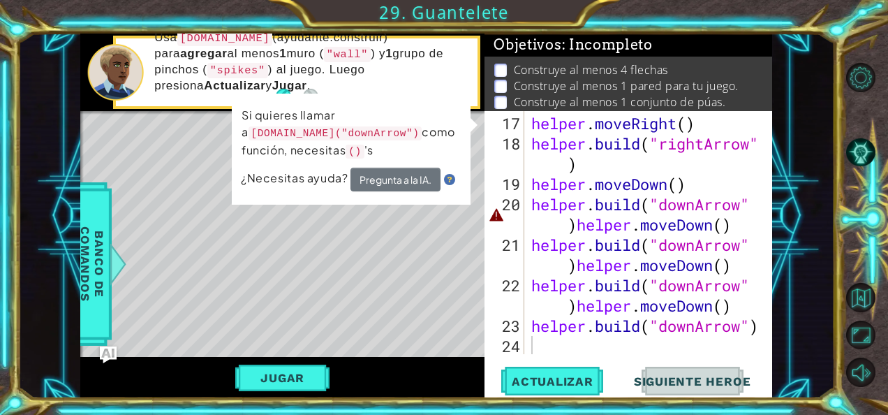
click at [313, 128] on code "[DOMAIN_NAME]("downArrow")" at bounding box center [336, 133] width 174 height 16
click at [258, 131] on code "[DOMAIN_NAME]("downArrow")" at bounding box center [336, 133] width 174 height 17
click at [258, 131] on code "[DOMAIN_NAME]("downArrow")" at bounding box center [336, 133] width 174 height 14
click at [252, 131] on code "[DOMAIN_NAME]("downArrow")" at bounding box center [336, 133] width 174 height 15
click at [191, 45] on code "[DOMAIN_NAME]" at bounding box center [225, 38] width 96 height 15
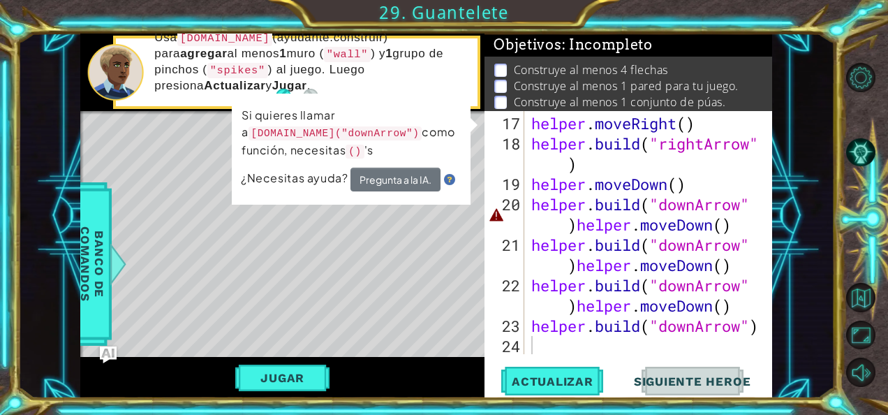
click at [191, 45] on code "[DOMAIN_NAME]" at bounding box center [225, 38] width 96 height 15
click at [575, 332] on div "helper . moveRight ( ) helper . build ( "rightArrow" ) helper . moveDown ( ) he…" at bounding box center [646, 254] width 237 height 283
click at [585, 332] on div "helper . moveRight ( ) helper . build ( "rightArrow" ) helper . moveDown ( ) he…" at bounding box center [646, 254] width 237 height 283
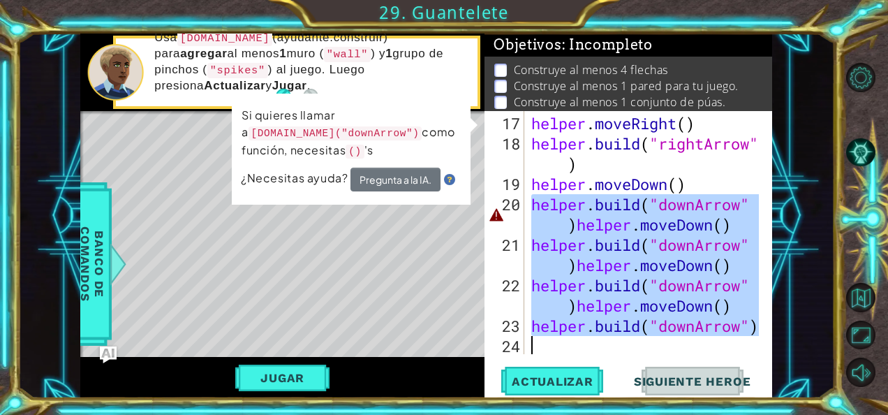
drag, startPoint x: 533, startPoint y: 286, endPoint x: 614, endPoint y: 431, distance: 165.6
click at [614, 414] on html "7 8 9 10 11 12 13 helper . moveRigh t ( ) helper . build ( "rightAr row" ) help…" at bounding box center [444, 207] width 888 height 415
type textarea "[DOMAIN_NAME]("downArrow")"
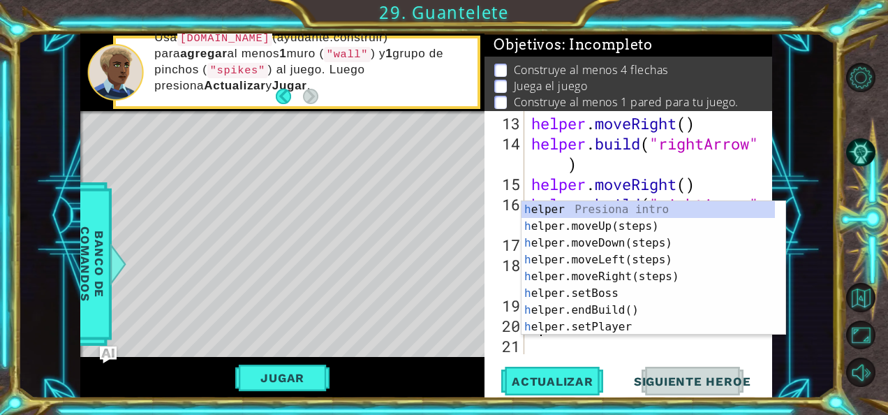
scroll to position [364, 0]
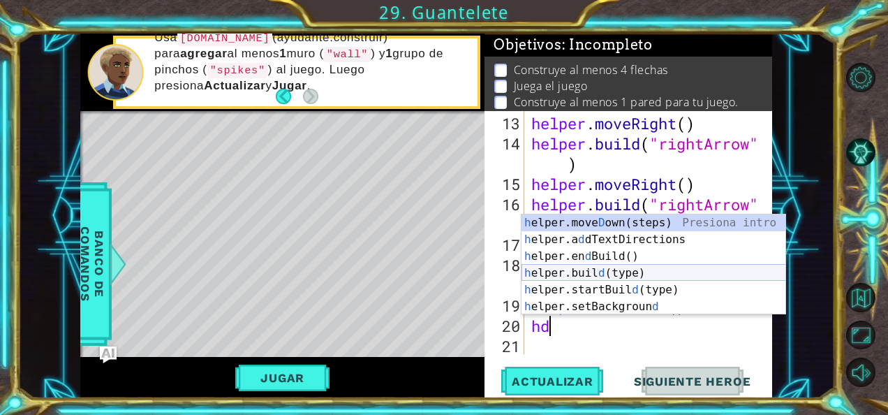
click at [610, 278] on div "h elper.[PERSON_NAME] own(steps) Presiona intro h elper.a d dTextDirections Pre…" at bounding box center [653, 281] width 265 height 134
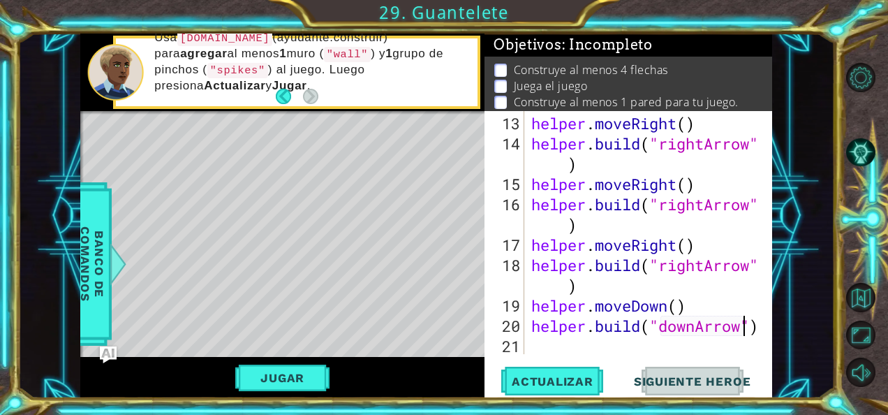
scroll to position [0, 10]
click at [575, 377] on span "Actualizar" at bounding box center [553, 381] width 110 height 14
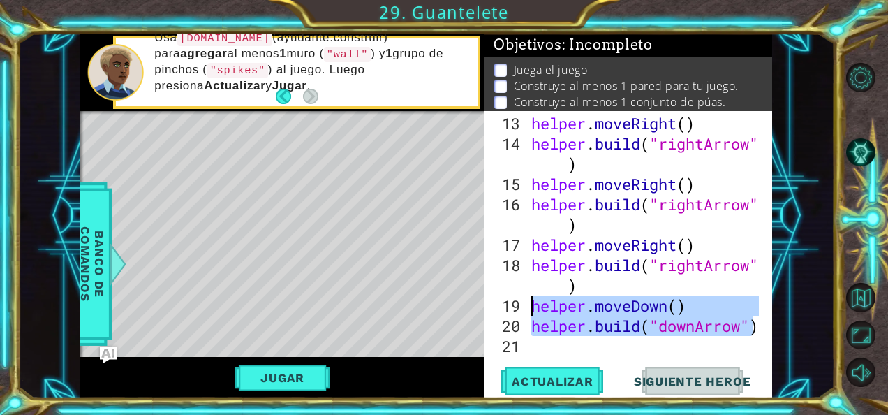
drag, startPoint x: 757, startPoint y: 327, endPoint x: 533, endPoint y: 305, distance: 224.4
click at [533, 305] on div "[DOMAIN_NAME]("downArrow") 13 14 15 16 17 18 19 20 21 helper . moveRight ( ) he…" at bounding box center [626, 232] width 285 height 243
type textarea "helper.moveDown() [DOMAIN_NAME]("downArrow")"
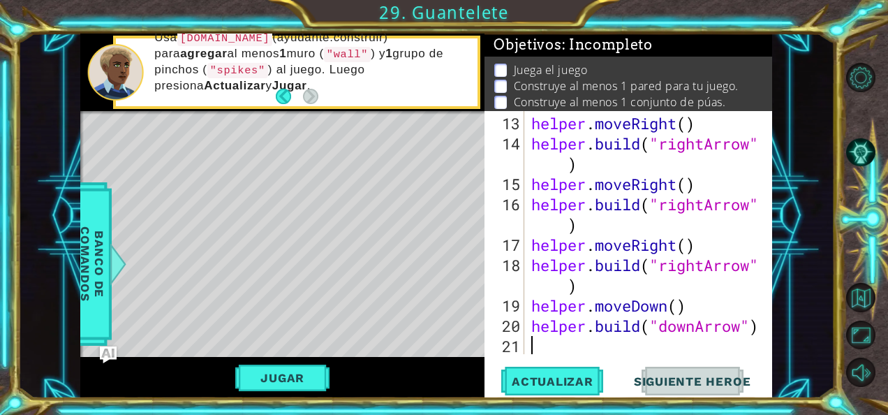
click at [551, 349] on div "helper . moveRight ( ) helper . build ( "rightArrow" ) helper . moveRight ( ) h…" at bounding box center [646, 254] width 237 height 283
paste textarea "[DOMAIN_NAME]("downArrow""
type textarea "[DOMAIN_NAME]("downArrow""
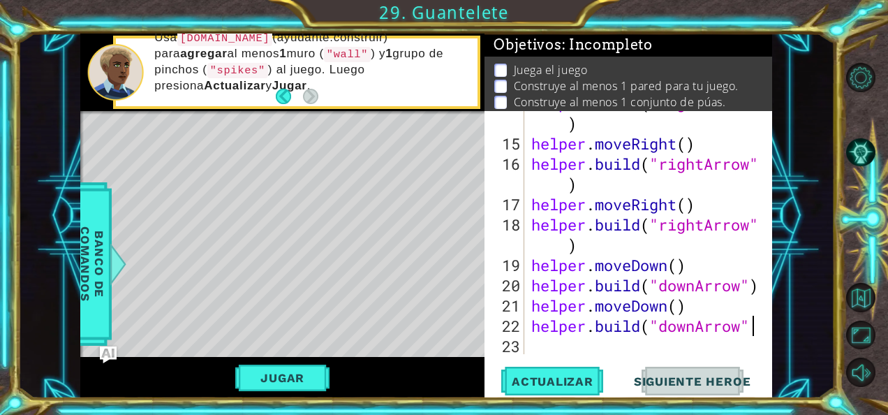
scroll to position [405, 0]
click at [551, 349] on div "helper . build ( "rightArrow" ) helper . moveRight ( ) helper . build ( "rightA…" at bounding box center [646, 245] width 237 height 304
paste textarea "[DOMAIN_NAME]("downArrow""
type textarea "[DOMAIN_NAME]("downArrow""
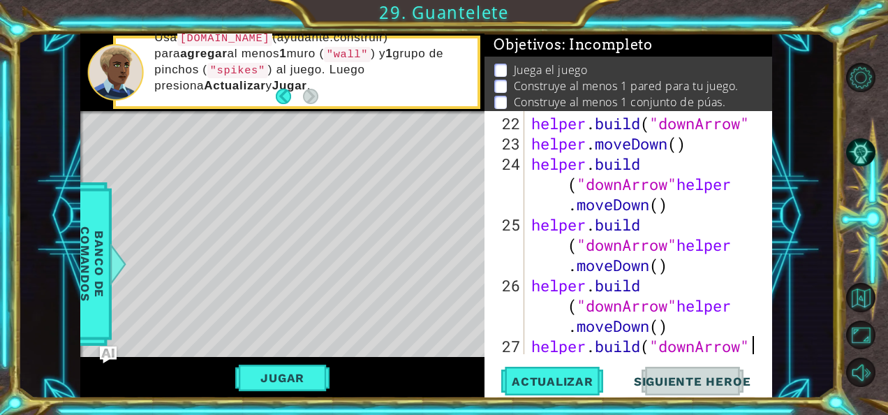
scroll to position [628, 0]
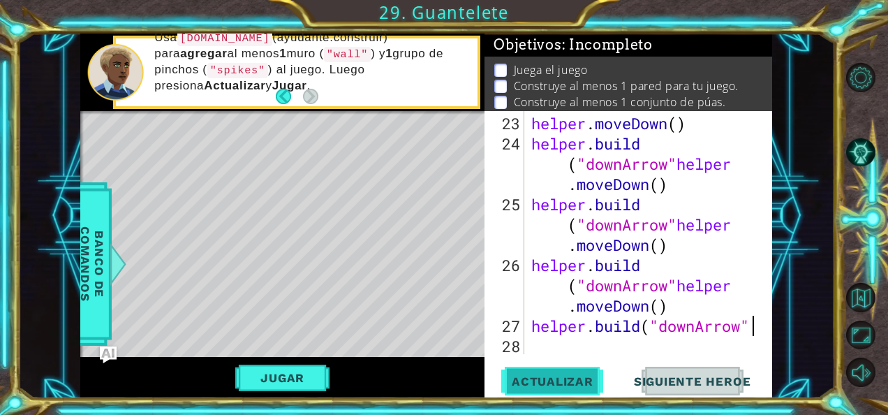
click at [552, 385] on span "Actualizar" at bounding box center [553, 381] width 110 height 14
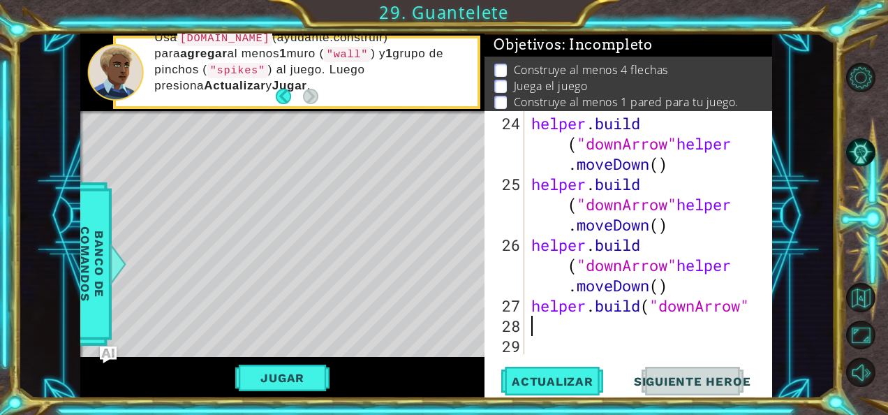
scroll to position [648, 0]
click at [296, 373] on button "Jugar" at bounding box center [282, 377] width 94 height 27
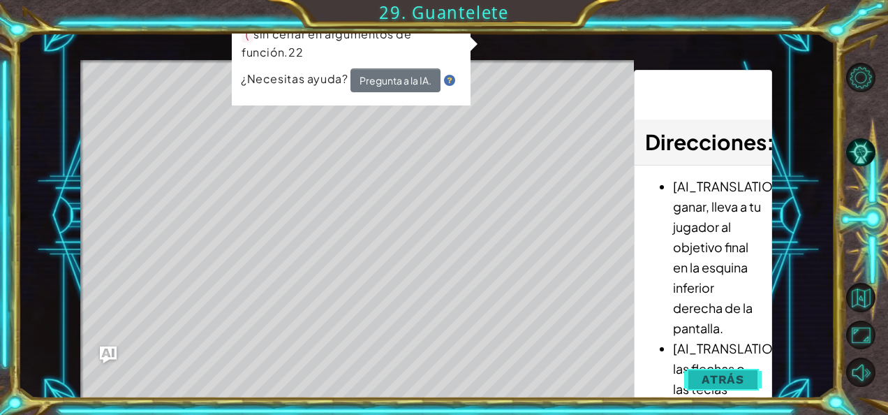
click at [717, 387] on button "Atrás" at bounding box center [722, 379] width 77 height 28
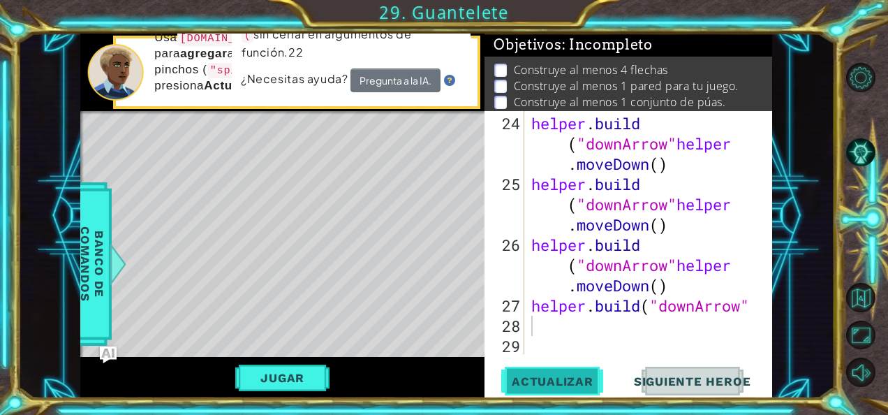
click at [570, 392] on button "Actualizar" at bounding box center [553, 380] width 110 height 29
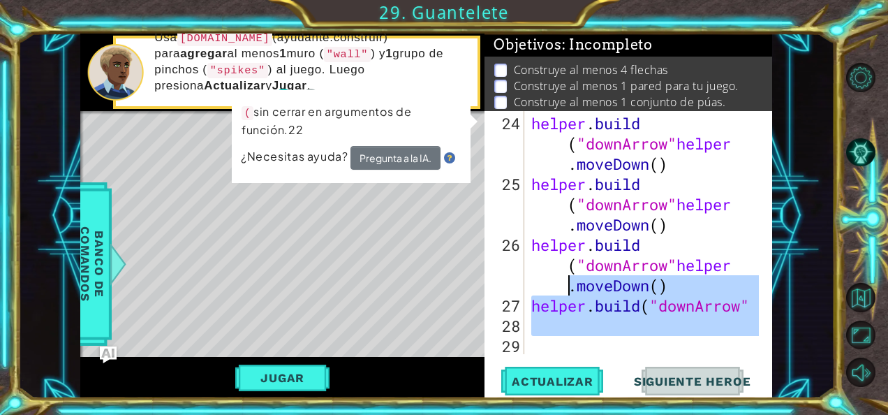
drag, startPoint x: 638, startPoint y: 343, endPoint x: 538, endPoint y: 282, distance: 117.8
click at [538, 282] on div "helper . build ( "downArrow" helper . moveDown ( ) helper . build ( "downArrow"…" at bounding box center [646, 275] width 237 height 324
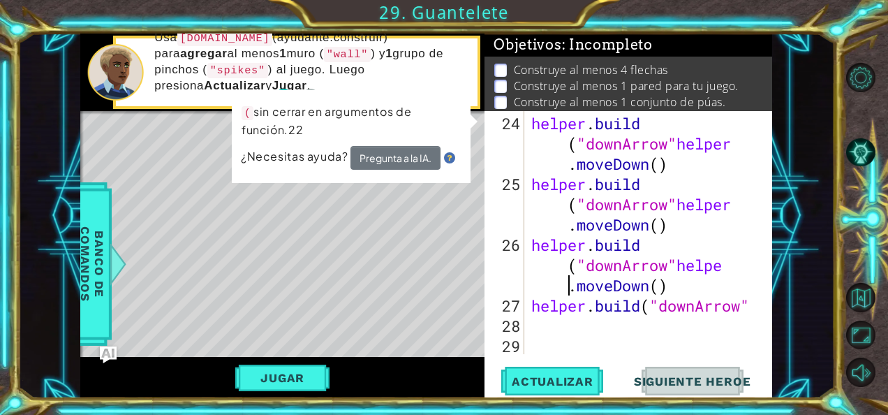
type textarea "[DOMAIN_NAME]("downArrow"helpe.moveDown()"
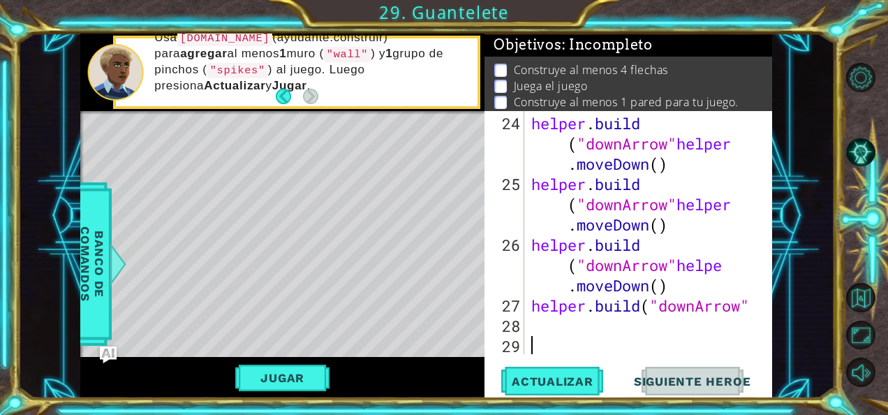
drag, startPoint x: 651, startPoint y: 350, endPoint x: 587, endPoint y: 335, distance: 66.0
click at [587, 335] on div "helper . build ( "downArrow" helper . moveDown ( ) helper . build ( "downArrow"…" at bounding box center [646, 275] width 237 height 324
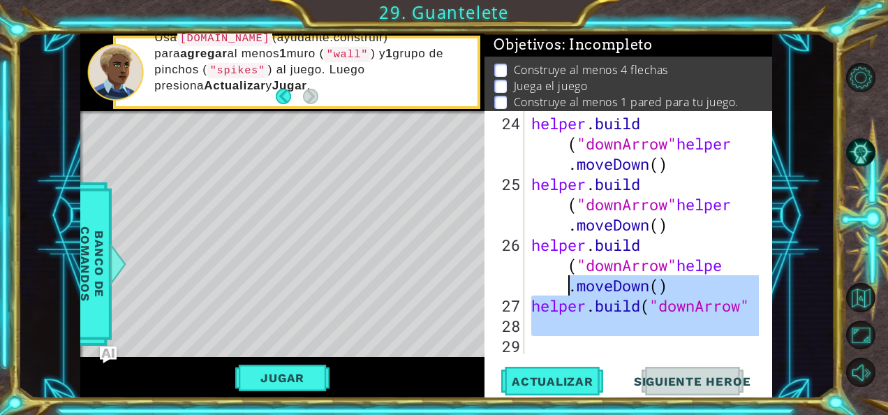
drag, startPoint x: 587, startPoint y: 335, endPoint x: 565, endPoint y: 287, distance: 53.1
click at [565, 287] on div "helper . build ( "downArrow" helper . moveDown ( ) helper . build ( "downArrow"…" at bounding box center [646, 275] width 237 height 324
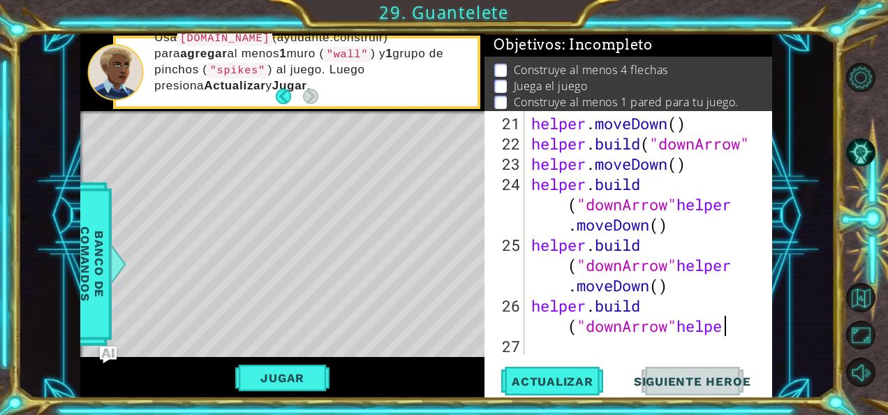
scroll to position [587, 0]
click at [524, 381] on span "Actualizar" at bounding box center [553, 381] width 110 height 14
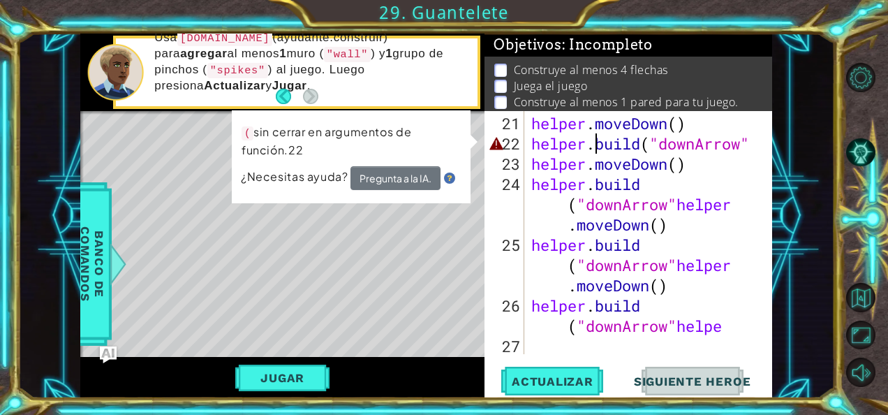
click at [592, 149] on div "helper . moveDown ( ) helper . build ( "downArrow" helper . moveDown ( ) helper…" at bounding box center [646, 254] width 237 height 283
click at [754, 147] on div "helper . moveDown ( ) helper . build ( "downArrow" helper . moveDown ( ) helper…" at bounding box center [646, 254] width 237 height 283
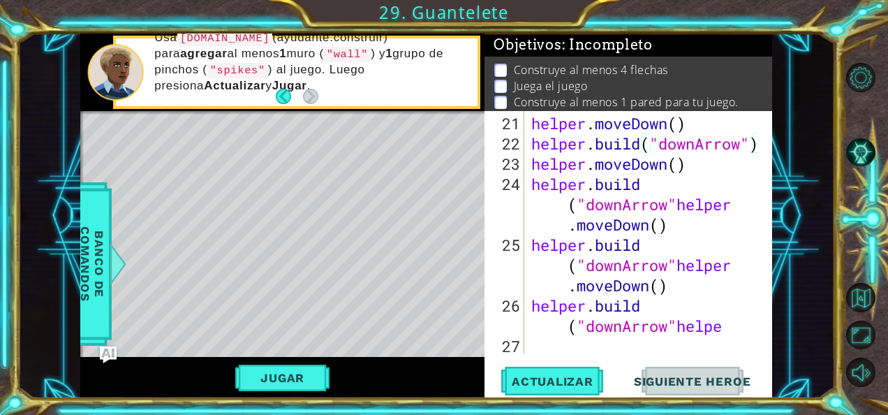
scroll to position [0, 6]
click at [603, 376] on span "Actualizar" at bounding box center [553, 381] width 110 height 14
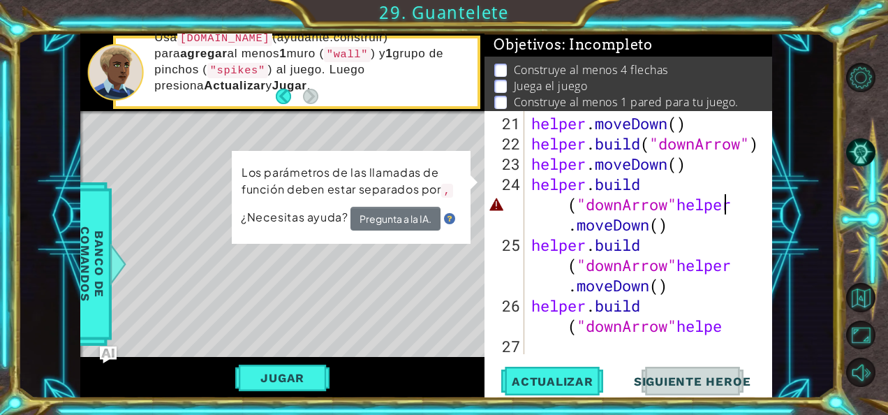
click at [738, 211] on div "helper . moveDown ( ) helper . build ( "downArrow" ) helper . moveDown ( ) help…" at bounding box center [646, 254] width 237 height 283
click at [743, 208] on div "helper . moveDown ( ) helper . build ( "downArrow" ) helper . moveDown ( ) help…" at bounding box center [646, 254] width 237 height 283
click at [733, 210] on div "helper . moveDown ( ) helper . build ( "downArrow" ) helper . moveDown ( ) help…" at bounding box center [646, 254] width 237 height 283
click at [676, 207] on div "helper . moveDown ( ) helper . build ( "downArrow" ) helper . moveDown ( ) help…" at bounding box center [646, 254] width 237 height 283
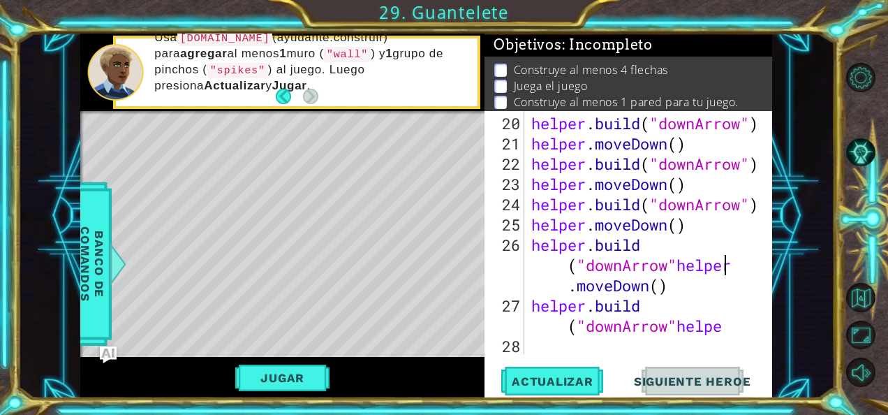
click at [733, 268] on div "helper . build ( "downArrow" ) helper . moveDown ( ) helper . build ( "downArro…" at bounding box center [646, 254] width 237 height 283
click at [736, 268] on div "helper . build ( "downArrow" ) helper . moveDown ( ) helper . build ( "downArro…" at bounding box center [646, 254] width 237 height 283
click at [738, 267] on div "helper . build ( "downArrow" ) helper . moveDown ( ) helper . build ( "downArro…" at bounding box center [646, 254] width 237 height 283
click at [653, 247] on div "helper . build ( "downArrow" ) helper . moveDown ( ) helper . build ( "downArro…" at bounding box center [646, 254] width 237 height 283
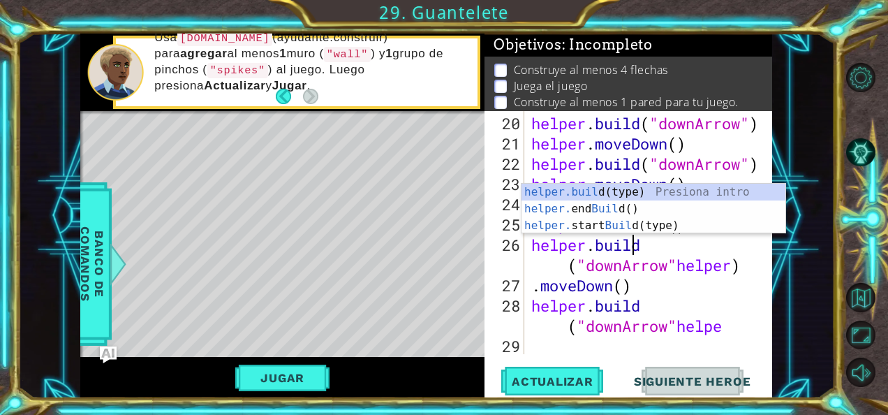
click at [644, 244] on div "helper . build ( "downArrow" ) helper . moveDown ( ) helper . build ( "downArro…" at bounding box center [646, 254] width 237 height 283
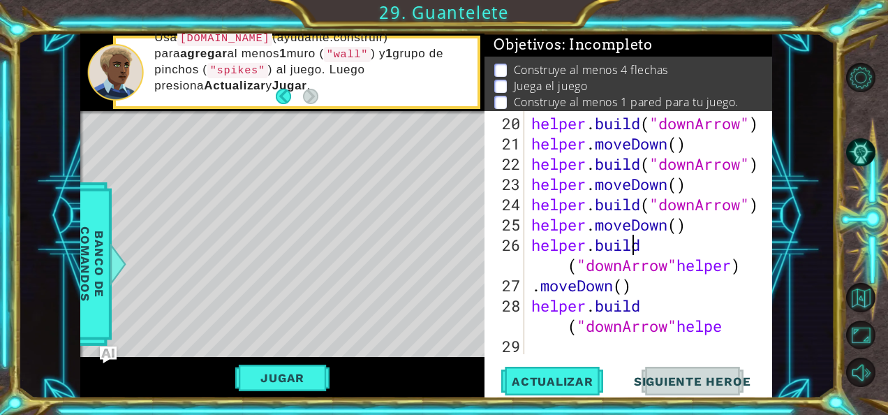
click at [641, 245] on div "helper . build ( "downArrow" ) helper . moveDown ( ) helper . build ( "downArro…" at bounding box center [646, 254] width 237 height 283
click at [575, 276] on div "helper . build ( "downArrow" ) helper . moveDown ( ) helper . build ( "downArro…" at bounding box center [646, 254] width 237 height 283
click at [568, 270] on div "helper . build ( "downArrow" ) helper . moveDown ( ) helper . build ( "downArro…" at bounding box center [646, 254] width 237 height 283
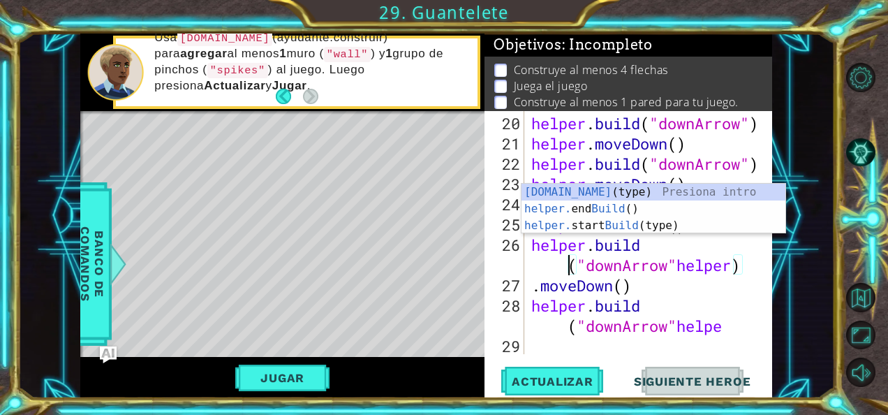
scroll to position [0, 4]
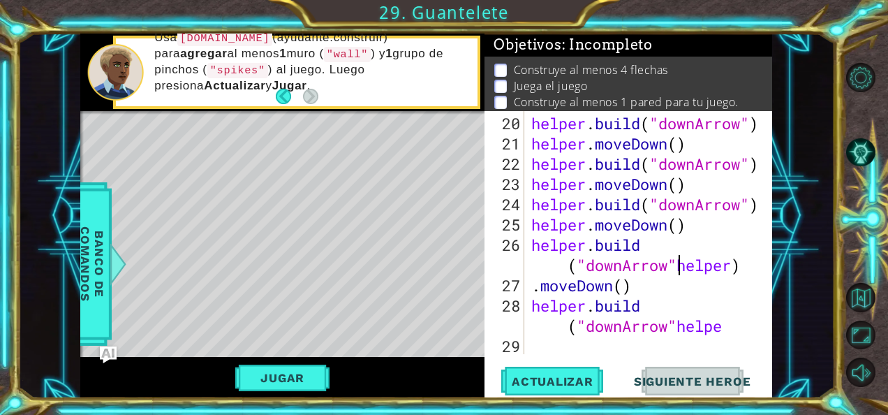
click at [681, 265] on div "helper . build ( "downArrow" ) helper . moveDown ( ) helper . build ( "downArro…" at bounding box center [646, 254] width 237 height 283
click at [648, 269] on div "helper . build ( "downArrow" ) helper . moveDown ( ) helper . build ( "downArro…" at bounding box center [646, 254] width 237 height 283
click at [576, 269] on div "helper . build ( "downArrow" ) helper . moveDown ( ) helper . build ( "downArro…" at bounding box center [646, 254] width 237 height 283
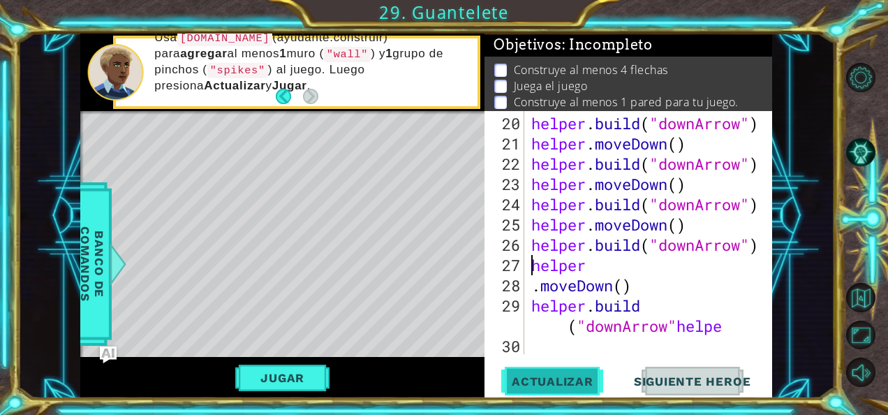
click at [595, 384] on span "Actualizar" at bounding box center [553, 381] width 110 height 14
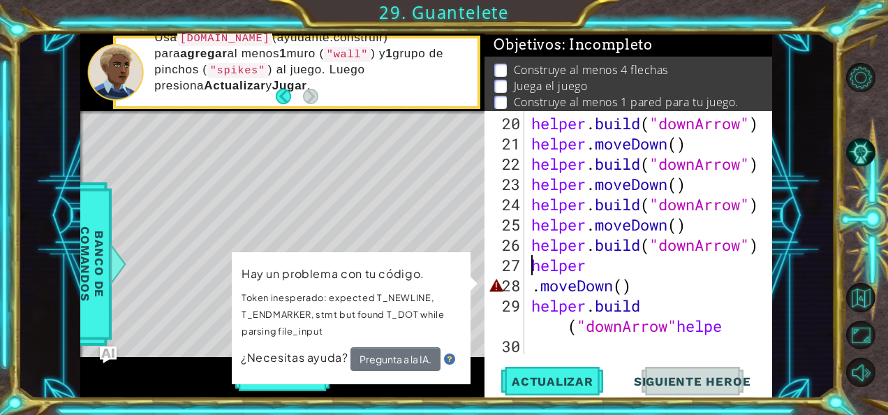
click at [529, 295] on div "helper . build ( "downArrow" ) helper . moveDown ( ) helper . build ( "downArro…" at bounding box center [646, 254] width 237 height 283
click at [539, 290] on div "helper . build ( "downArrow" ) helper . moveDown ( ) helper . build ( "downArro…" at bounding box center [646, 254] width 237 height 283
click at [538, 290] on div "helper . build ( "downArrow" ) helper . moveDown ( ) helper . build ( "downArro…" at bounding box center [646, 254] width 237 height 283
click at [535, 289] on div "helper . build ( "downArrow" ) helper . moveDown ( ) helper . build ( "downArro…" at bounding box center [646, 254] width 237 height 283
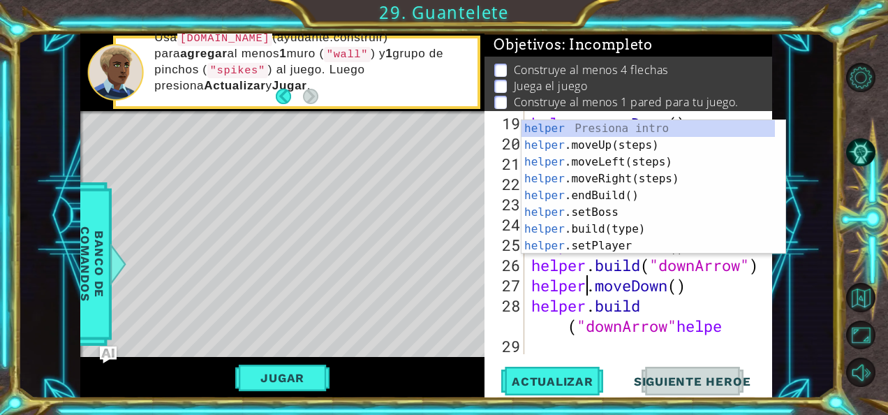
scroll to position [547, 0]
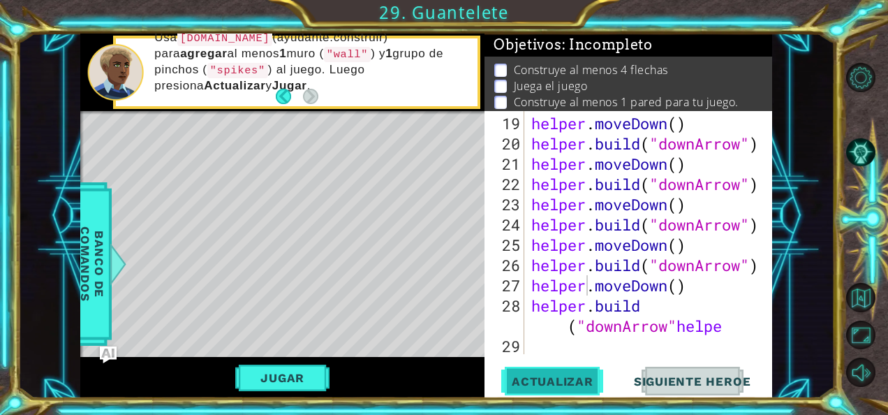
click at [573, 374] on span "Actualizar" at bounding box center [553, 381] width 110 height 14
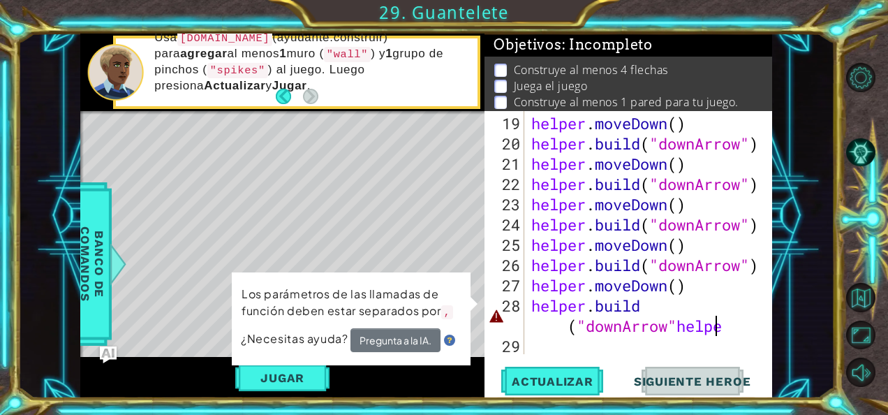
click at [718, 331] on div "helper . moveDown ( ) helper . build ( "downArrow" ) helper . moveDown ( ) help…" at bounding box center [646, 254] width 237 height 283
click at [727, 330] on div "helper . moveDown ( ) helper . build ( "downArrow" ) helper . moveDown ( ) help…" at bounding box center [646, 254] width 237 height 283
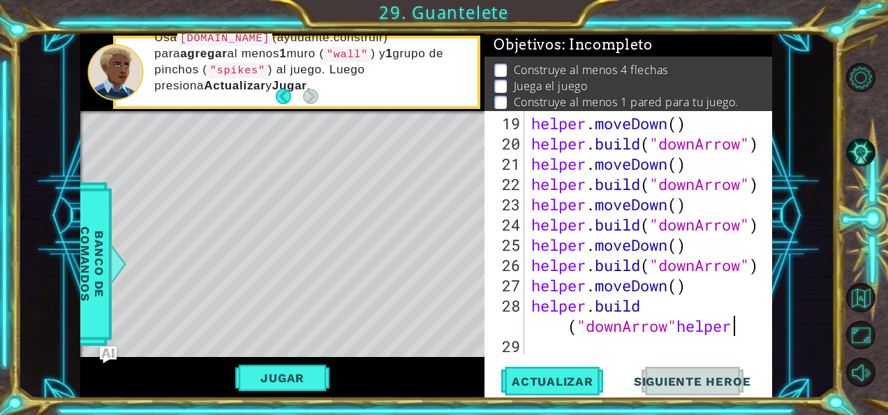
scroll to position [0, 12]
click at [582, 374] on span "Actualizar" at bounding box center [553, 381] width 110 height 14
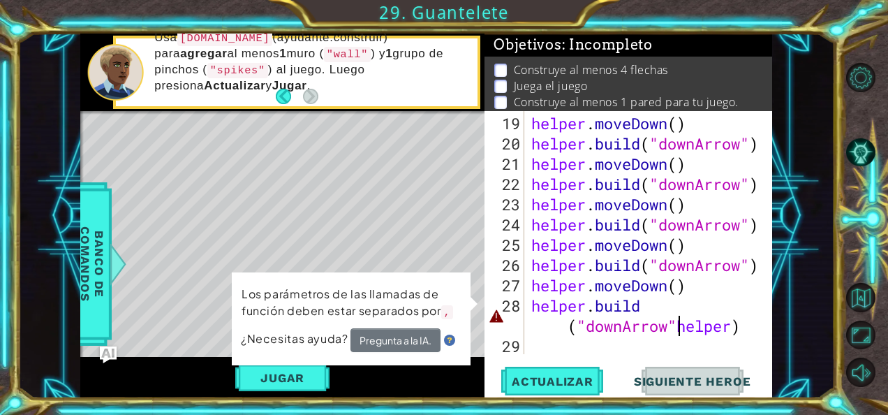
click at [677, 324] on div "helper . moveDown ( ) helper . build ( "downArrow" ) helper . moveDown ( ) help…" at bounding box center [646, 254] width 237 height 283
drag, startPoint x: 677, startPoint y: 324, endPoint x: 751, endPoint y: 327, distance: 74.1
click at [751, 327] on div "helper . moveDown ( ) helper . build ( "downArrow" ) helper . moveDown ( ) help…" at bounding box center [646, 254] width 237 height 283
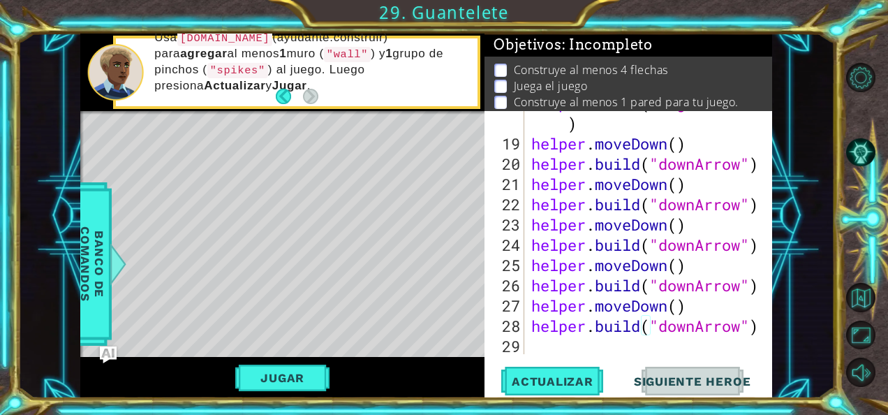
scroll to position [526, 0]
type textarea "[DOMAIN_NAME]("downArrow")"
click at [588, 387] on span "Actualizar" at bounding box center [553, 381] width 110 height 14
click at [303, 372] on button "Jugar" at bounding box center [282, 377] width 94 height 27
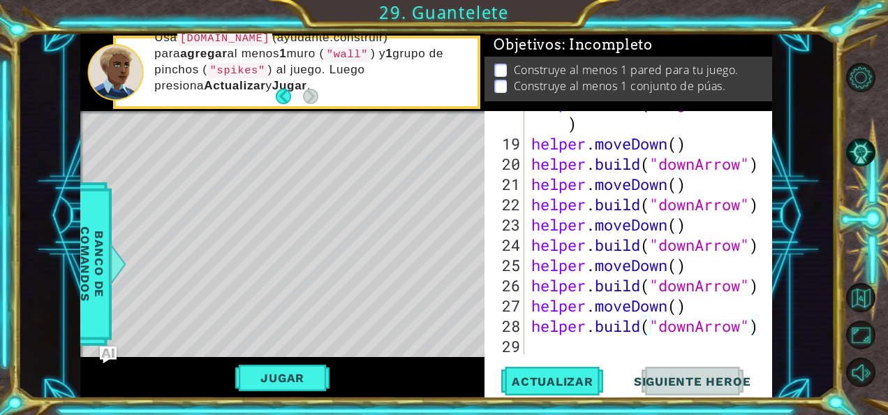
click at [587, 357] on div "[DOMAIN_NAME]("downArrow") 18 19 20 21 22 23 24 25 26 27 28 29 helper . build (…" at bounding box center [628, 254] width 288 height 287
click at [582, 346] on div "helper . build ( "rightArrow" ) helper . moveDown ( ) helper . build ( "downArr…" at bounding box center [646, 245] width 237 height 304
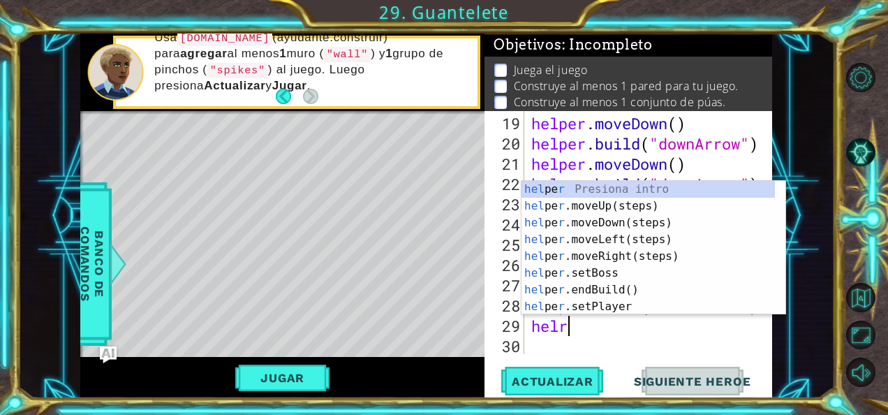
scroll to position [0, 1]
type textarea "hel"
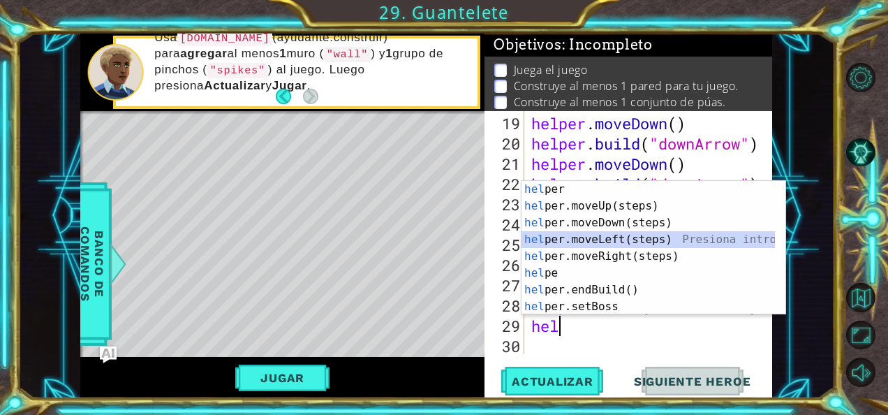
click at [609, 242] on div "hel per Presiona intro hel per.moveUp(steps) Presiona intro hel per.moveDown(st…" at bounding box center [648, 265] width 254 height 168
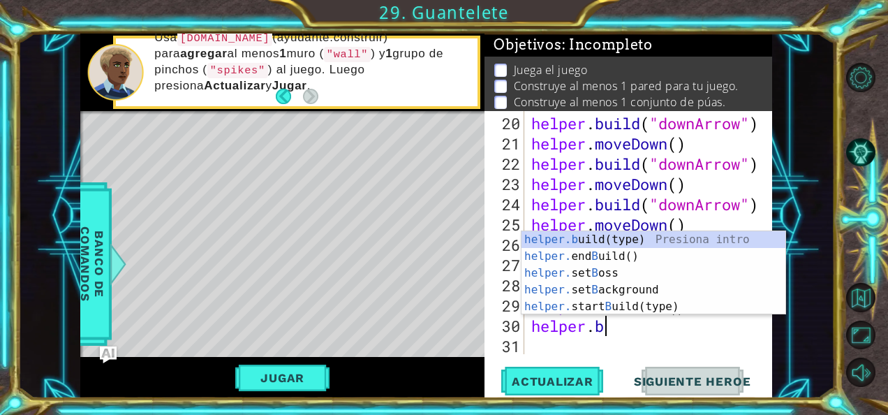
scroll to position [0, 3]
click at [606, 242] on div "helper.b uild(type) Presiona intro helper. end B uild() Presiona intro helper. …" at bounding box center [653, 289] width 265 height 117
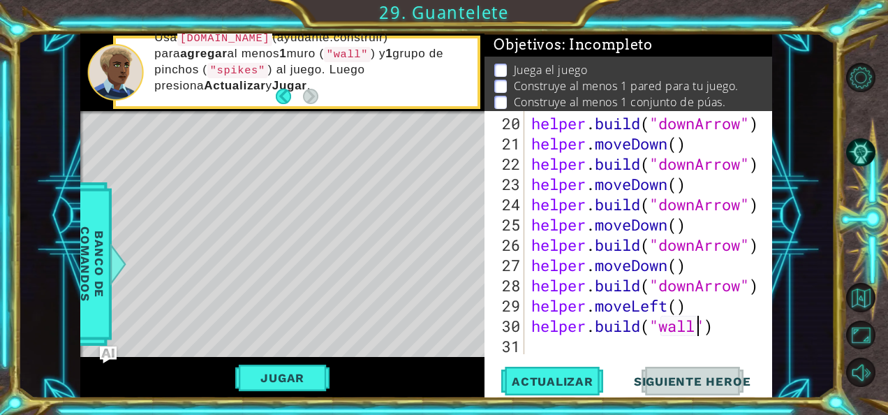
scroll to position [0, 7]
type textarea "[DOMAIN_NAME]("wall")"
click at [582, 355] on div "[DOMAIN_NAME]("wall") 20 21 22 23 24 25 26 27 28 29 30 31 helper . build ( "dow…" at bounding box center [628, 254] width 288 height 287
click at [578, 349] on div "helper . build ( "downArrow" ) helper . moveDown ( ) helper . build ( "downArro…" at bounding box center [646, 254] width 237 height 283
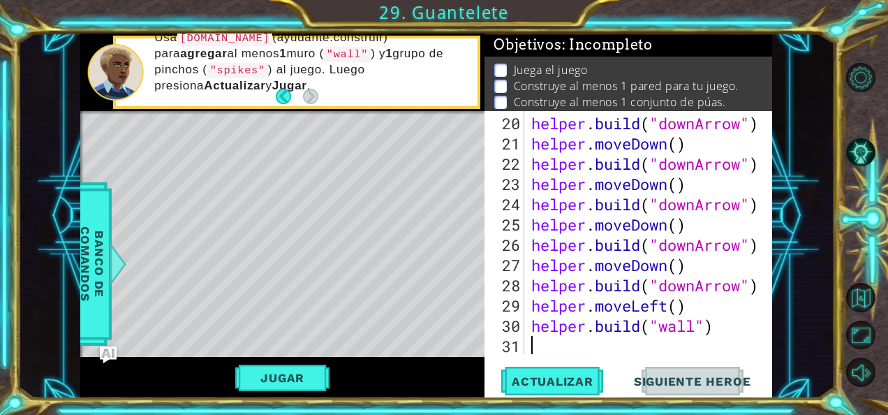
type textarea "h"
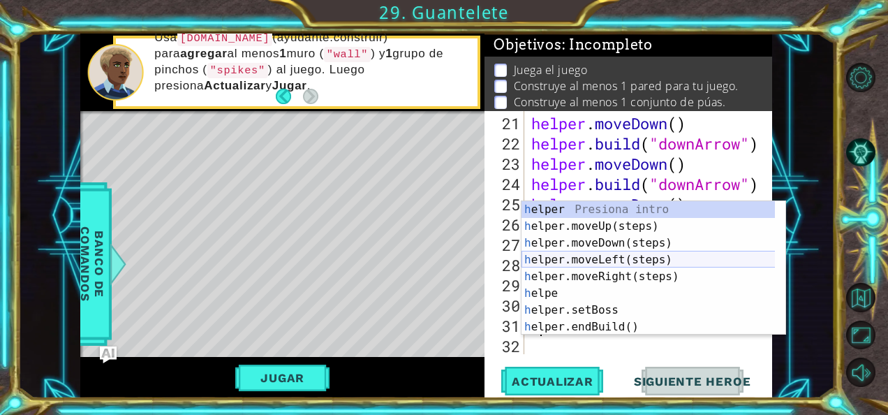
click at [607, 261] on div "h elper Presiona intro h elper.moveUp(steps) Presiona intro h elper.moveDown(st…" at bounding box center [648, 285] width 254 height 168
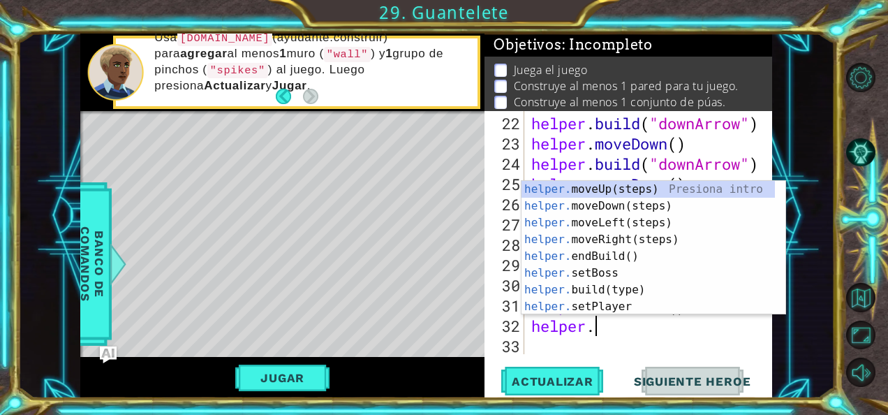
scroll to position [0, 3]
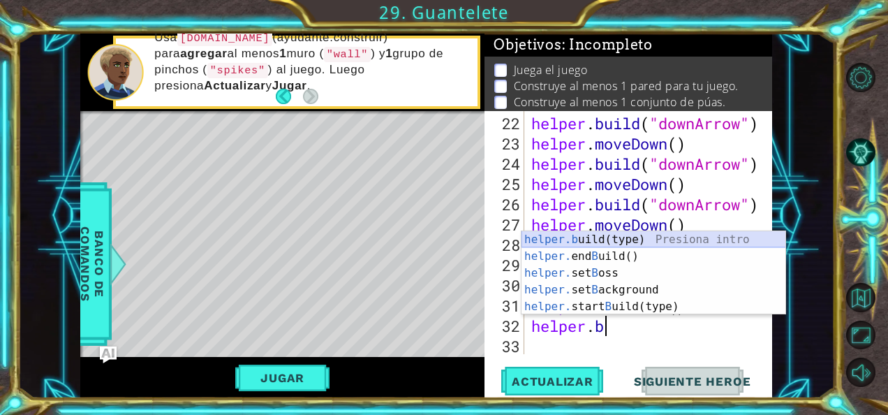
click at [571, 237] on div "helper.b uild(type) Presiona intro helper. end B uild() Presiona intro helper. …" at bounding box center [653, 289] width 265 height 117
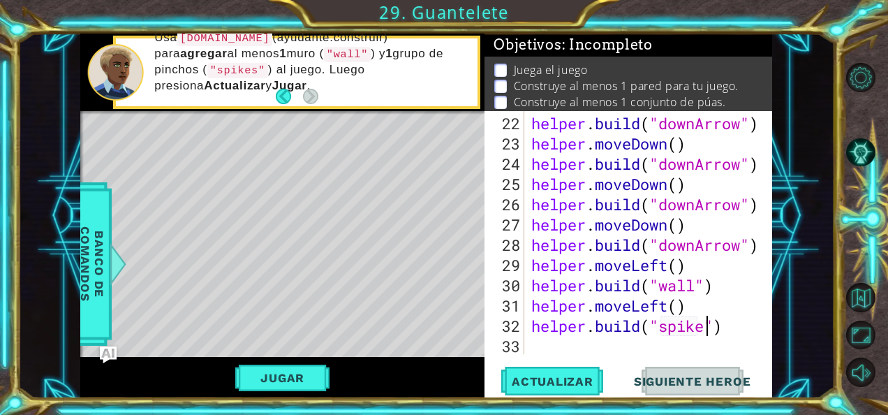
scroll to position [0, 8]
click at [601, 382] on span "Actualizar" at bounding box center [553, 381] width 110 height 14
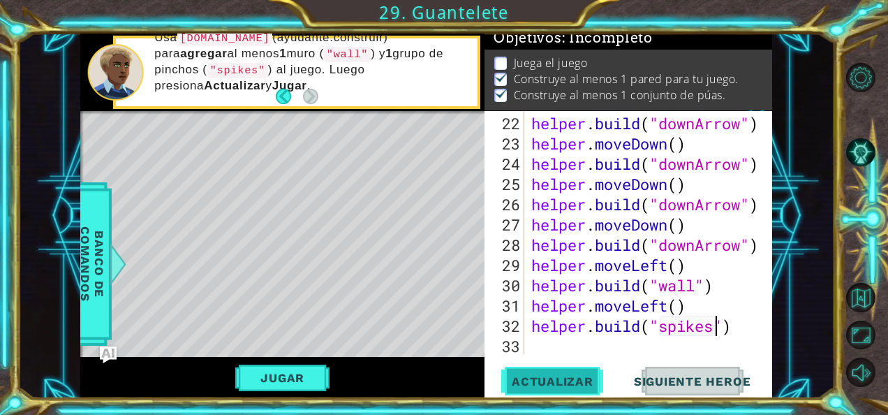
scroll to position [12, 0]
click at [295, 384] on button "Jugar" at bounding box center [282, 377] width 94 height 27
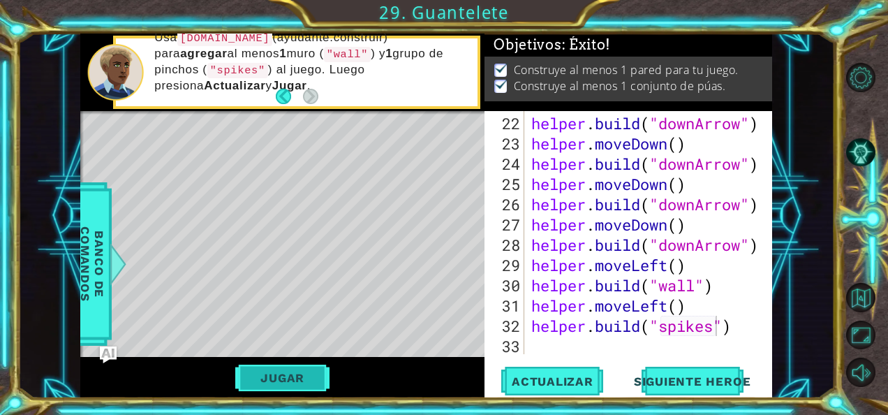
scroll to position [8, 0]
click at [646, 391] on button "Siguiente Heroe" at bounding box center [692, 384] width 145 height 29
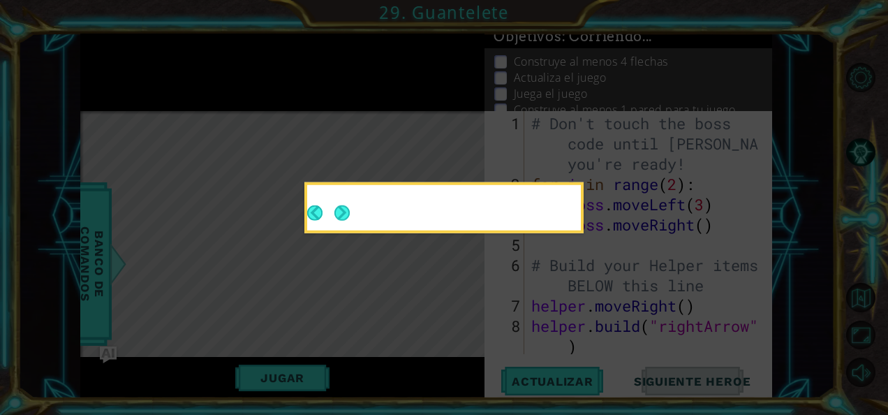
scroll to position [0, 0]
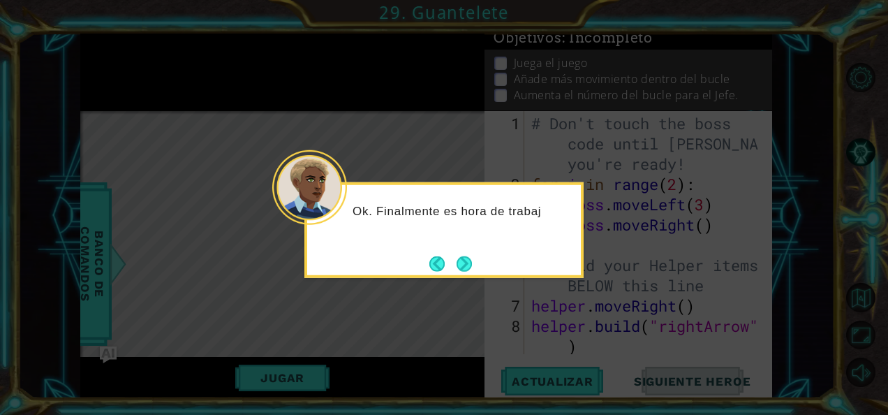
click at [473, 273] on div "Ok. Finalmente es hora de trabaj" at bounding box center [443, 230] width 279 height 96
click at [471, 267] on button "Next" at bounding box center [464, 263] width 20 height 20
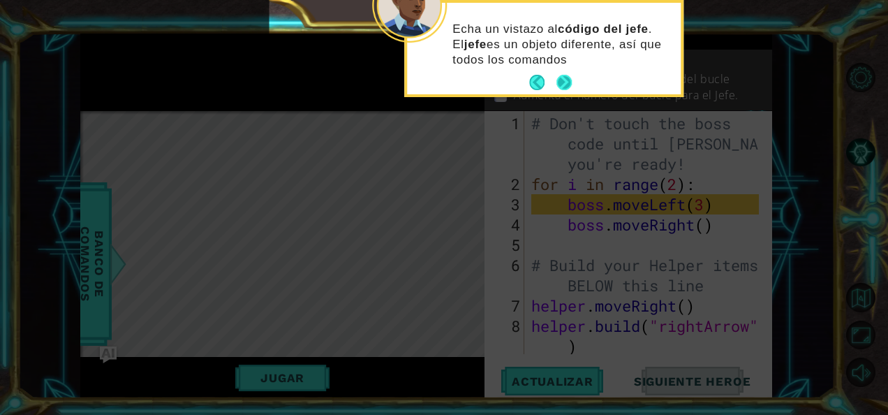
click at [569, 85] on button "Next" at bounding box center [564, 83] width 16 height 16
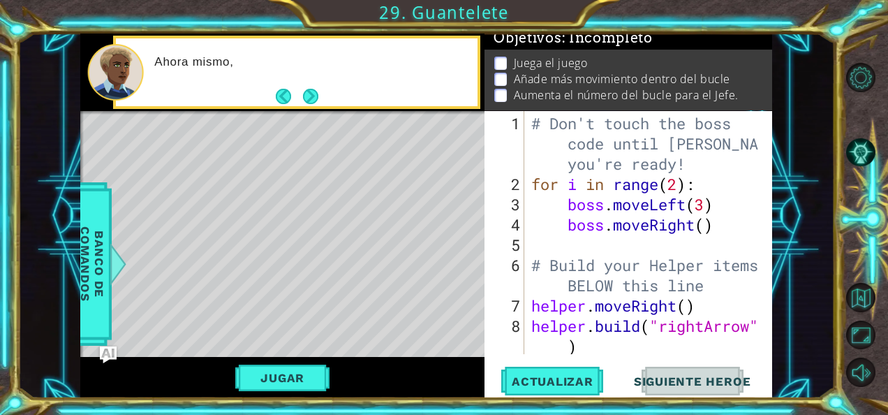
click at [316, 100] on button "Next" at bounding box center [311, 96] width 18 height 18
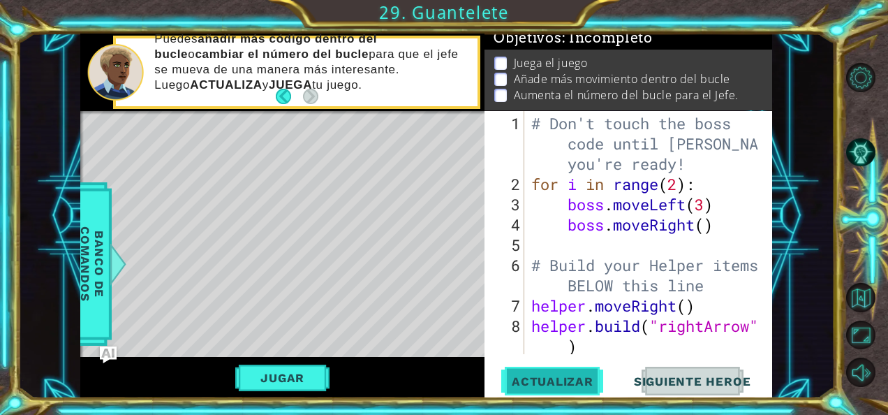
click at [519, 374] on span "Actualizar" at bounding box center [553, 381] width 110 height 14
click at [310, 383] on button "Jugar" at bounding box center [282, 377] width 94 height 27
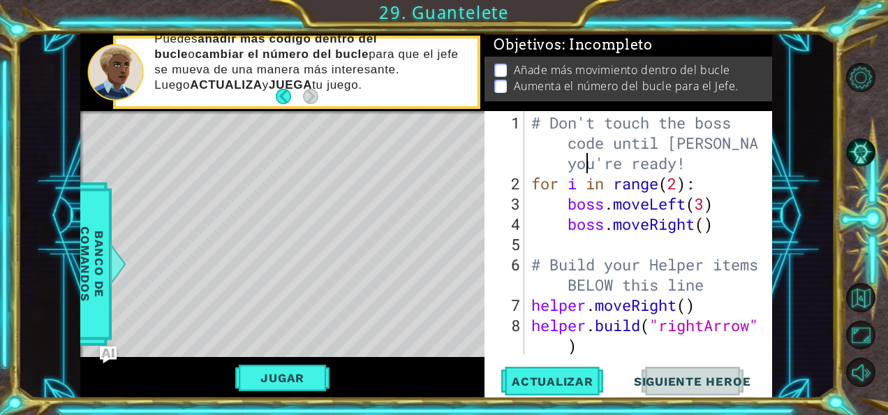
click at [582, 169] on div "# Don't touch the boss code until [PERSON_NAME] says you're ready! for i in ran…" at bounding box center [646, 274] width 237 height 324
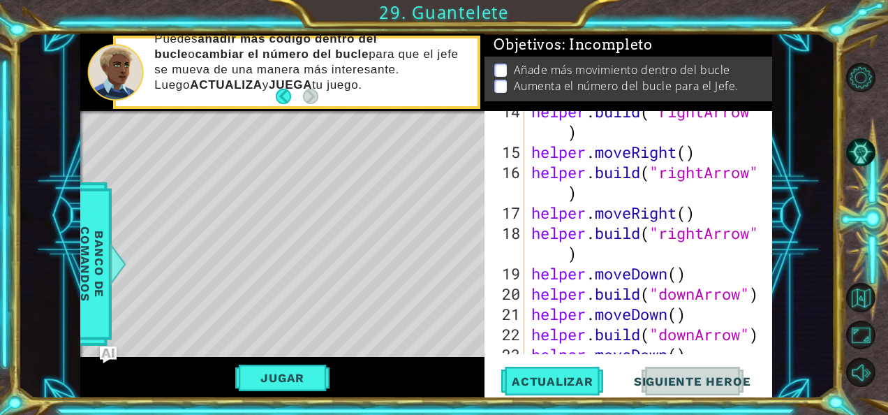
scroll to position [397, 0]
click at [674, 235] on div "helper . build ( "rightArrow" ) helper . moveRight ( ) helper . build ( "rightA…" at bounding box center [646, 253] width 237 height 304
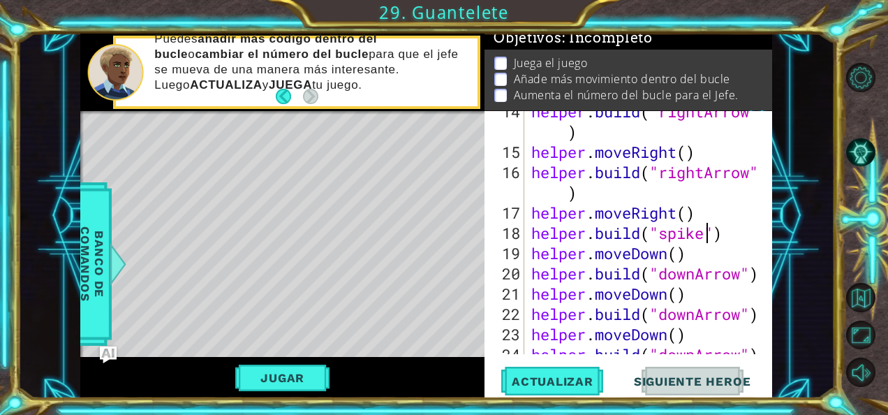
scroll to position [0, 8]
click at [572, 378] on span "Actualizar" at bounding box center [553, 381] width 110 height 14
click at [309, 370] on button "Jugar" at bounding box center [282, 377] width 94 height 27
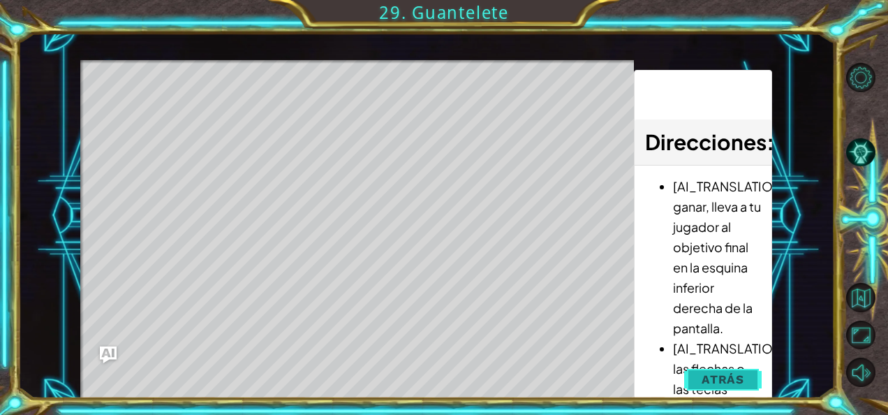
click at [720, 376] on span "Atrás" at bounding box center [723, 379] width 43 height 14
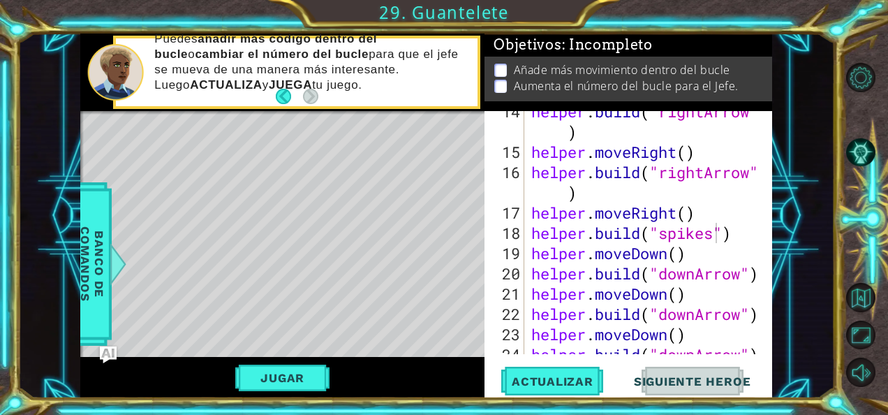
click at [697, 377] on span "Siguiente Heroe" at bounding box center [692, 384] width 145 height 14
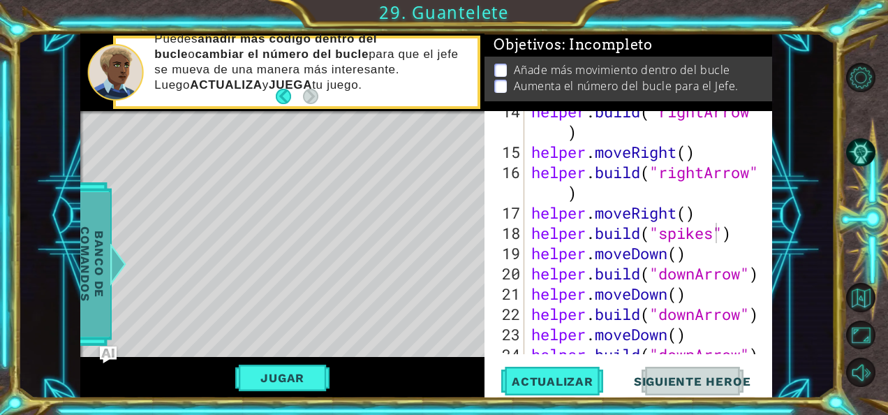
click at [106, 304] on span "Banco de comandos" at bounding box center [92, 264] width 36 height 145
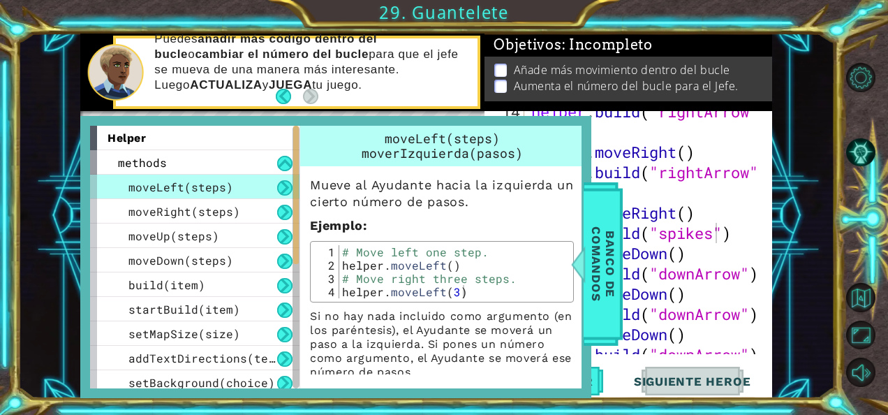
type textarea "helper.moveRight()"
click at [707, 218] on div "helper . build ( "rightArrow" ) helper . moveRight ( ) helper . build ( "rightA…" at bounding box center [646, 253] width 237 height 304
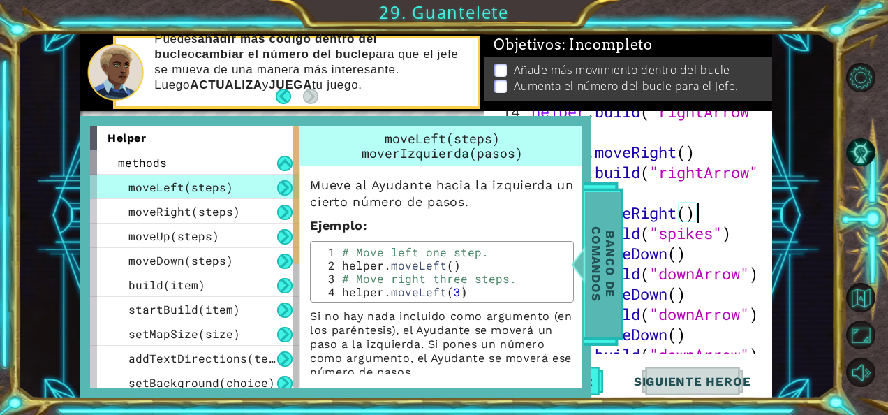
click at [589, 258] on span "Banco de comandos" at bounding box center [603, 264] width 36 height 145
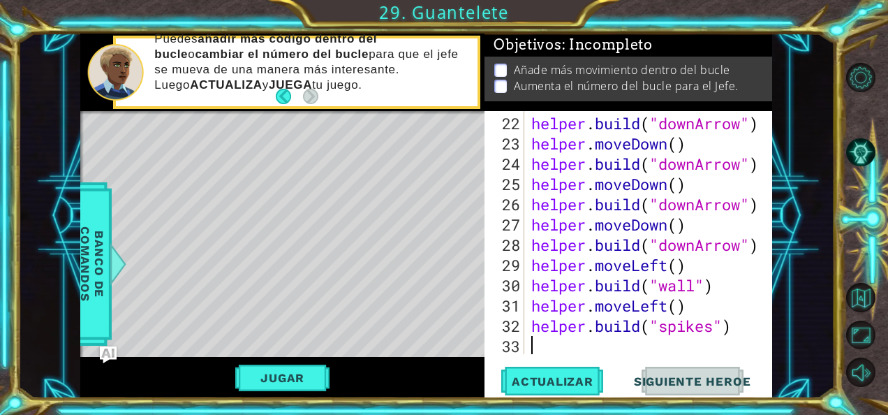
scroll to position [0, 0]
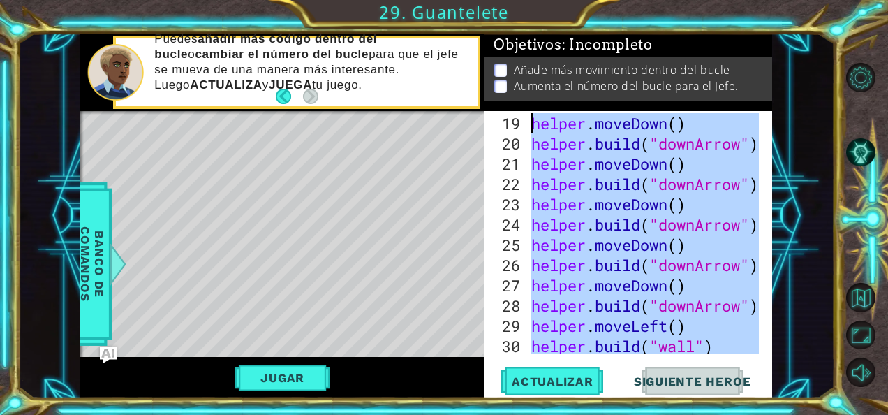
drag, startPoint x: 743, startPoint y: 342, endPoint x: 525, endPoint y: 10, distance: 397.7
click at [525, 10] on div "7 8 9 10 11 12 13 helper . moveRigh t ( ) helper . build ( "rightAr row" ) help…" at bounding box center [444, 207] width 888 height 415
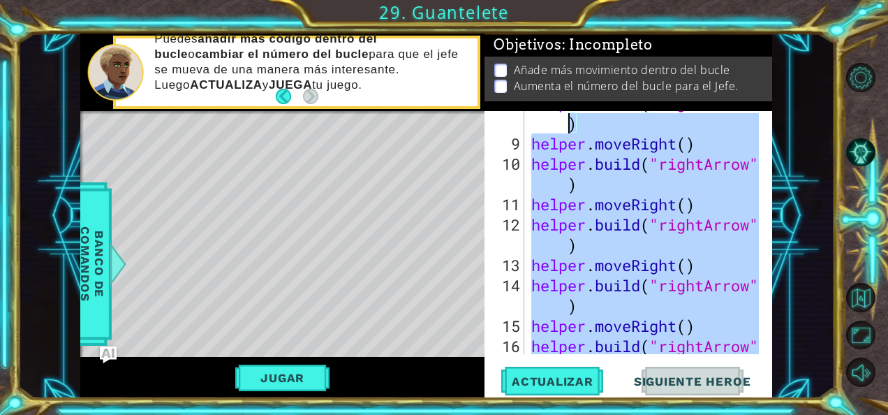
scroll to position [223, 0]
click at [554, 300] on div "helper . build ( "rightArrow" ) helper . moveRight ( ) helper . build ( "rightA…" at bounding box center [643, 232] width 230 height 243
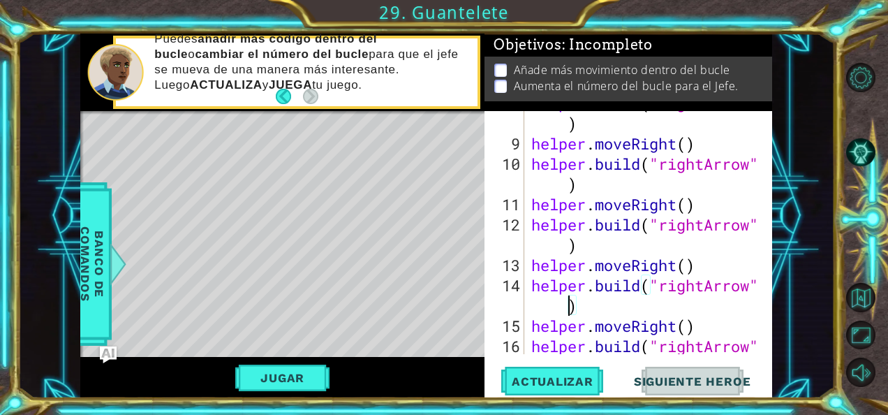
click at [524, 274] on div "8 9 10 11 12 13 14 15 16 17" at bounding box center [505, 232] width 37 height 243
type textarea "[DOMAIN_NAME]("spikes")"
click at [519, 271] on div "8 9 10 11 12 13 14 15 16 17" at bounding box center [505, 232] width 37 height 243
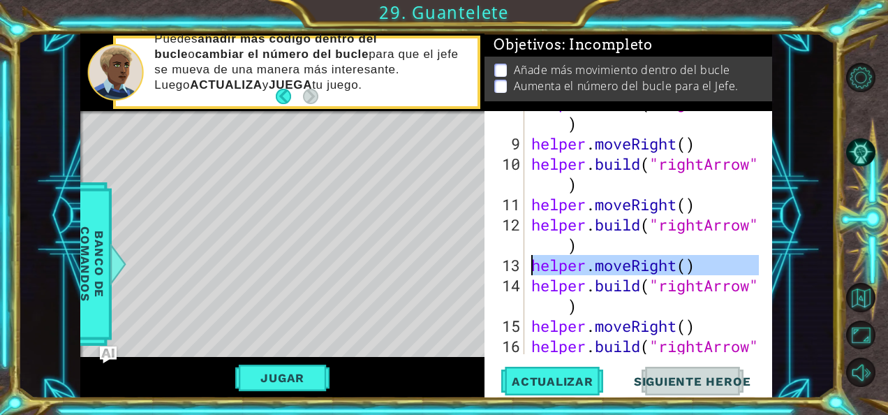
click at [519, 271] on div "13" at bounding box center [505, 265] width 37 height 20
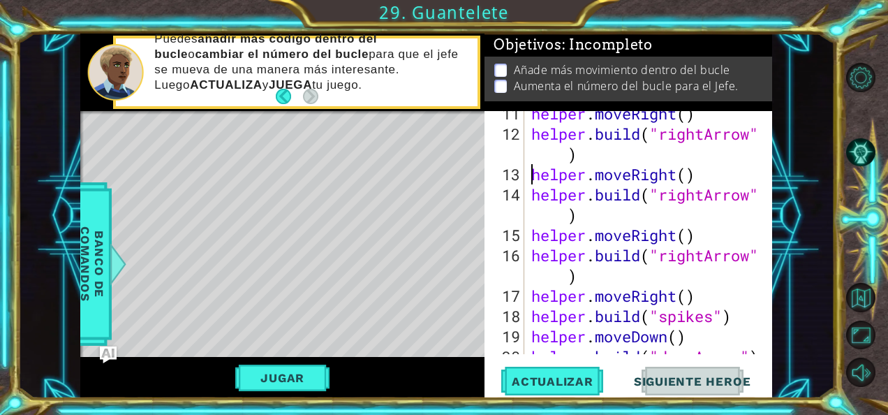
scroll to position [336, 0]
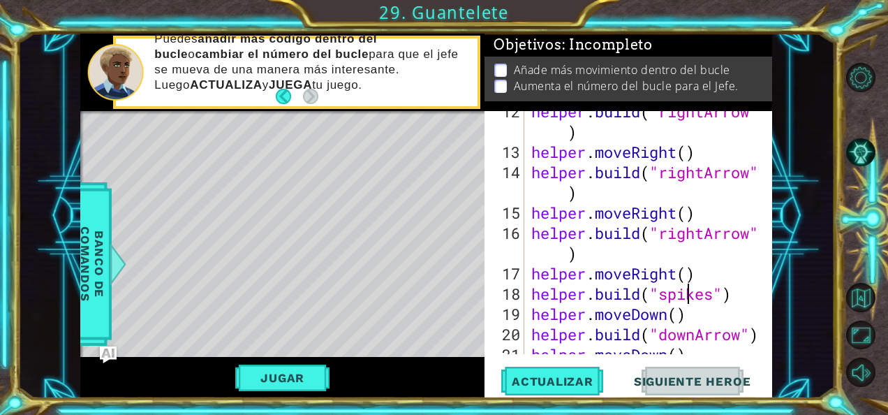
click at [691, 283] on div "helper . build ( "rightArrow" ) helper . moveRight ( ) helper . build ( "rightA…" at bounding box center [646, 253] width 237 height 304
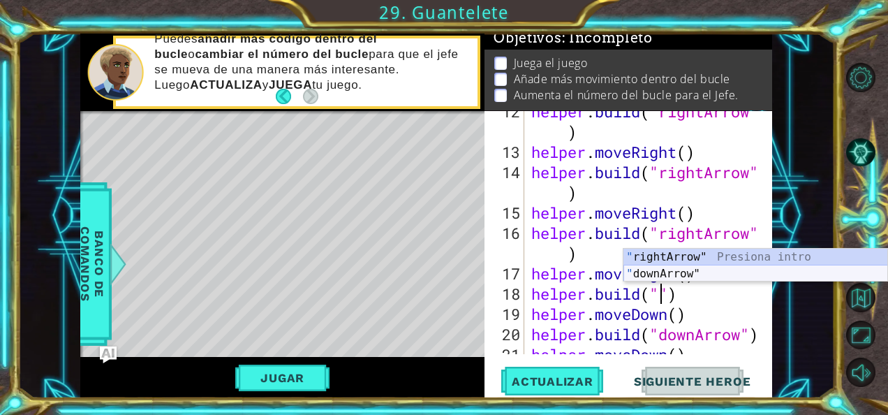
click at [683, 269] on div "" rightArrow" Presiona intro " downArrow" Presiona intro" at bounding box center [755, 282] width 265 height 67
type textarea "[DOMAIN_NAME]("downArrow")"
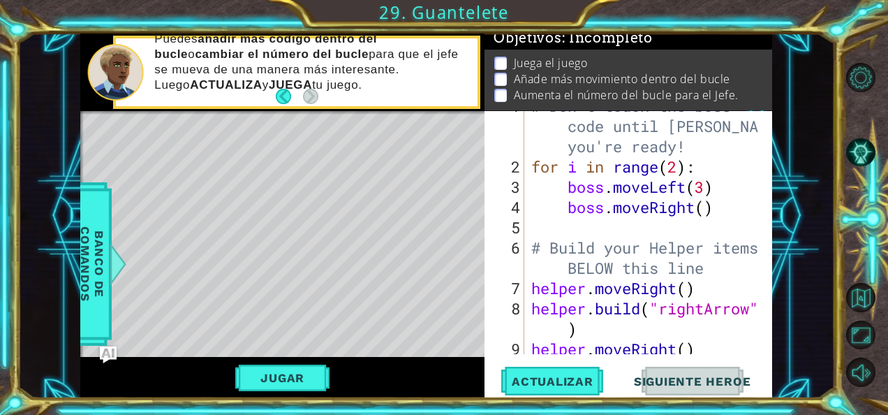
scroll to position [17, 0]
click at [730, 215] on div "# Don't touch the boss code until [PERSON_NAME] says you're ready! for i in ran…" at bounding box center [646, 258] width 237 height 324
click at [706, 211] on div "# Don't touch the boss code until [PERSON_NAME] says you're ready! for i in ran…" at bounding box center [646, 258] width 237 height 324
type textarea "boss.moveRight()"
click at [698, 228] on div "# Don't touch the boss code until [PERSON_NAME] says you're ready! for i in ran…" at bounding box center [646, 258] width 237 height 324
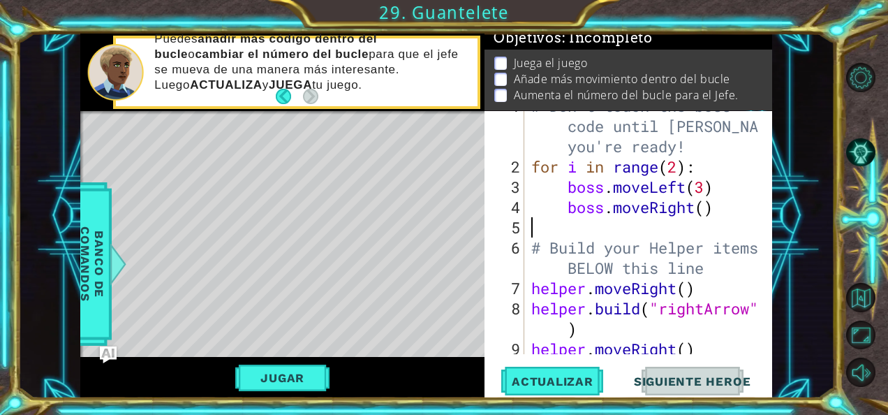
type textarea "b"
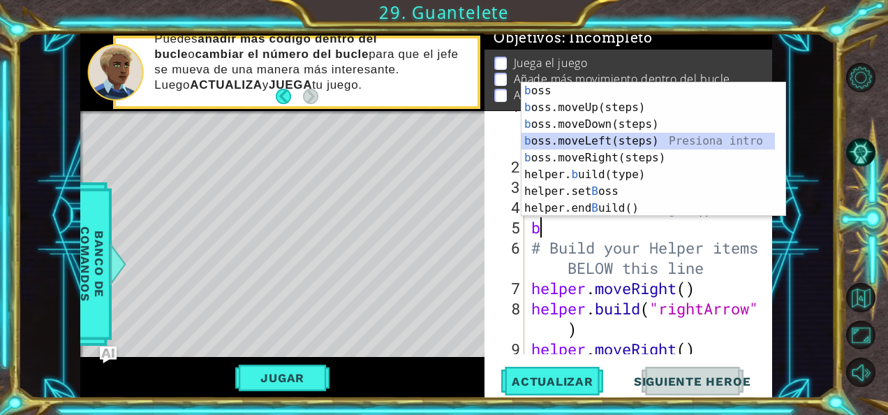
click at [606, 142] on div "b oss Presiona intro b oss.moveUp(steps) Presiona intro b oss.moveDown(steps) P…" at bounding box center [653, 166] width 265 height 168
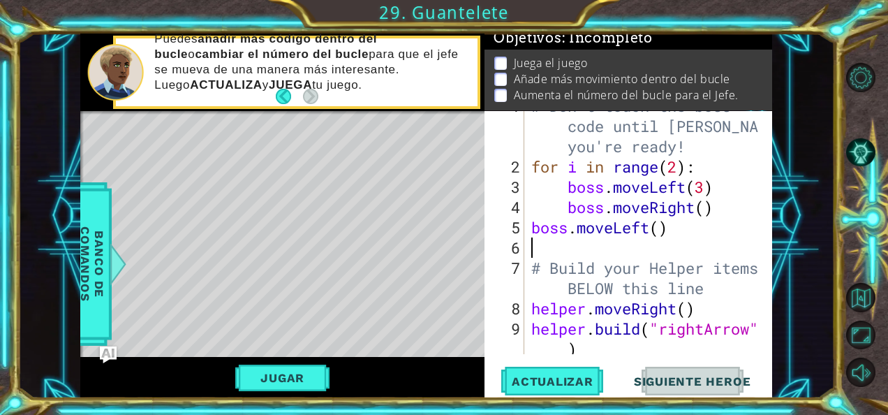
type textarea "b"
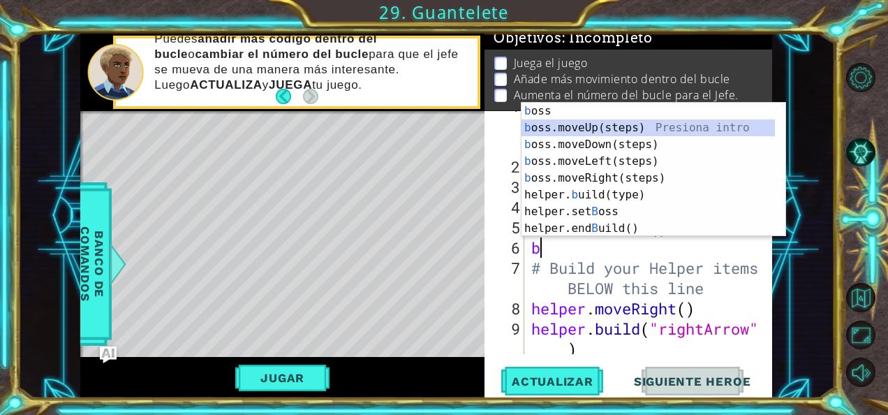
click at [598, 126] on div "b oss Presiona intro b oss.moveUp(steps) Presiona intro b oss.moveDown(steps) P…" at bounding box center [648, 187] width 254 height 168
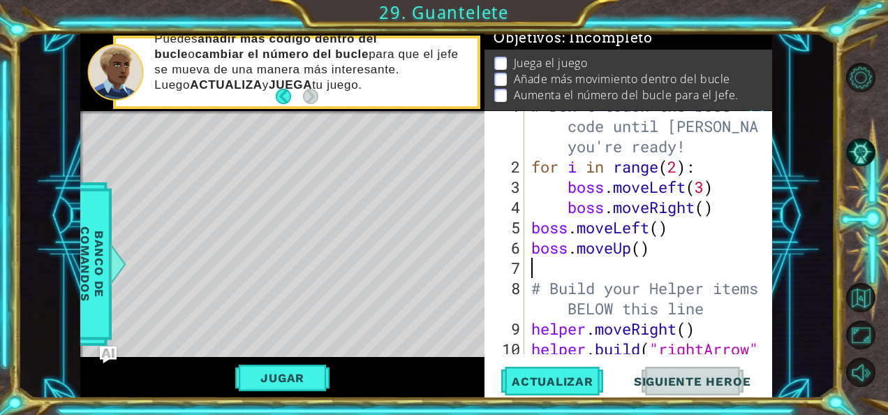
click at [644, 250] on div "# Don't touch the boss code until [PERSON_NAME] says you're ready! for i in ran…" at bounding box center [646, 268] width 237 height 344
click at [587, 371] on button "Actualizar" at bounding box center [553, 380] width 110 height 29
click at [281, 381] on button "Jugar" at bounding box center [282, 377] width 94 height 27
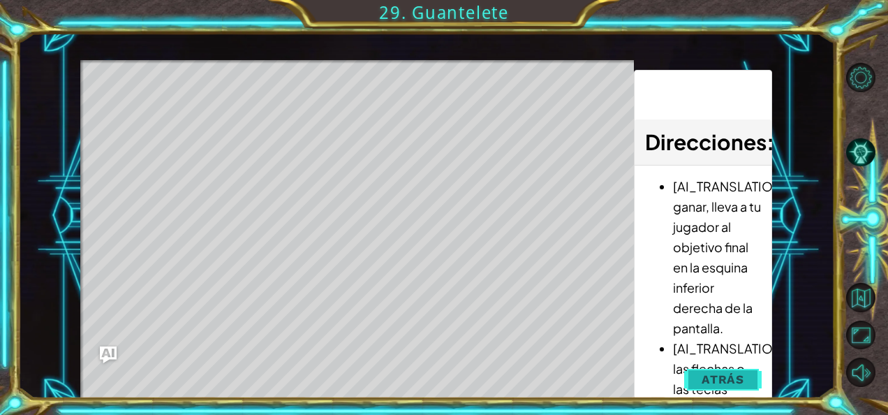
click at [702, 378] on button "Atrás" at bounding box center [722, 379] width 77 height 28
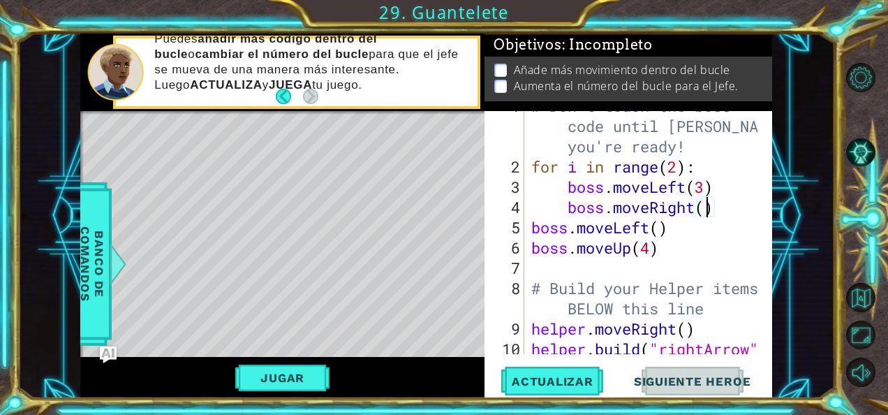
click at [708, 212] on div "# Don't touch the boss code until [PERSON_NAME] says you're ready! for i in ran…" at bounding box center [646, 268] width 237 height 344
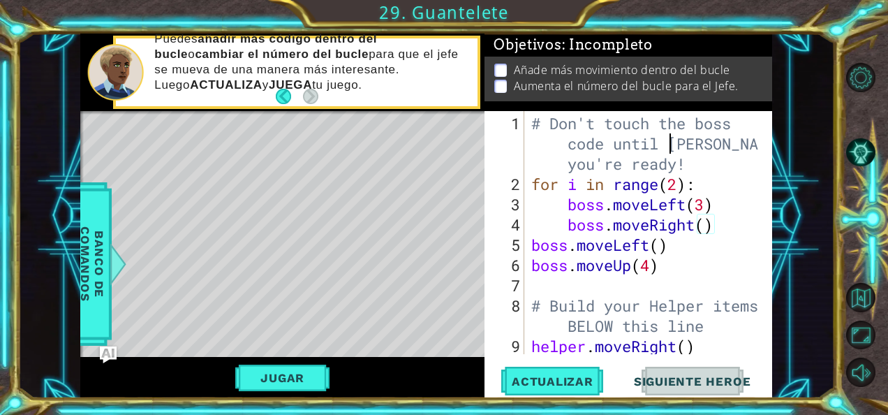
click at [667, 148] on div "# Don't touch the boss code until [PERSON_NAME] says you're ready! for i in ran…" at bounding box center [646, 285] width 237 height 344
click at [639, 235] on div "# Don't touch the boss code until [PERSON_NAME] says you're ready! for i in ran…" at bounding box center [646, 285] width 237 height 344
click at [713, 226] on div "# Don't touch the boss code until [PERSON_NAME] says you're ready! for i in ran…" at bounding box center [646, 285] width 237 height 344
click at [706, 227] on div "# Don't touch the boss code until [PERSON_NAME] says you're ready! for i in ran…" at bounding box center [646, 285] width 237 height 344
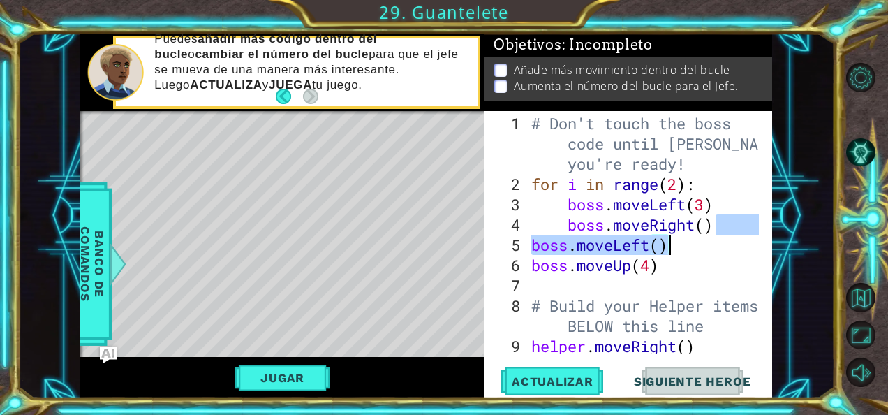
drag, startPoint x: 715, startPoint y: 225, endPoint x: 677, endPoint y: 240, distance: 40.4
click at [677, 240] on div "# Don't touch the boss code until [PERSON_NAME] says you're ready! for i in ran…" at bounding box center [646, 285] width 237 height 344
click at [677, 240] on div "# Don't touch the boss code until [PERSON_NAME] says you're ready! for i in ran…" at bounding box center [643, 232] width 230 height 243
click at [677, 240] on div "# Don't touch the boss code until [PERSON_NAME] says you're ready! for i in ran…" at bounding box center [646, 285] width 237 height 344
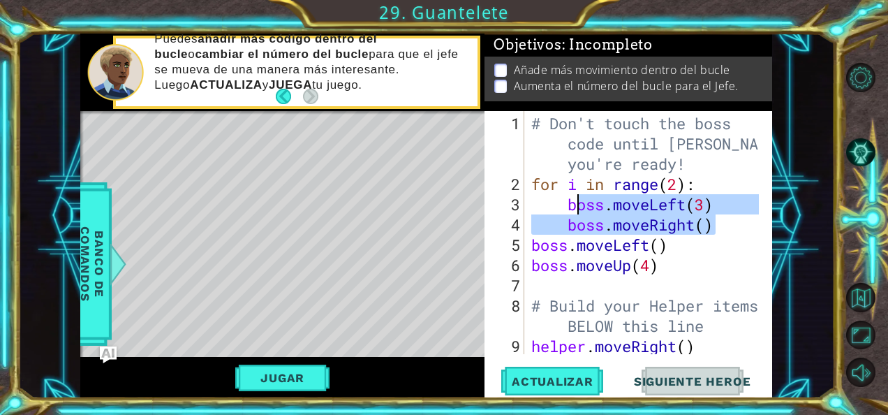
drag, startPoint x: 738, startPoint y: 222, endPoint x: 574, endPoint y: 209, distance: 164.5
click at [574, 209] on div "# Don't touch the boss code until [PERSON_NAME] says you're ready! for i in ran…" at bounding box center [646, 285] width 237 height 344
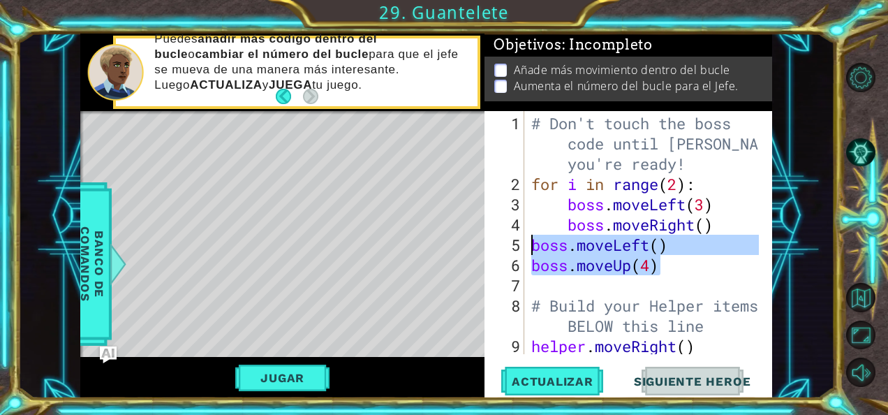
drag, startPoint x: 661, startPoint y: 266, endPoint x: 530, endPoint y: 244, distance: 133.0
click at [530, 244] on div "# Don't touch the boss code until [PERSON_NAME] says you're ready! for i in ran…" at bounding box center [646, 285] width 237 height 344
type textarea "boss.moveLeft() boss.moveUp(4)"
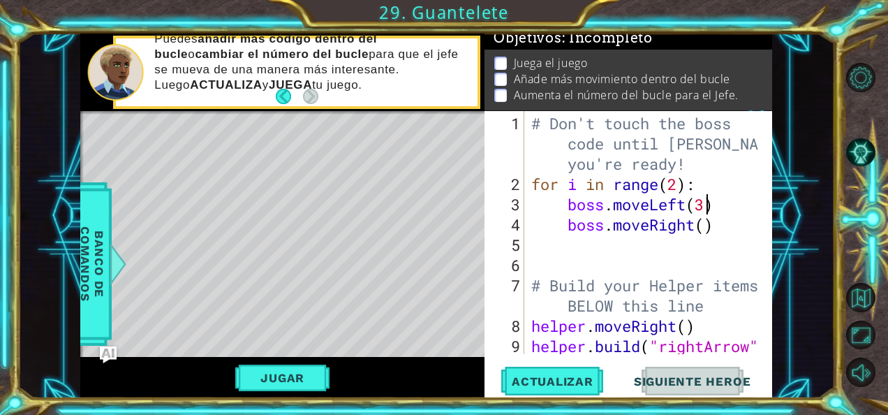
click at [702, 207] on div "# Don't touch the boss code until [PERSON_NAME] says you're ready! for i in ran…" at bounding box center [646, 285] width 237 height 344
click at [706, 227] on div "# Don't touch the boss code until [PERSON_NAME] says you're ready! for i in ran…" at bounding box center [646, 285] width 237 height 344
click at [563, 384] on span "Actualizar" at bounding box center [553, 381] width 110 height 14
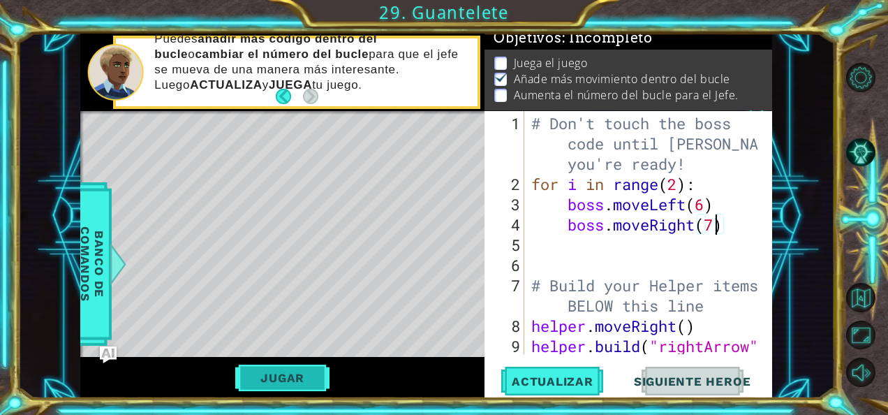
click at [299, 379] on button "Jugar" at bounding box center [282, 377] width 94 height 27
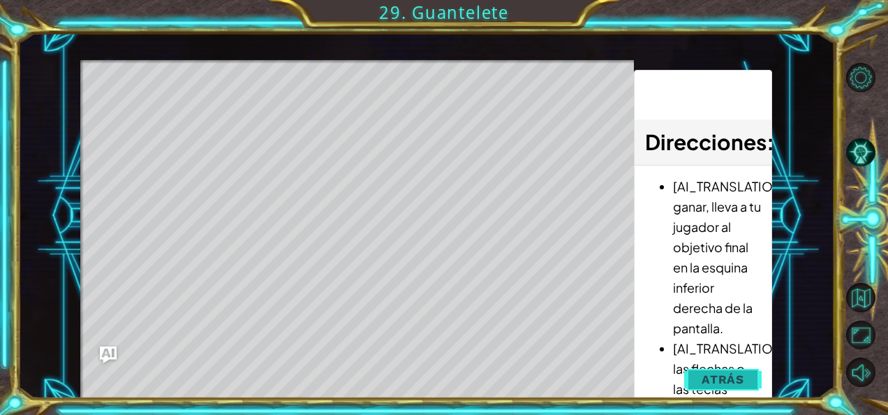
click at [693, 380] on button "Atrás" at bounding box center [722, 379] width 77 height 28
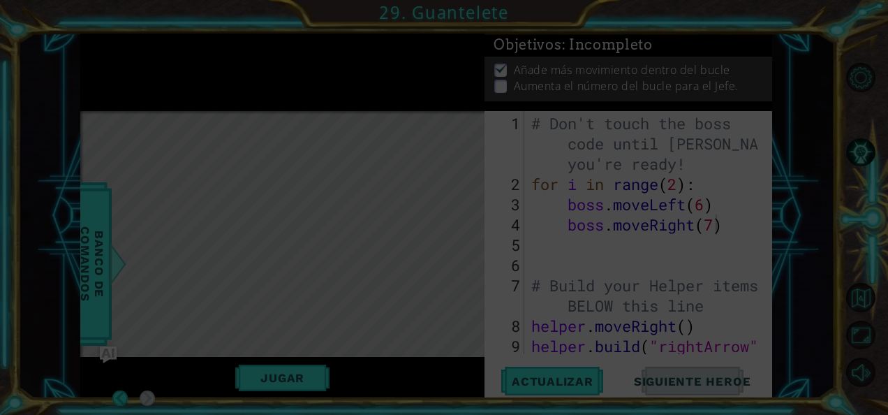
scroll to position [8, 0]
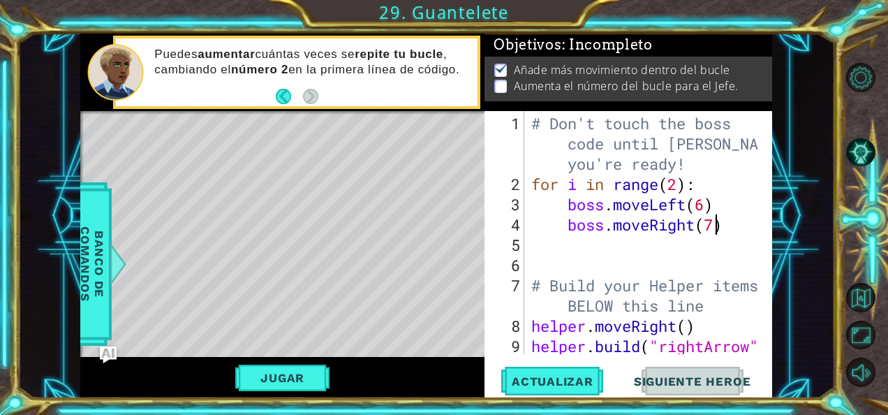
click at [680, 184] on div "# Don't touch the boss code until [PERSON_NAME] says you're ready! for i in ran…" at bounding box center [646, 285] width 237 height 344
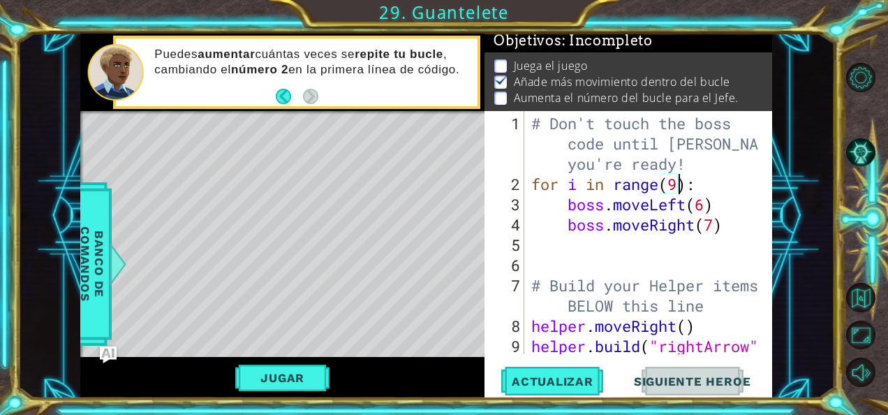
scroll to position [0, 7]
type textarea "for i in range(9):"
click at [545, 376] on span "Actualizar" at bounding box center [553, 381] width 110 height 14
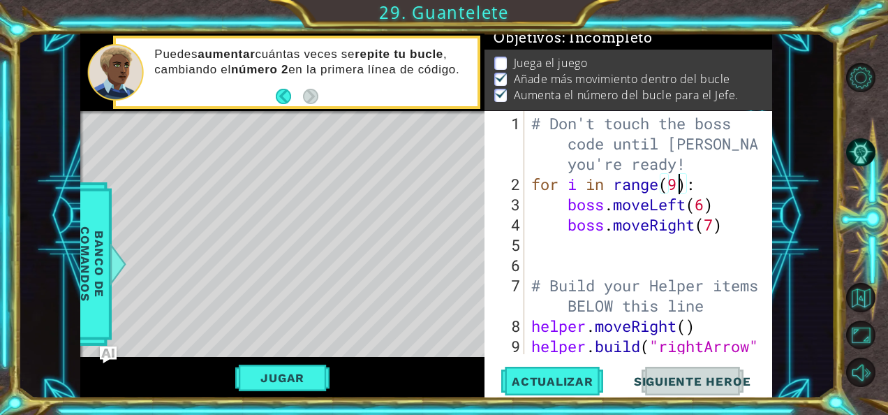
scroll to position [12, 0]
click at [295, 381] on button "Jugar" at bounding box center [282, 377] width 94 height 27
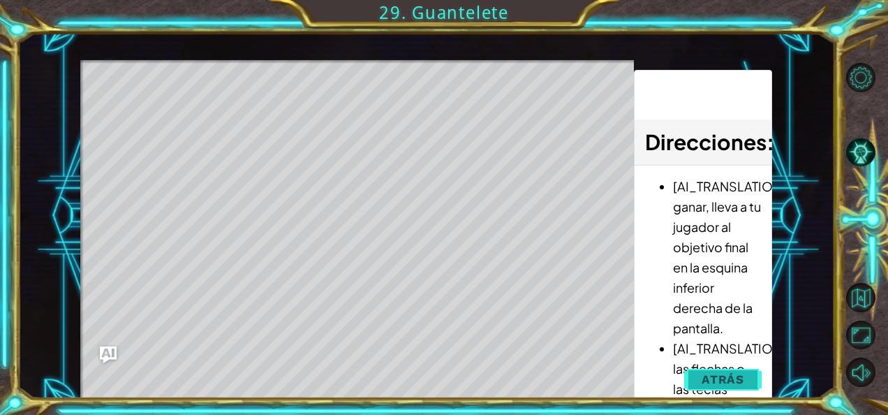
click at [699, 375] on button "Atrás" at bounding box center [722, 379] width 77 height 28
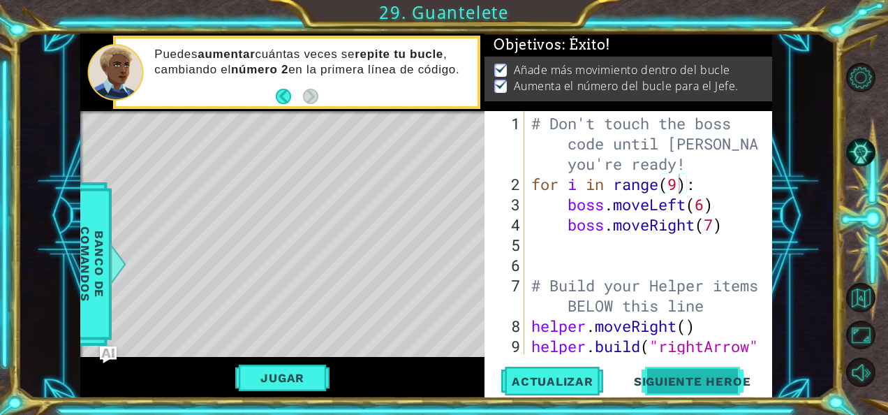
click at [683, 381] on span "Siguiente Heroe" at bounding box center [692, 378] width 145 height 14
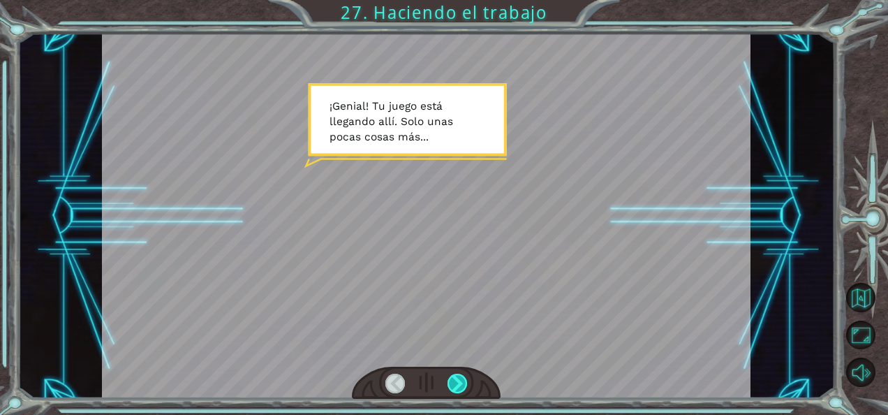
click at [455, 374] on div at bounding box center [457, 383] width 20 height 20
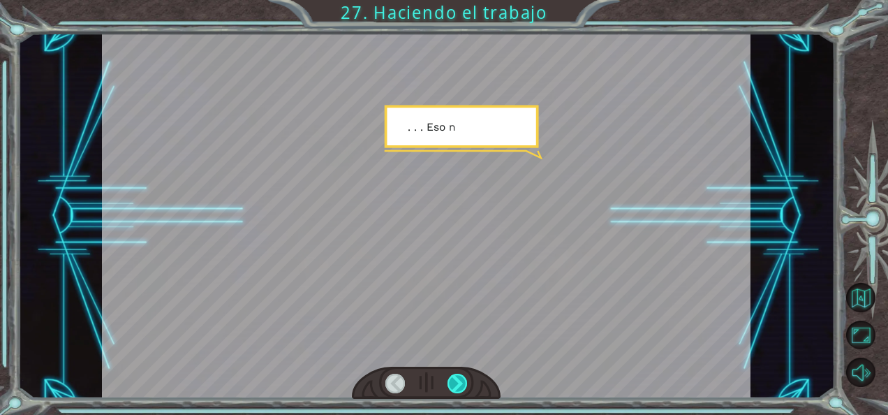
click at [455, 374] on div at bounding box center [457, 383] width 20 height 20
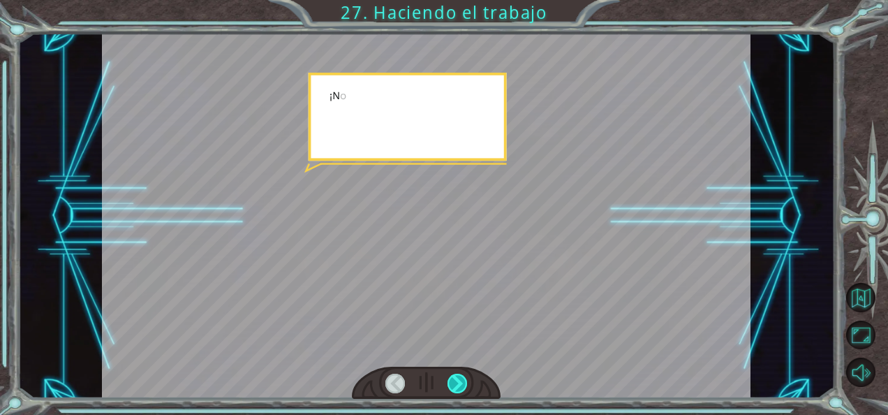
click at [455, 374] on div at bounding box center [457, 383] width 20 height 20
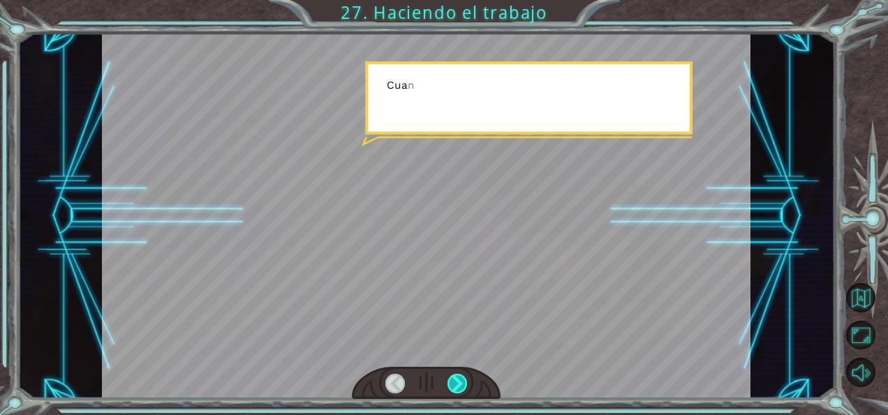
click at [455, 374] on div at bounding box center [457, 383] width 20 height 20
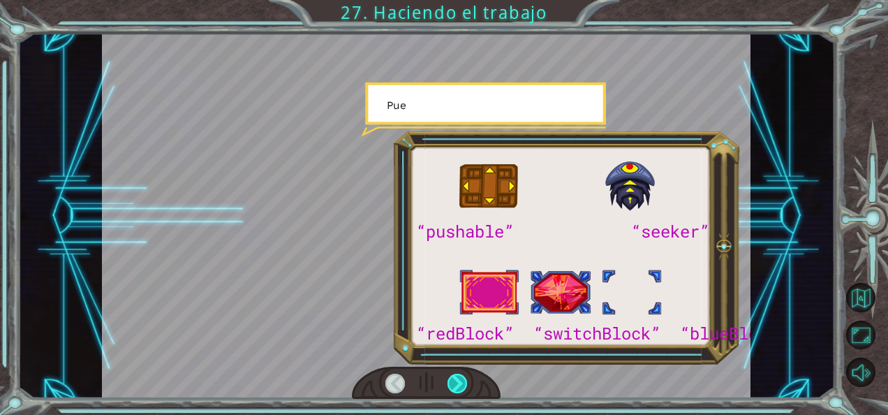
click at [455, 374] on div at bounding box center [457, 383] width 20 height 20
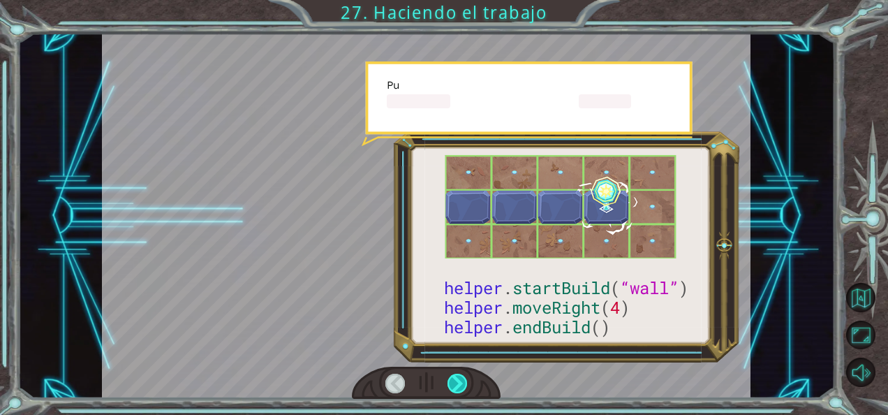
click at [455, 374] on div at bounding box center [457, 383] width 20 height 20
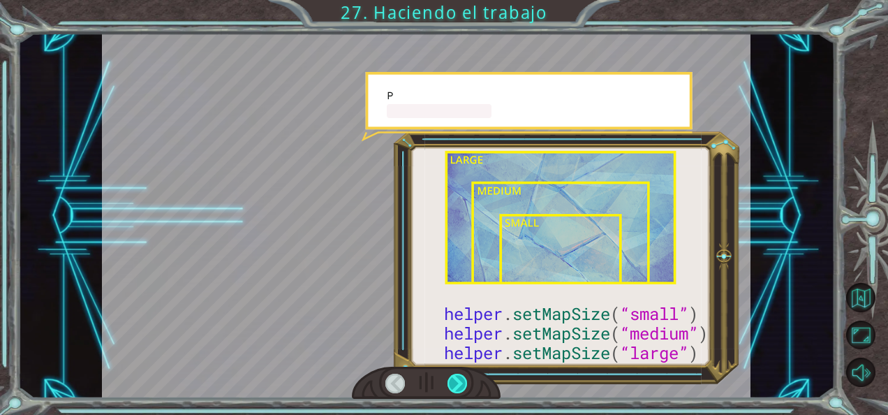
click at [455, 374] on div at bounding box center [457, 383] width 20 height 20
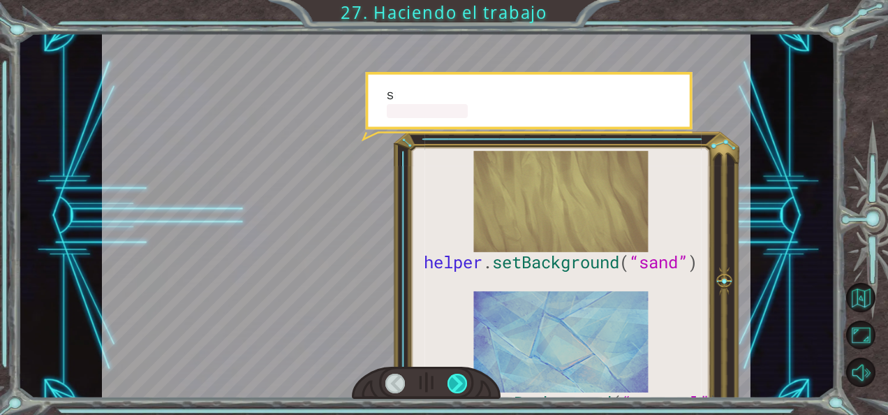
click at [455, 374] on div at bounding box center [457, 383] width 20 height 20
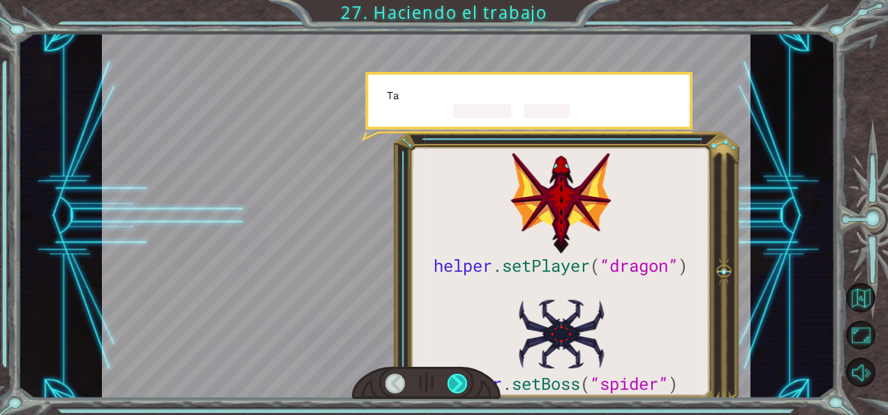
click at [455, 374] on div at bounding box center [457, 383] width 20 height 20
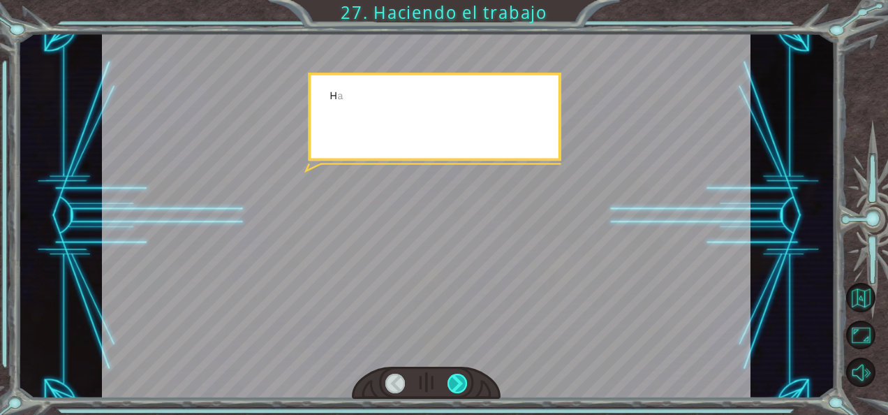
click at [455, 374] on div at bounding box center [457, 383] width 20 height 20
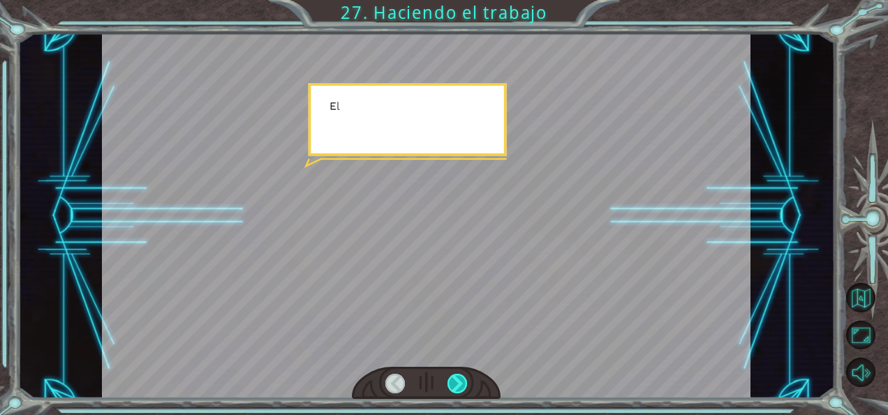
click at [455, 374] on div at bounding box center [457, 383] width 20 height 20
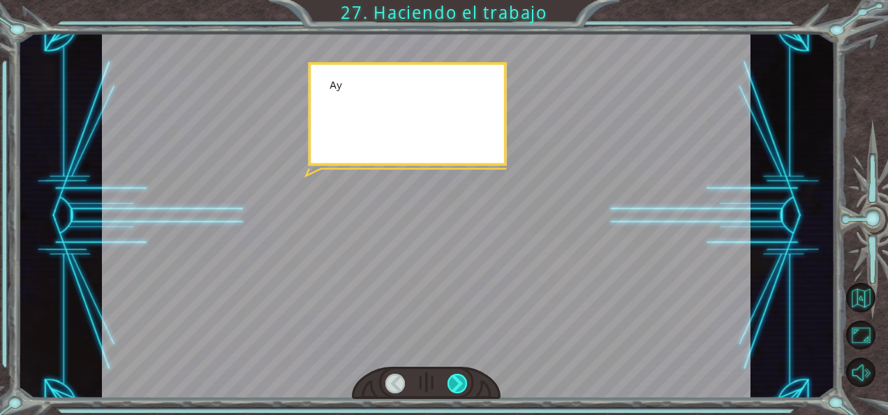
click at [455, 374] on div at bounding box center [457, 383] width 20 height 20
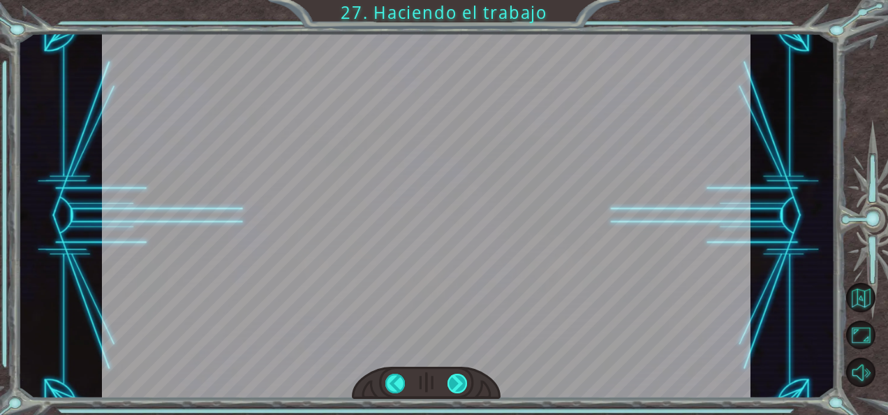
click at [455, 374] on div at bounding box center [457, 383] width 20 height 20
click at [455, 0] on div "helper . setPlayer ( “dragon” ) helper . setBoss ( “spider” ) ¡ G e n i a l ! T…" at bounding box center [444, 0] width 888 height 0
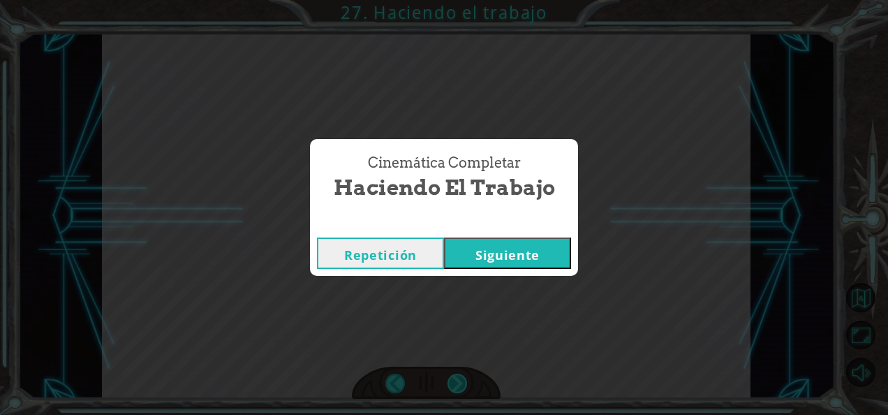
click at [455, 374] on div "Cinemática Completar Haciendo el trabajo Repetición [GEOGRAPHIC_DATA]" at bounding box center [444, 207] width 888 height 415
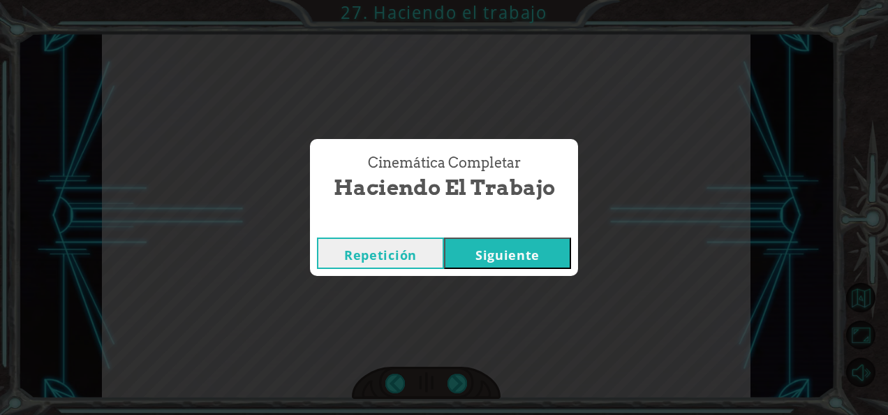
click at [513, 266] on button "Siguiente" at bounding box center [507, 252] width 127 height 31
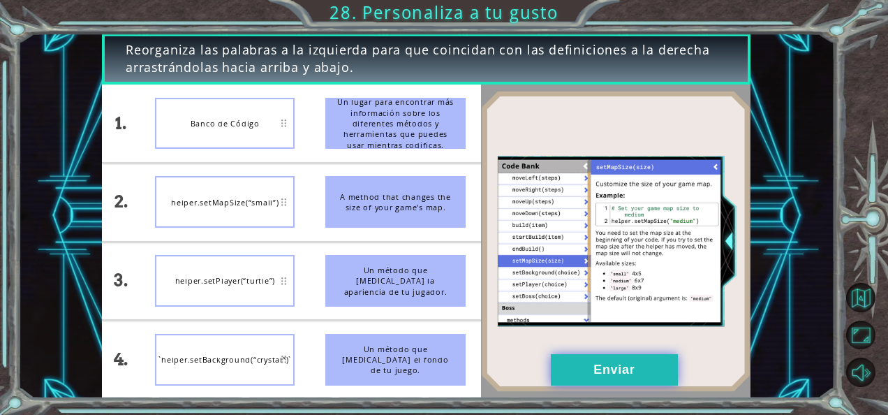
click at [578, 371] on button "Enviar" at bounding box center [614, 369] width 127 height 31
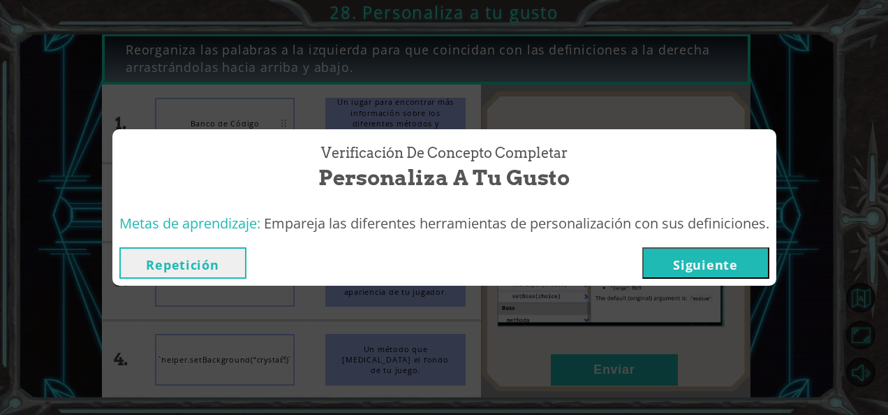
click at [703, 247] on button "Siguiente" at bounding box center [705, 262] width 127 height 31
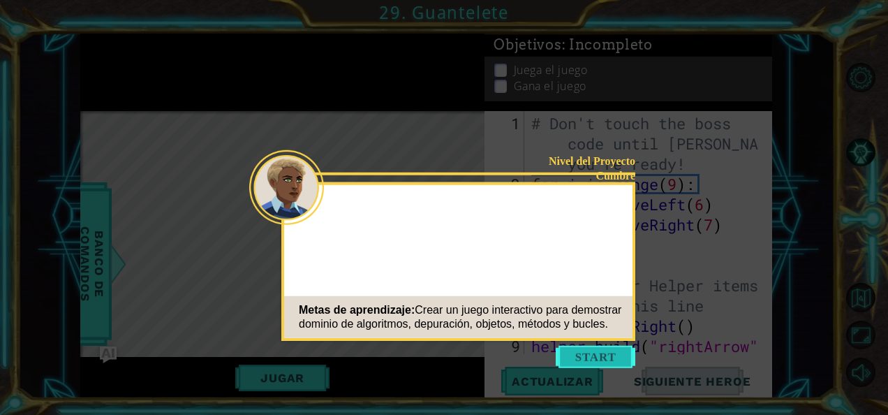
drag, startPoint x: 697, startPoint y: 249, endPoint x: 602, endPoint y: 352, distance: 140.3
click at [602, 352] on body "1 ההההההההההההההההההההההההההההההההההההההההההההההההההההההההההההההההההההההההההההה…" at bounding box center [444, 207] width 888 height 415
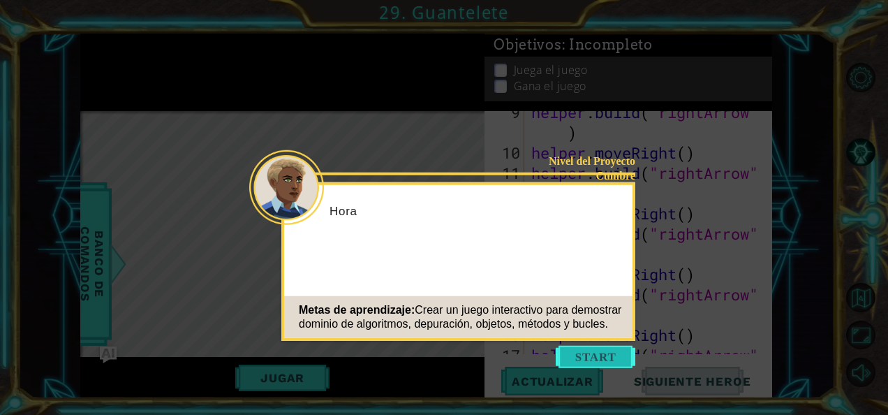
scroll to position [607, 0]
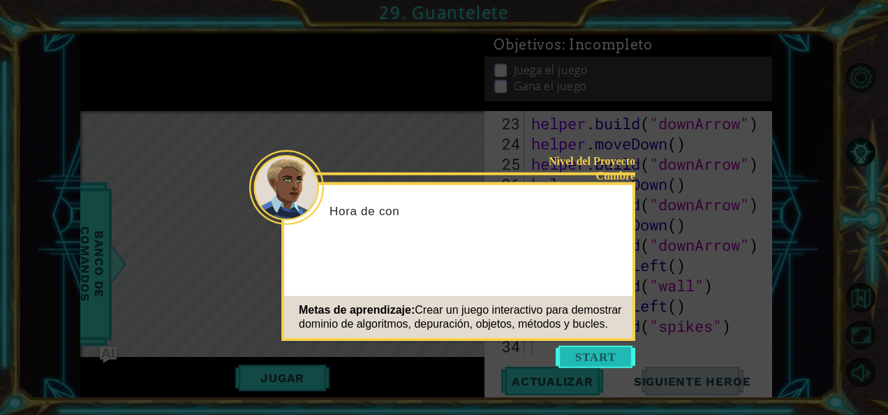
click at [602, 352] on button "Start" at bounding box center [596, 357] width 80 height 22
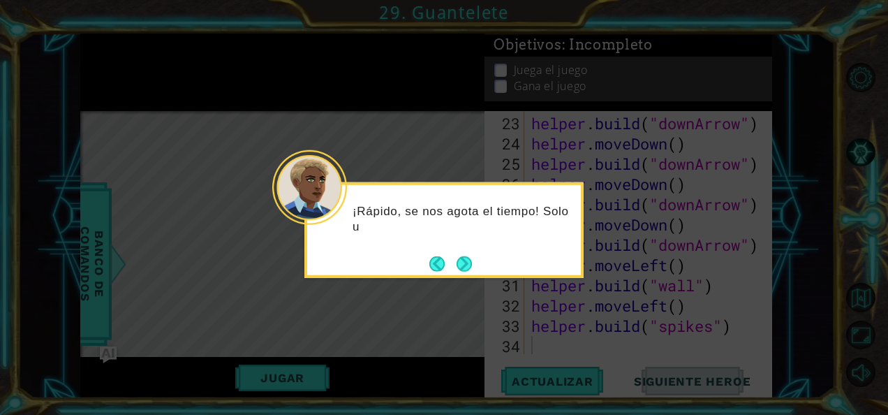
click at [323, 376] on icon at bounding box center [444, 207] width 888 height 415
click at [463, 269] on button "Next" at bounding box center [464, 263] width 25 height 25
click at [463, 269] on button "Next" at bounding box center [465, 264] width 26 height 26
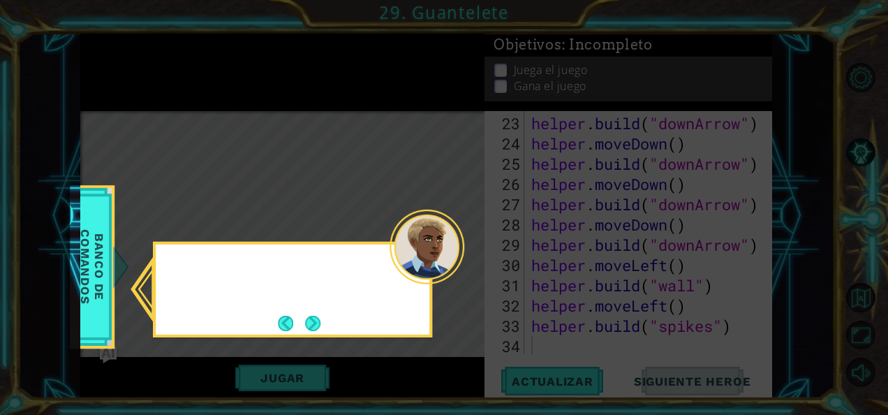
click at [463, 269] on div at bounding box center [427, 246] width 75 height 75
click at [307, 330] on button "Next" at bounding box center [313, 323] width 26 height 26
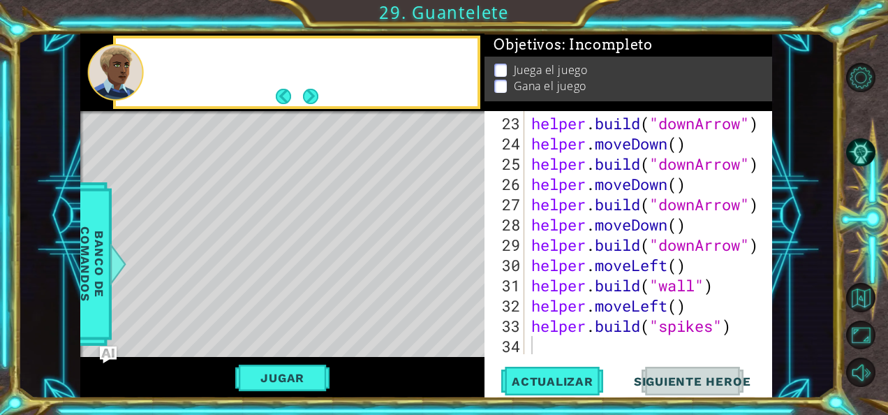
click at [307, 330] on div "Level Map" at bounding box center [402, 316] width 645 height 411
click at [297, 376] on button "Jugar" at bounding box center [282, 377] width 94 height 27
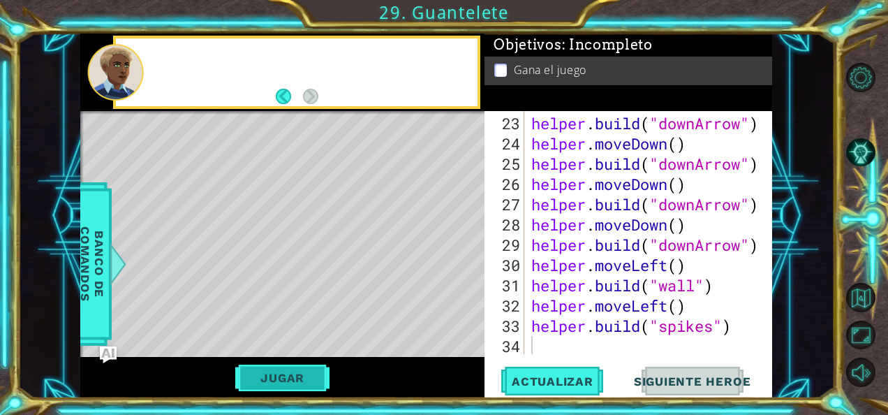
click at [300, 378] on button "Jugar" at bounding box center [282, 377] width 94 height 27
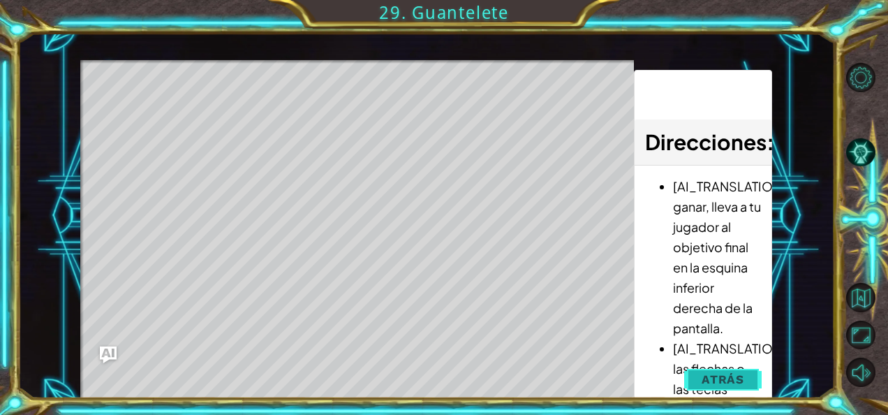
click at [698, 378] on button "Atrás" at bounding box center [722, 379] width 77 height 28
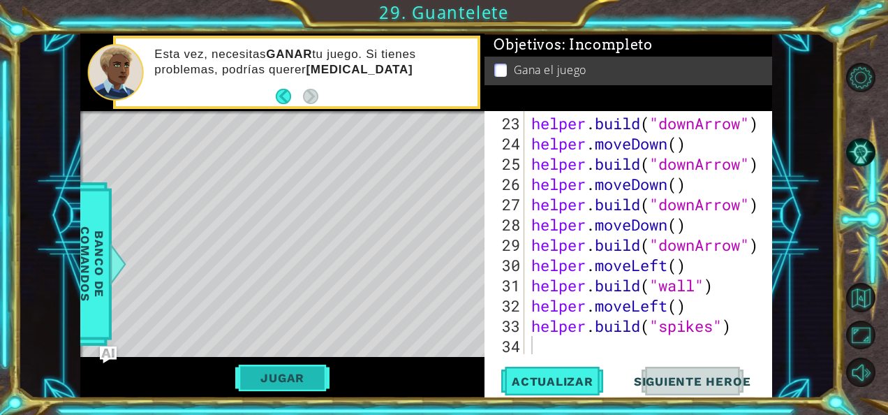
click at [299, 384] on button "Jugar" at bounding box center [282, 377] width 94 height 27
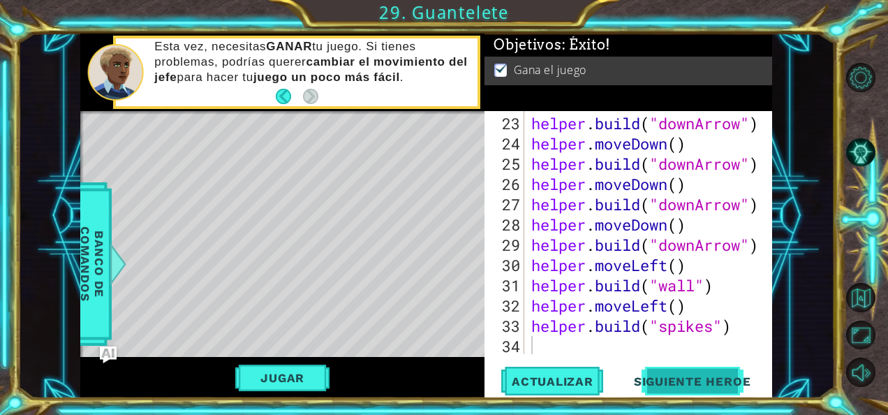
click at [677, 367] on div "Actualizar Siguiente Heroe" at bounding box center [631, 380] width 288 height 29
click at [676, 383] on span "Siguiente Heroe" at bounding box center [692, 384] width 145 height 14
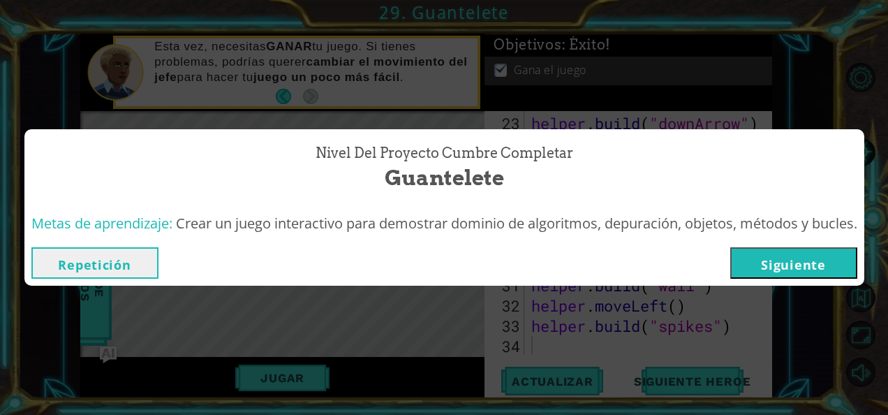
click at [796, 258] on button "Siguiente" at bounding box center [793, 262] width 127 height 31
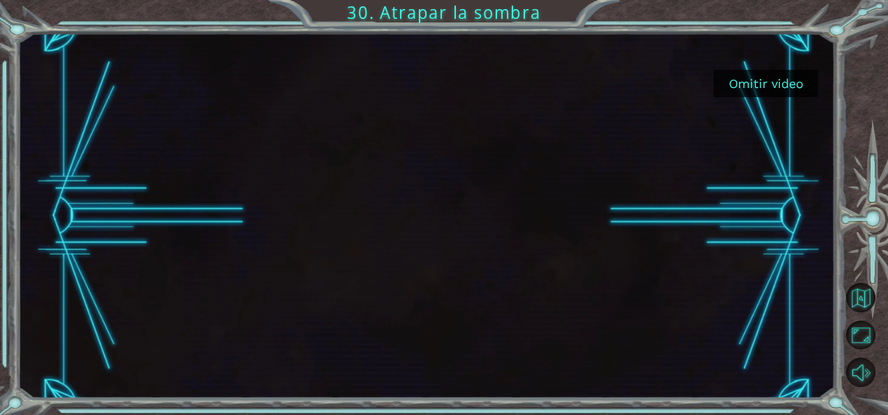
click at [760, 81] on button "Omitir video" at bounding box center [765, 83] width 105 height 27
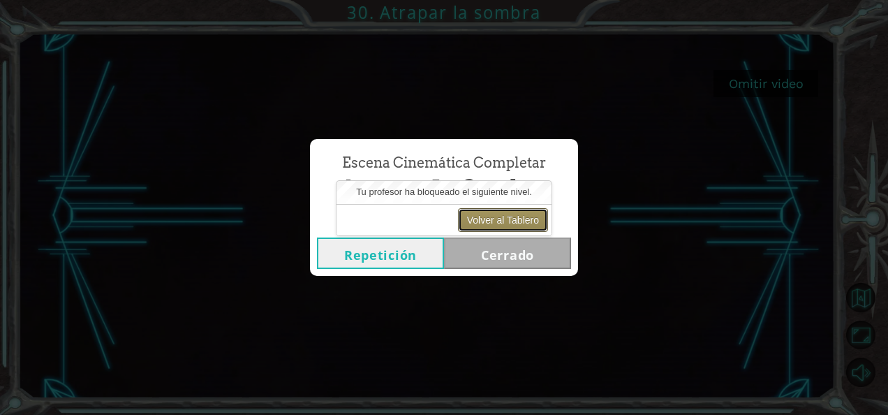
click at [497, 221] on button "Volver al Tablero" at bounding box center [503, 220] width 90 height 24
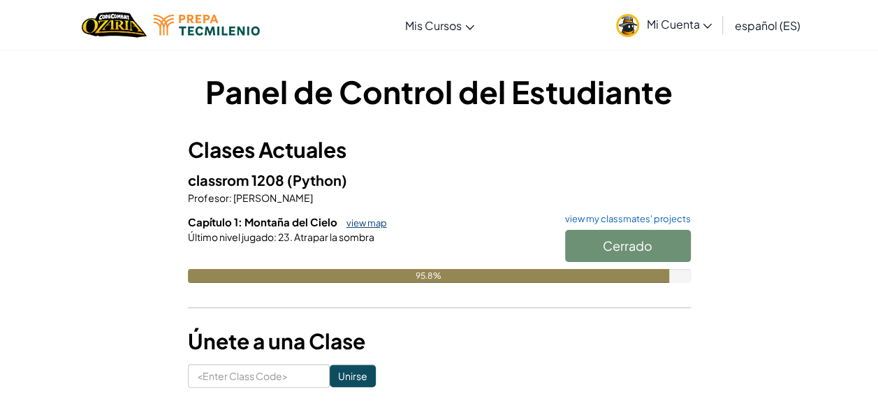
click at [373, 219] on link "view map" at bounding box center [362, 222] width 47 height 11
